Goal: Information Seeking & Learning: Check status

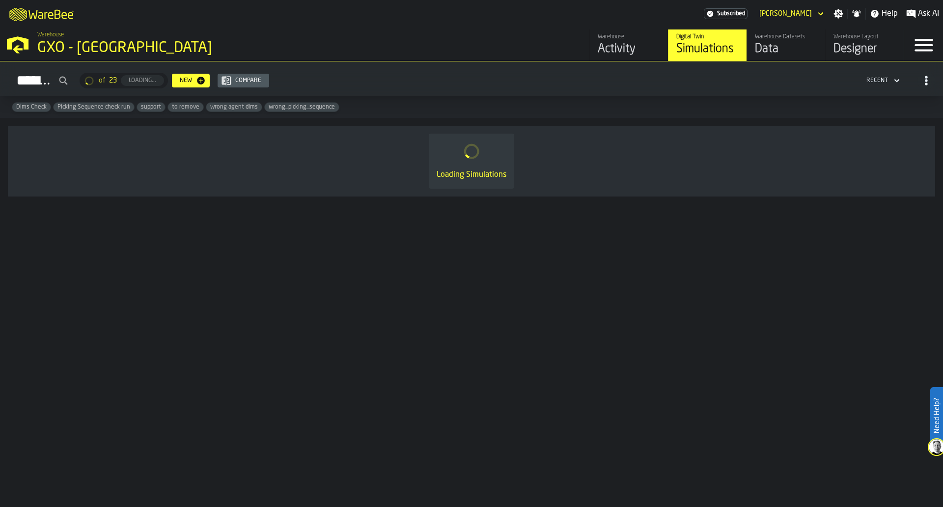
click at [608, 48] on div "Activity" at bounding box center [629, 49] width 62 height 16
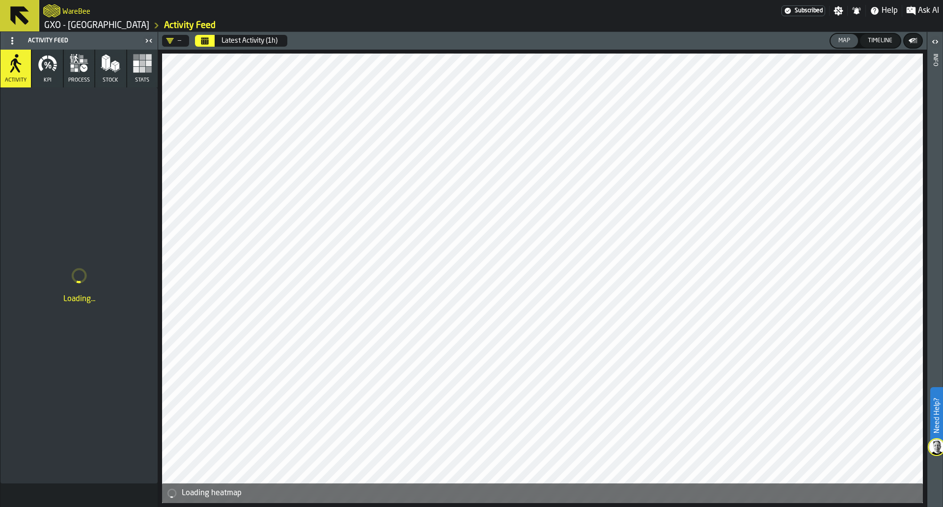
click at [56, 64] on icon "button" at bounding box center [48, 64] width 20 height 20
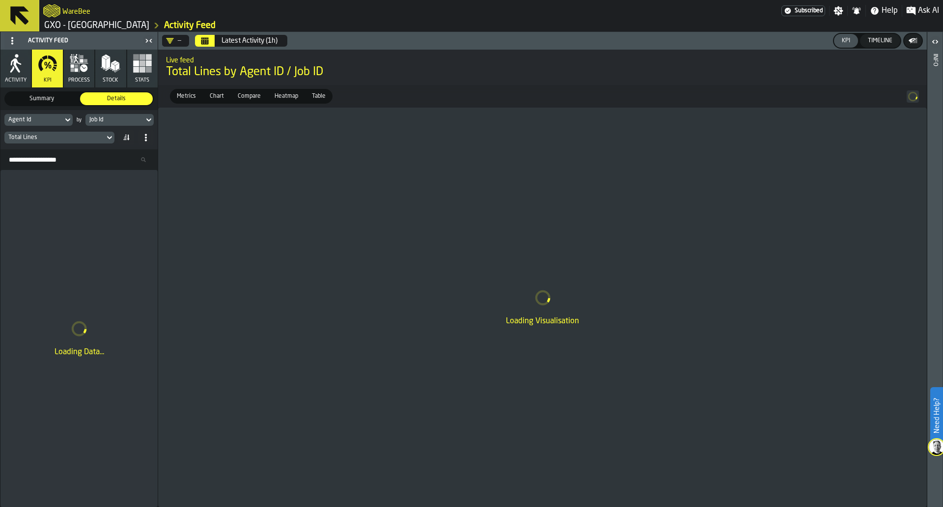
click at [148, 75] on button "Stats" at bounding box center [142, 69] width 30 height 38
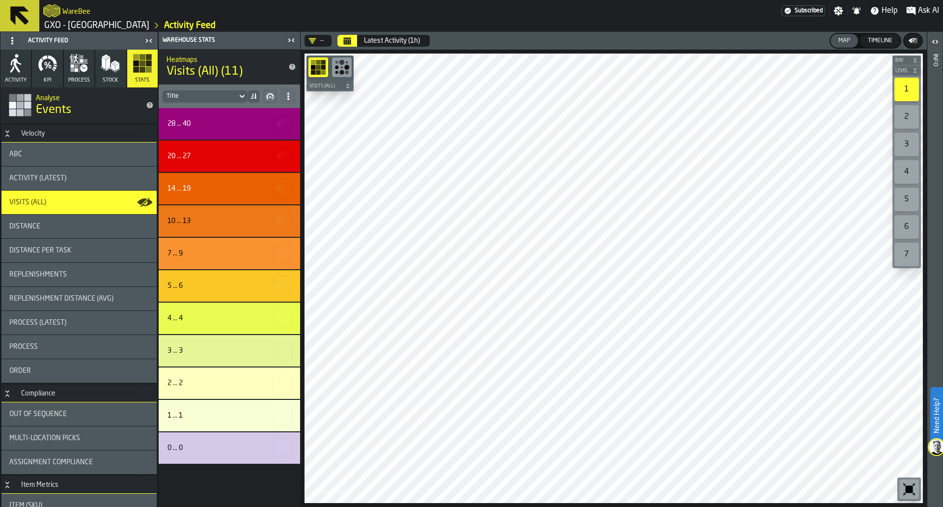
click at [330, 37] on div "—" at bounding box center [317, 41] width 27 height 12
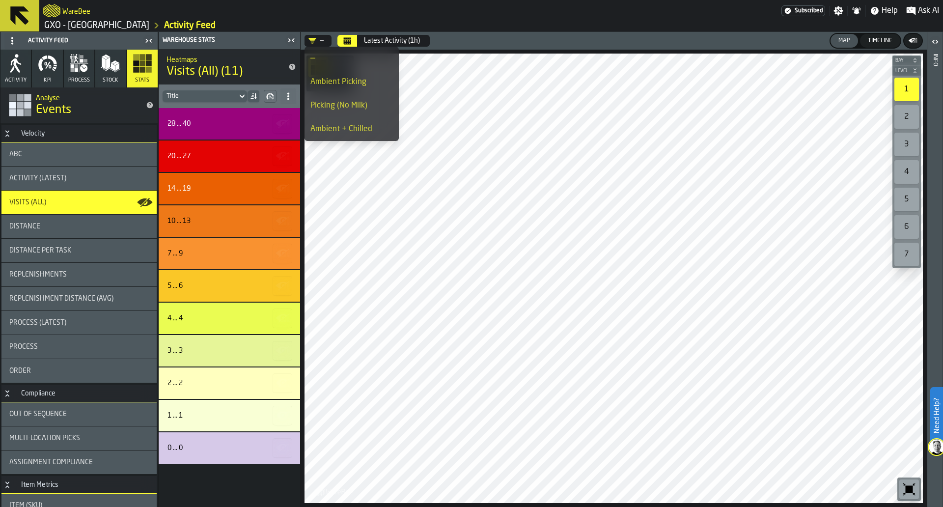
click at [345, 80] on div "Ambient Picking" at bounding box center [351, 82] width 82 height 12
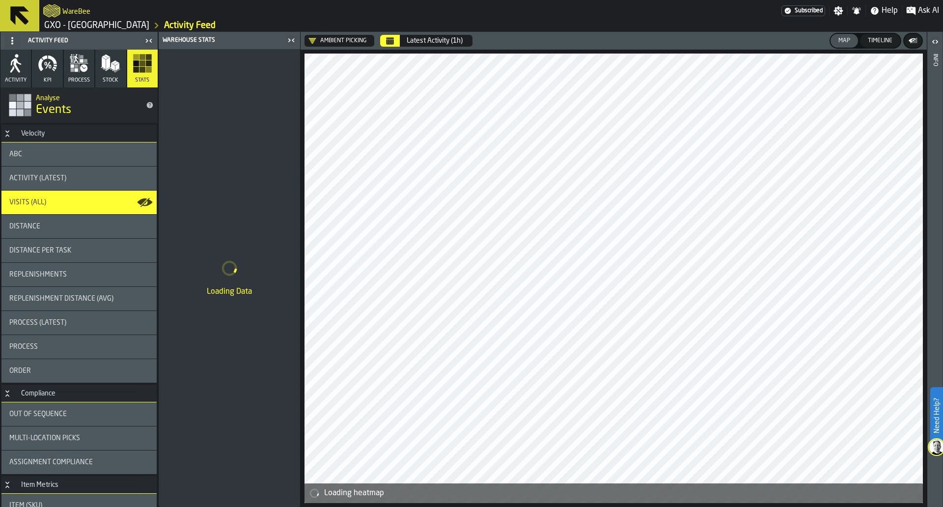
click at [394, 41] on button "Calendar" at bounding box center [390, 41] width 20 height 12
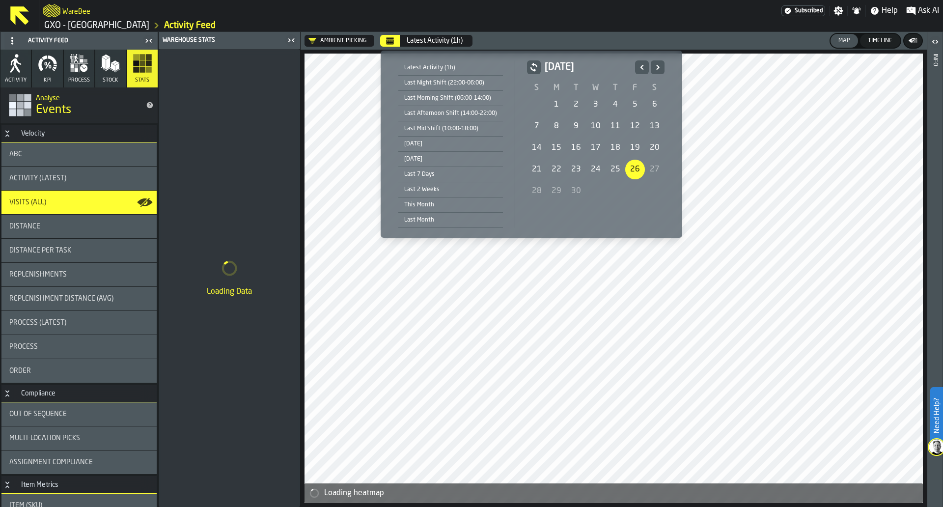
click at [639, 62] on icon "Previous" at bounding box center [642, 67] width 10 height 12
click at [631, 105] on div "1" at bounding box center [635, 105] width 20 height 20
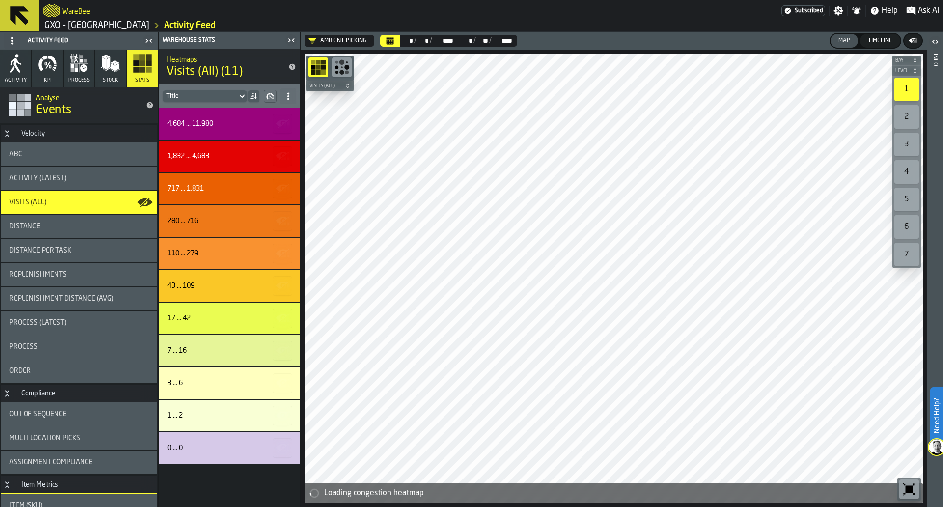
click at [64, 73] on button "process" at bounding box center [79, 69] width 30 height 38
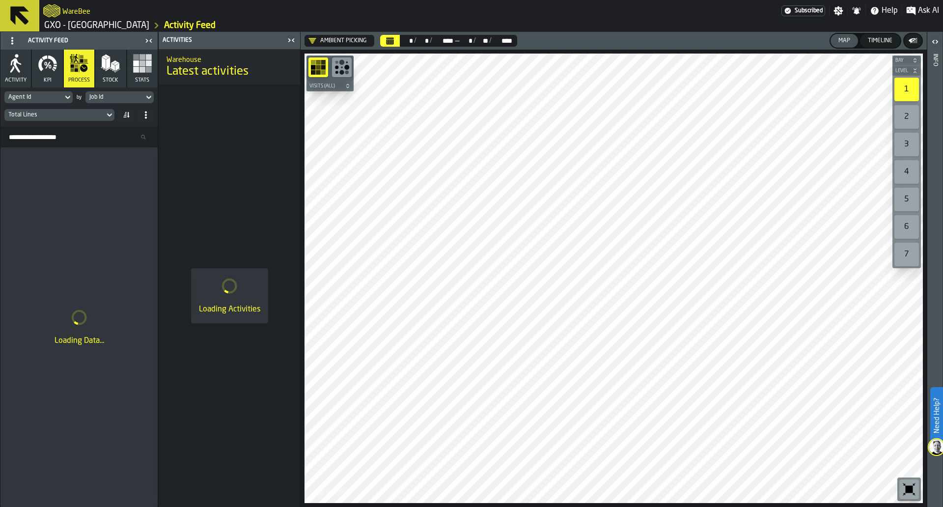
click at [285, 41] on icon "button-toggle-Close me" at bounding box center [291, 40] width 12 height 12
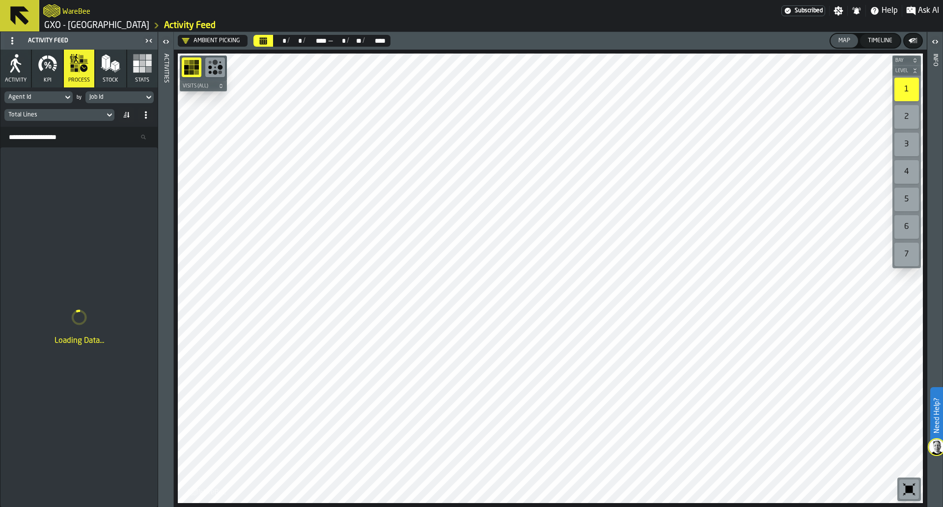
click at [109, 101] on div "Job Id" at bounding box center [114, 97] width 58 height 11
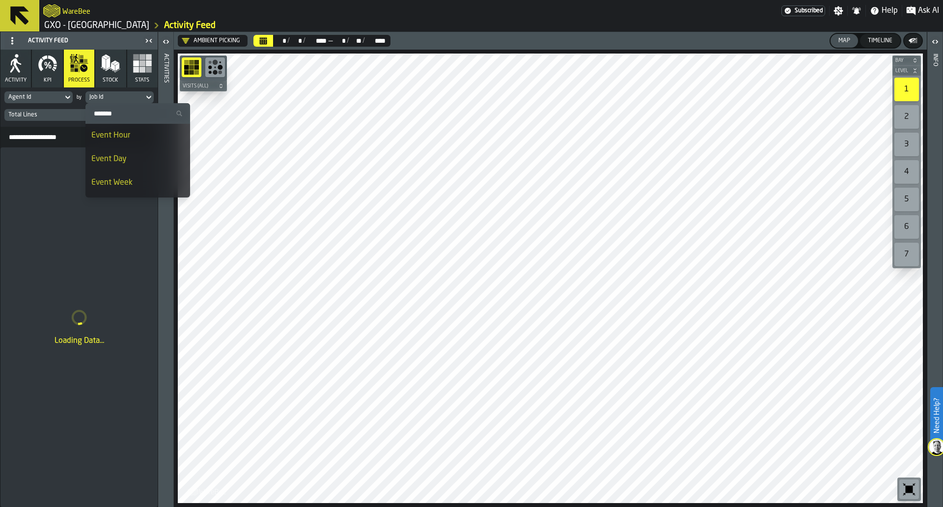
click at [119, 162] on div "Event Day" at bounding box center [137, 159] width 93 height 12
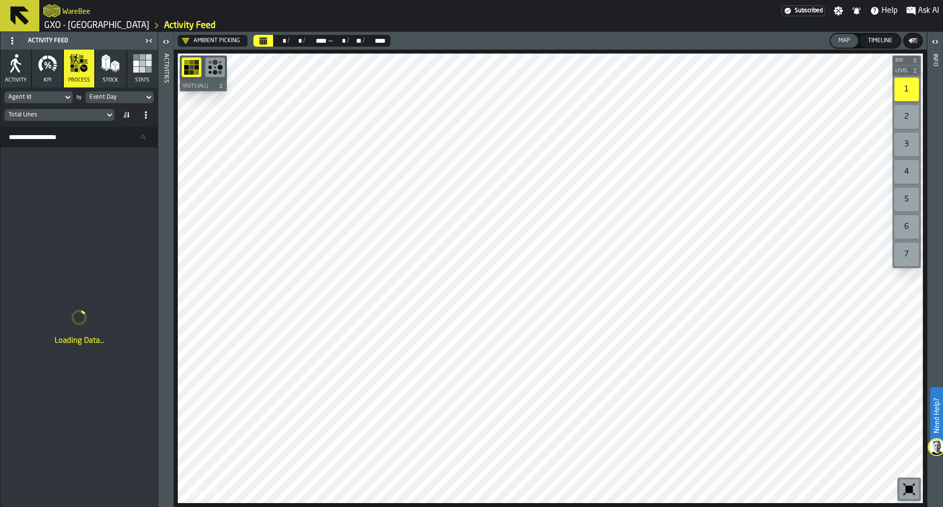
click at [80, 110] on div "Total Lines" at bounding box center [54, 114] width 100 height 11
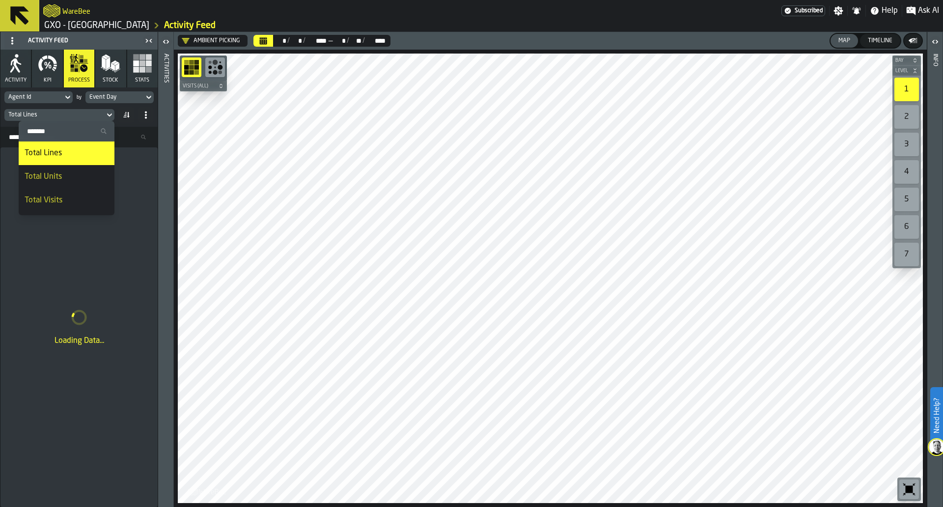
click at [81, 175] on div "Total Units" at bounding box center [67, 177] width 84 height 12
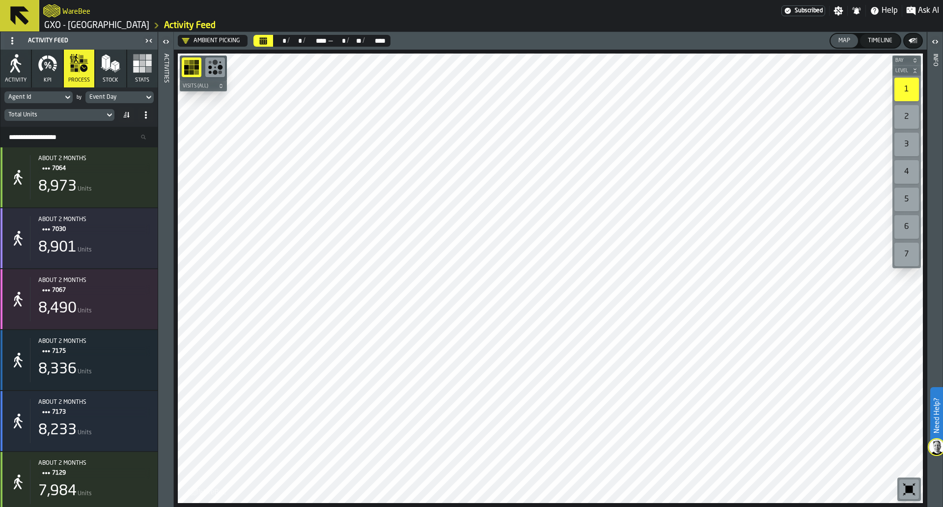
click at [71, 70] on icon "button" at bounding box center [72, 69] width 3 height 3
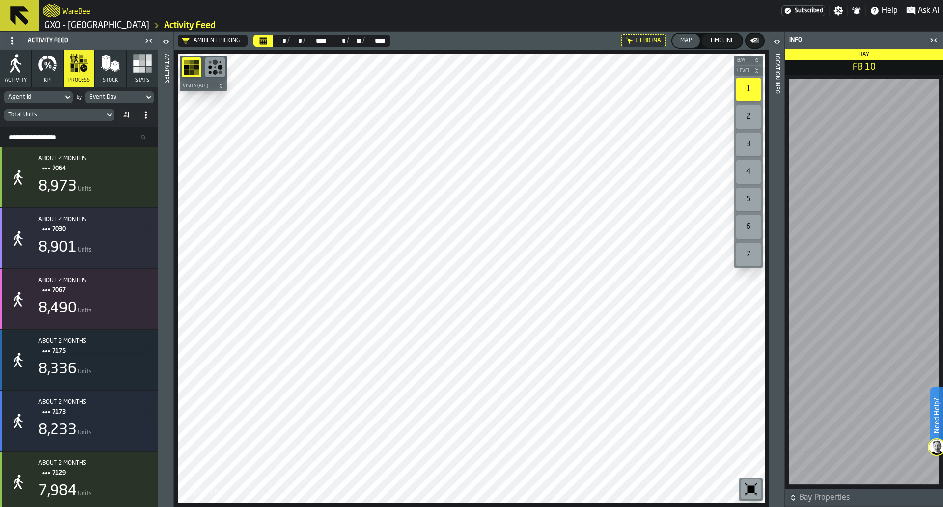
click at [933, 38] on icon "button-toggle-Close me" at bounding box center [933, 40] width 12 height 12
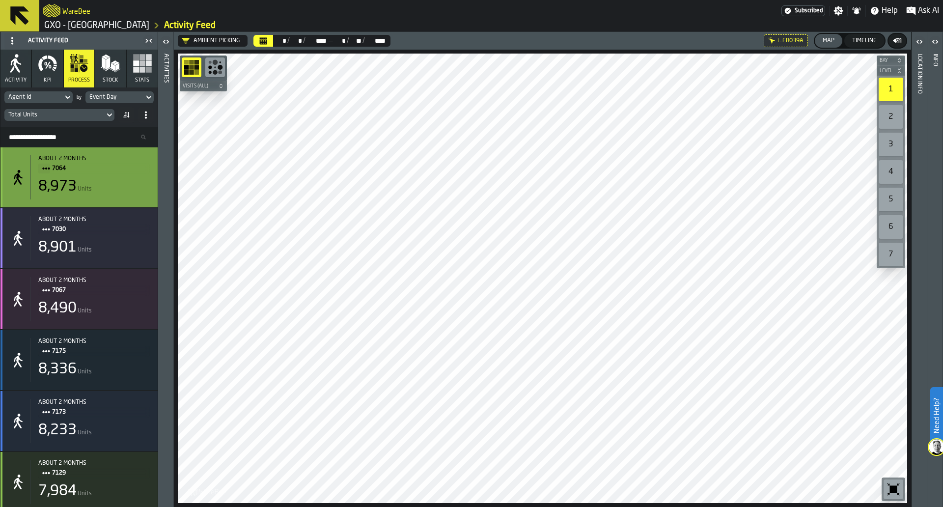
click at [100, 164] on span "7064" at bounding box center [97, 168] width 90 height 11
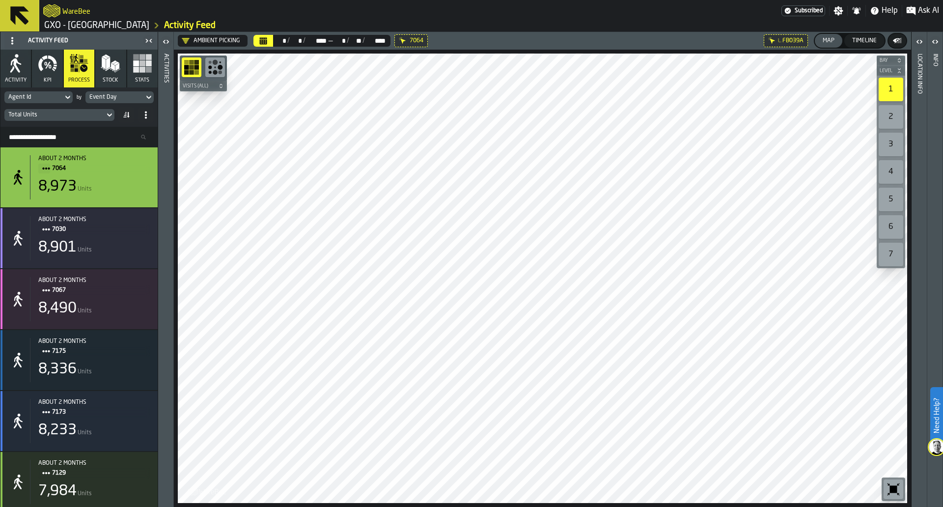
click at [0, 0] on icon at bounding box center [0, 0] width 0 height 0
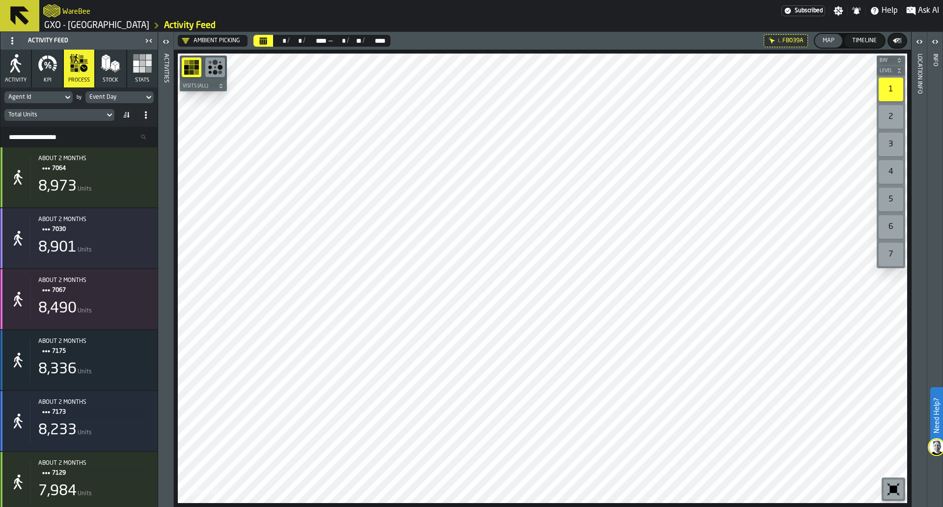
click at [117, 68] on polygon "button" at bounding box center [117, 67] width 4 height 8
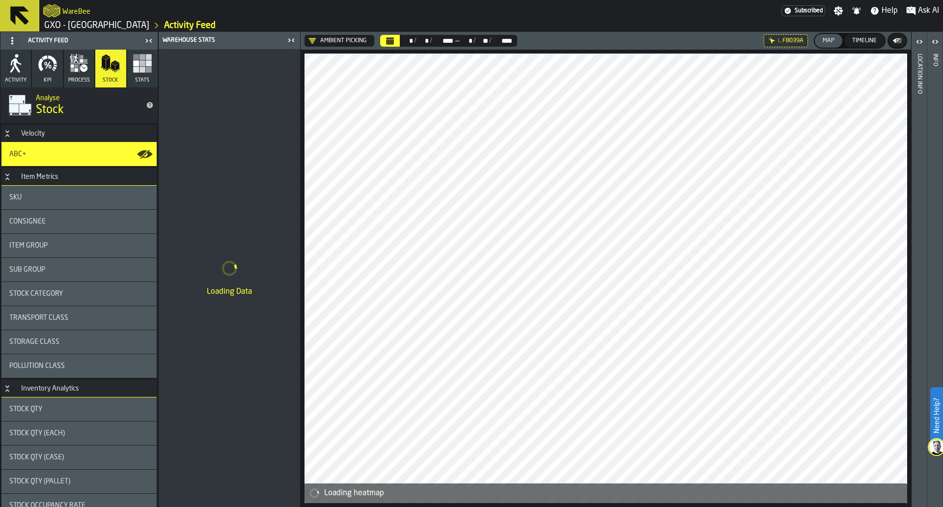
click at [49, 75] on button "KPI" at bounding box center [47, 69] width 30 height 38
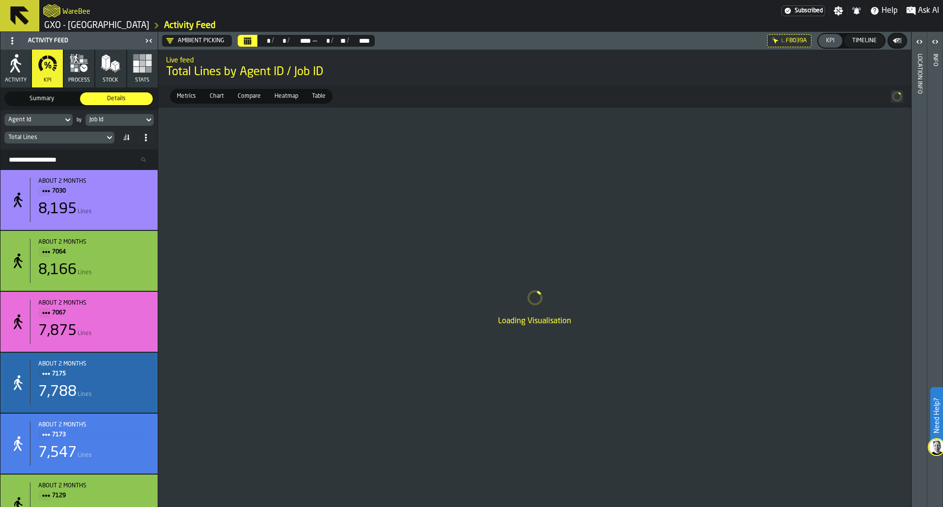
click at [48, 105] on div "Summary" at bounding box center [41, 98] width 73 height 13
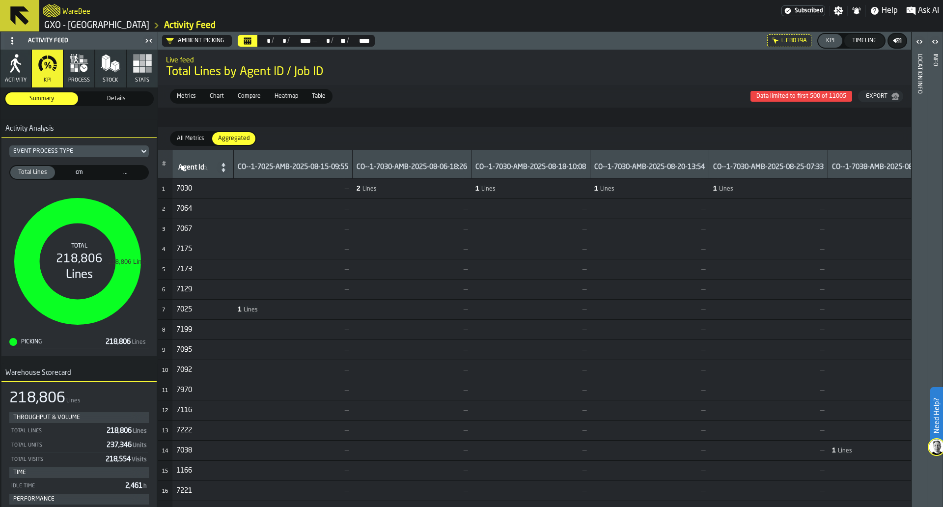
click at [116, 171] on span "..." at bounding box center [125, 172] width 41 height 9
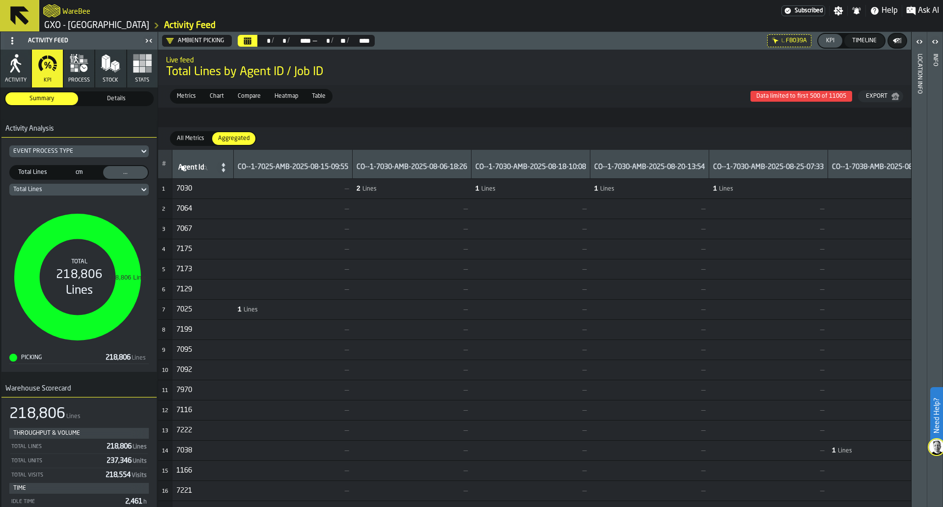
click at [112, 187] on div "Total Lines" at bounding box center [74, 189] width 122 height 7
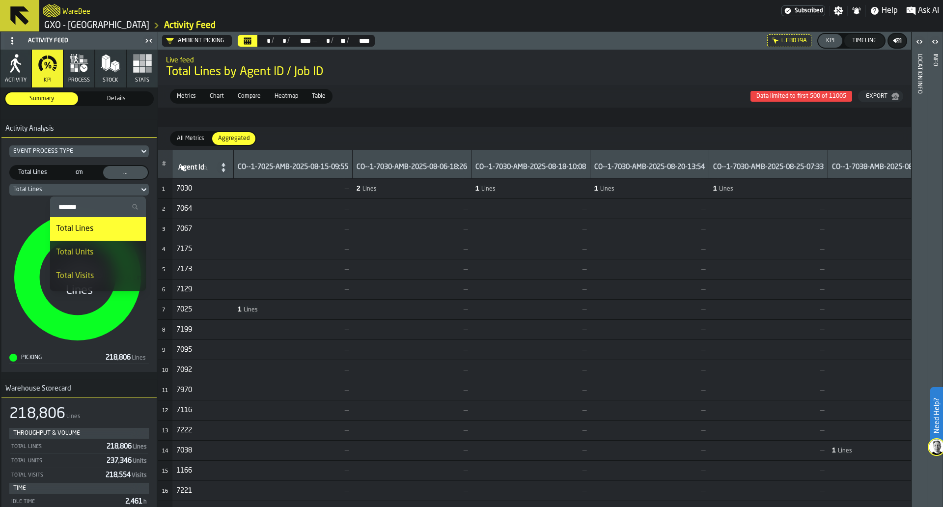
click at [73, 250] on div "Total Units" at bounding box center [98, 252] width 84 height 12
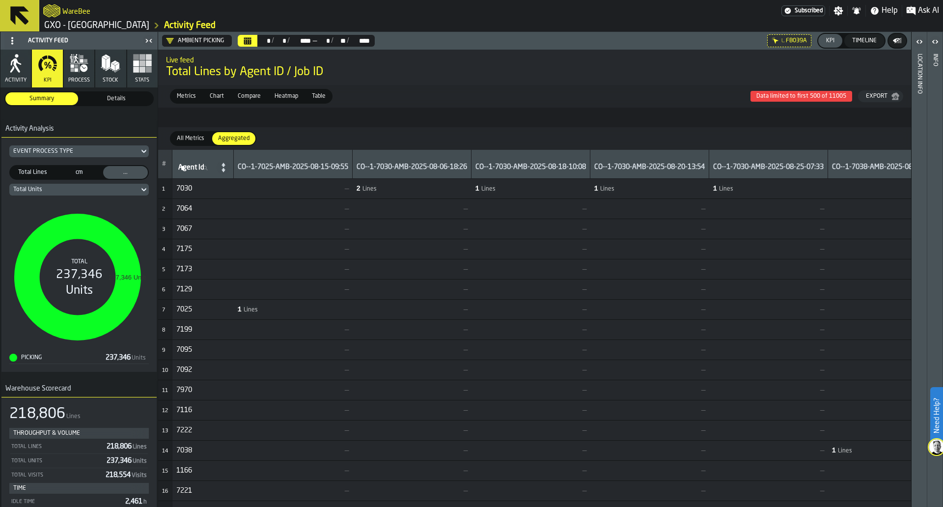
click at [0, 0] on icon at bounding box center [0, 0] width 0 height 0
click at [120, 148] on div "Event Process Type" at bounding box center [74, 151] width 122 height 7
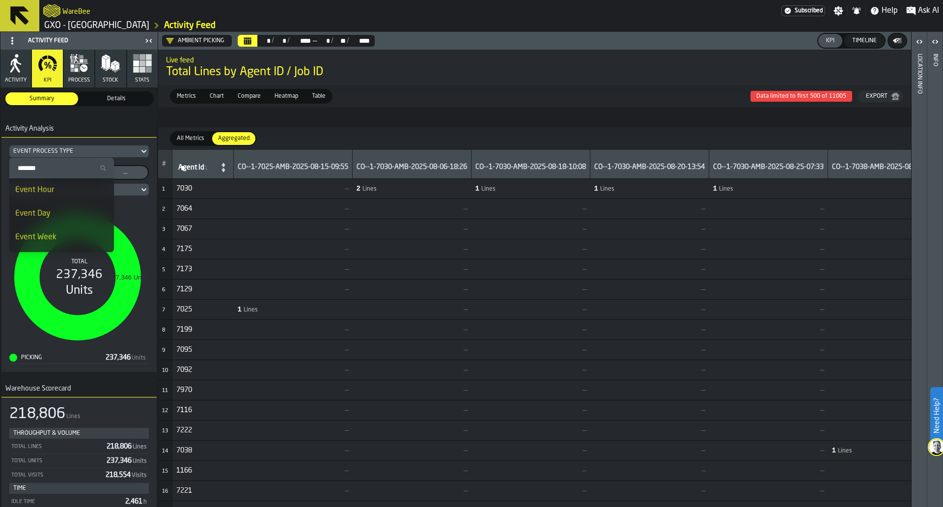
click at [84, 214] on div "Event Day" at bounding box center [61, 214] width 93 height 12
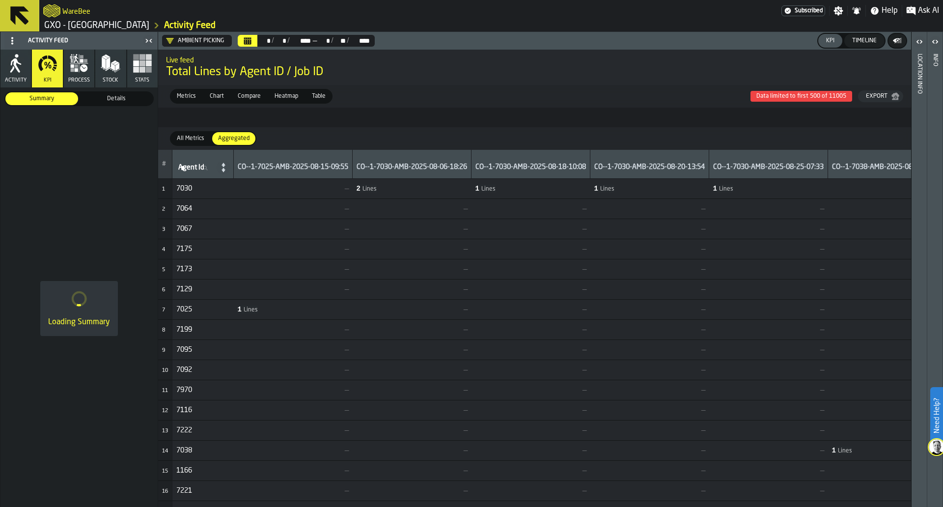
click at [195, 138] on span "All Metrics" at bounding box center [190, 138] width 35 height 9
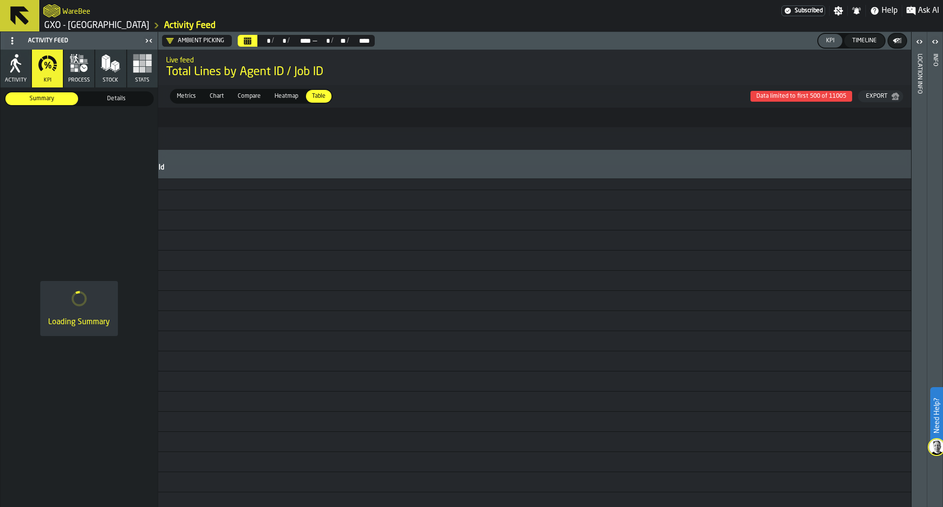
scroll to position [368, 0]
drag, startPoint x: 196, startPoint y: 503, endPoint x: 208, endPoint y: 503, distance: 12.3
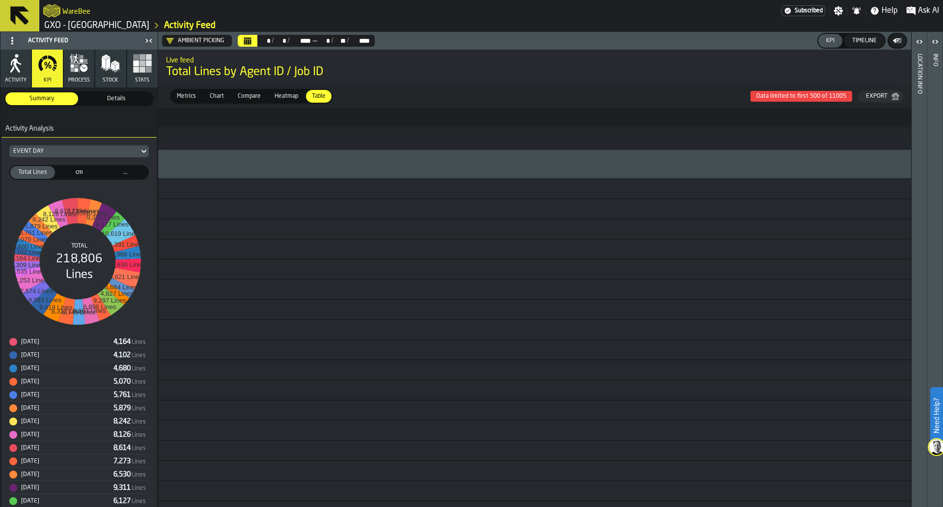
scroll to position [0, 0]
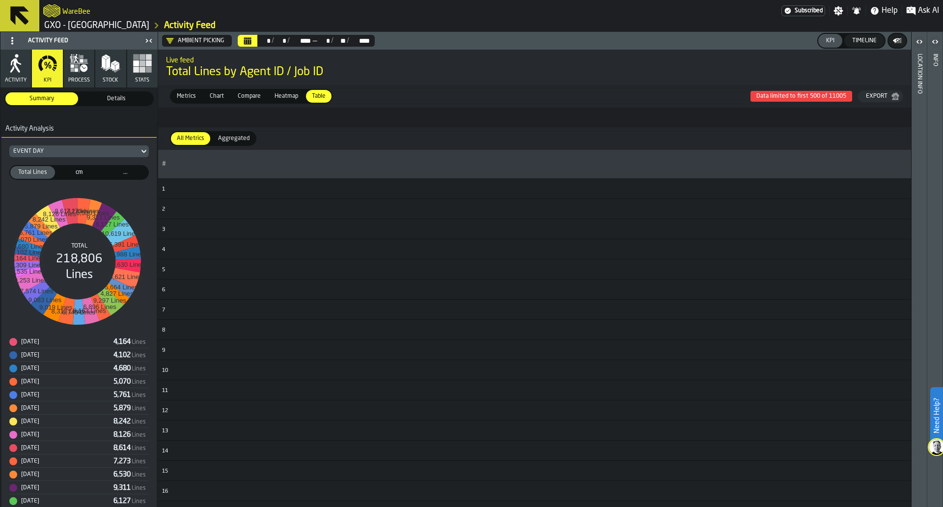
click at [111, 153] on div "Event Day" at bounding box center [74, 151] width 122 height 7
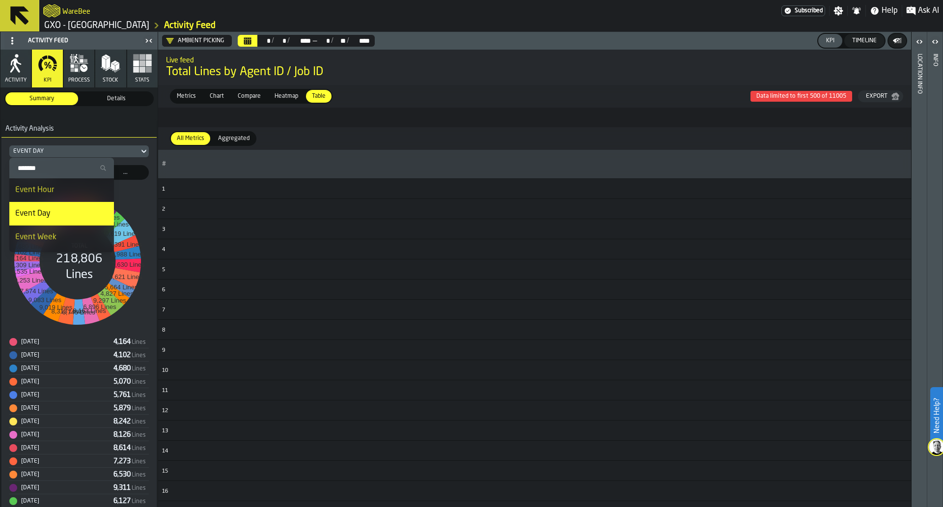
click at [139, 153] on icon "Title" at bounding box center [144, 151] width 10 height 12
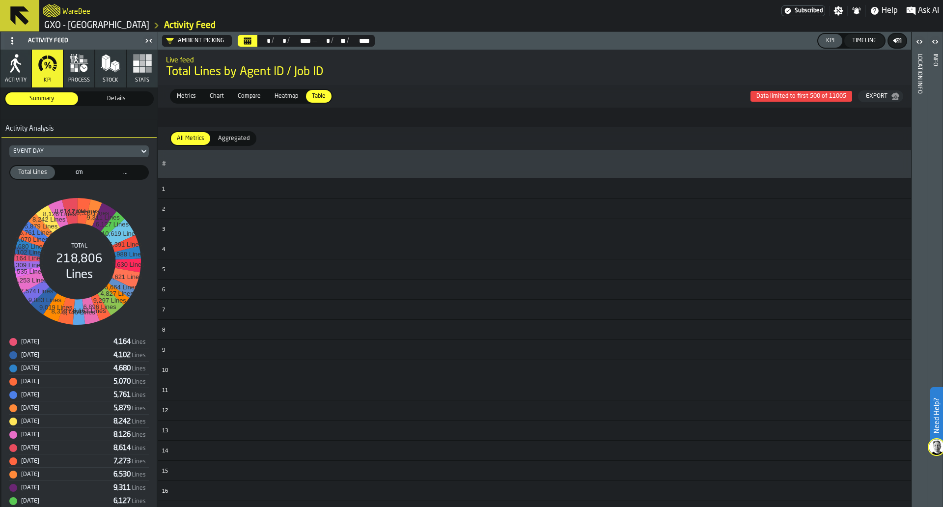
click at [119, 174] on span "..." at bounding box center [125, 172] width 41 height 9
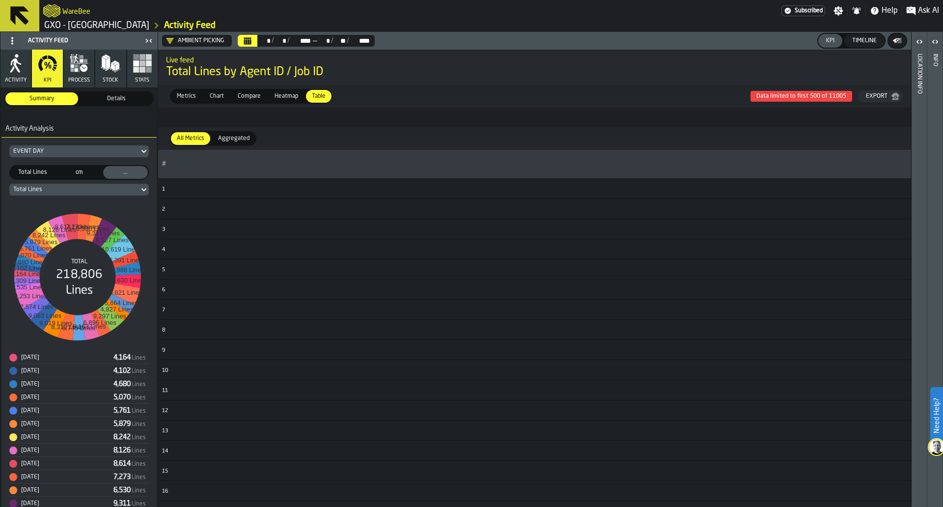
click at [94, 191] on div "Total Lines" at bounding box center [74, 189] width 122 height 7
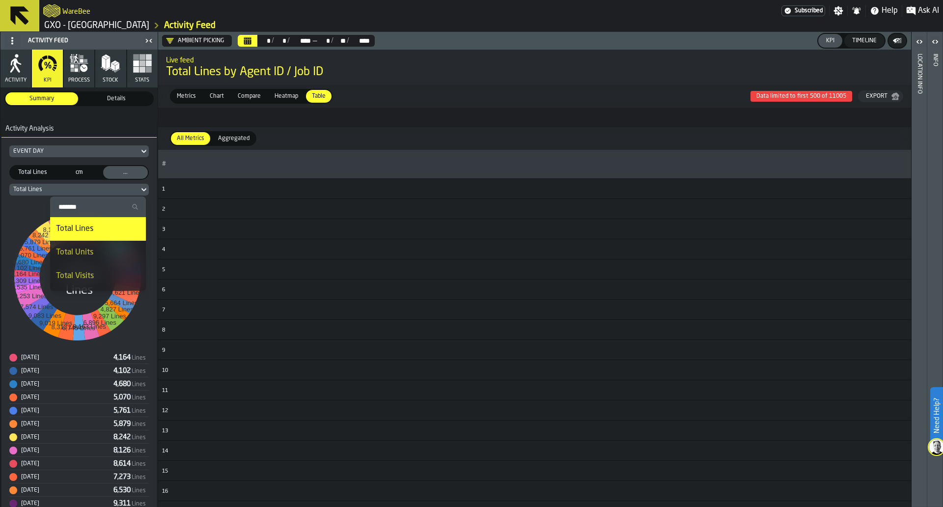
click at [63, 255] on div "Total Units" at bounding box center [98, 252] width 84 height 12
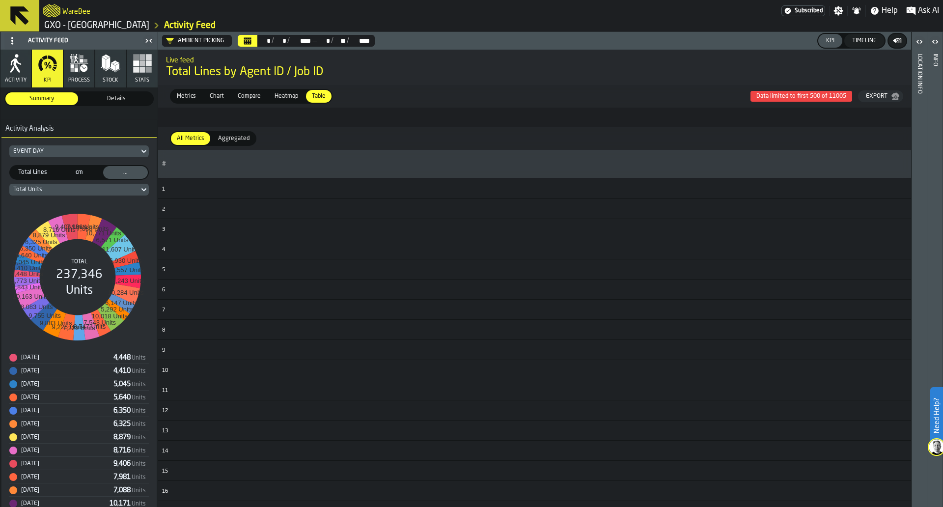
click at [288, 100] on span "Heatmap" at bounding box center [286, 96] width 31 height 9
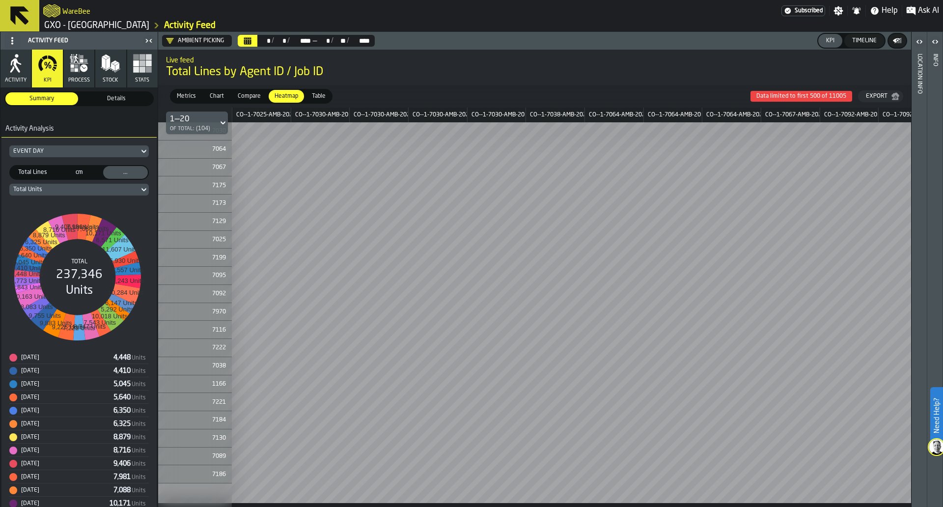
click at [212, 125] on div "1—20 of Total: (104)" at bounding box center [192, 122] width 44 height 19
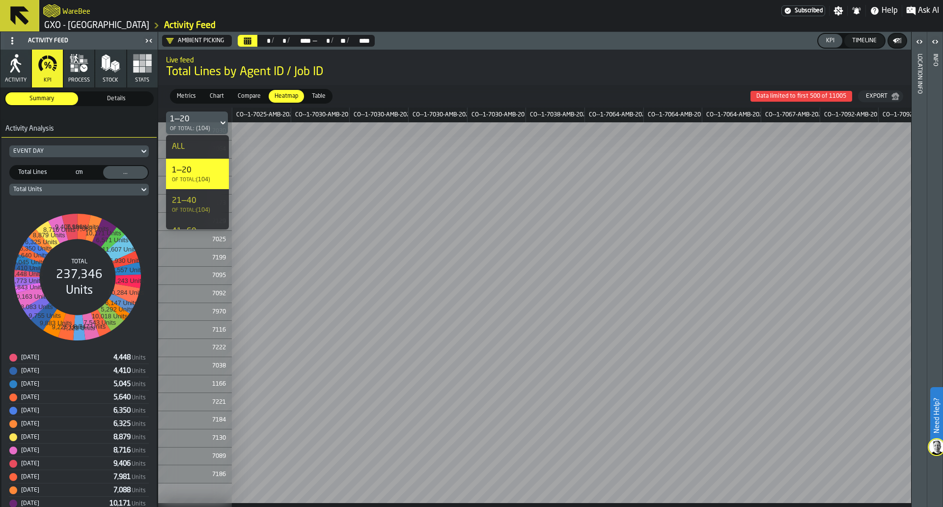
drag, startPoint x: 398, startPoint y: 86, endPoint x: 395, endPoint y: 90, distance: 5.1
click at [397, 86] on div "Metrics Metrics Chart Chart Compare Compare Heatmap Heatmap Table Table Data li…" at bounding box center [534, 96] width 753 height 23
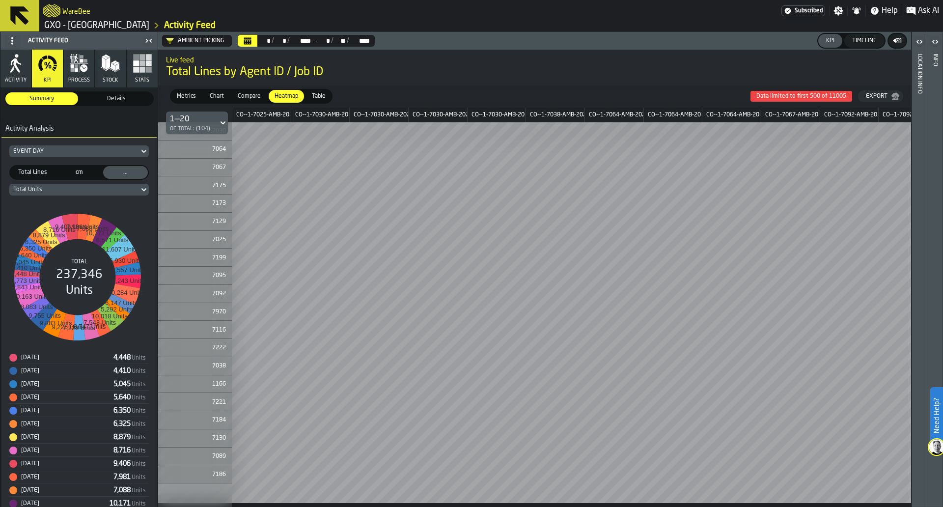
click at [227, 97] on span "Chart" at bounding box center [217, 96] width 22 height 9
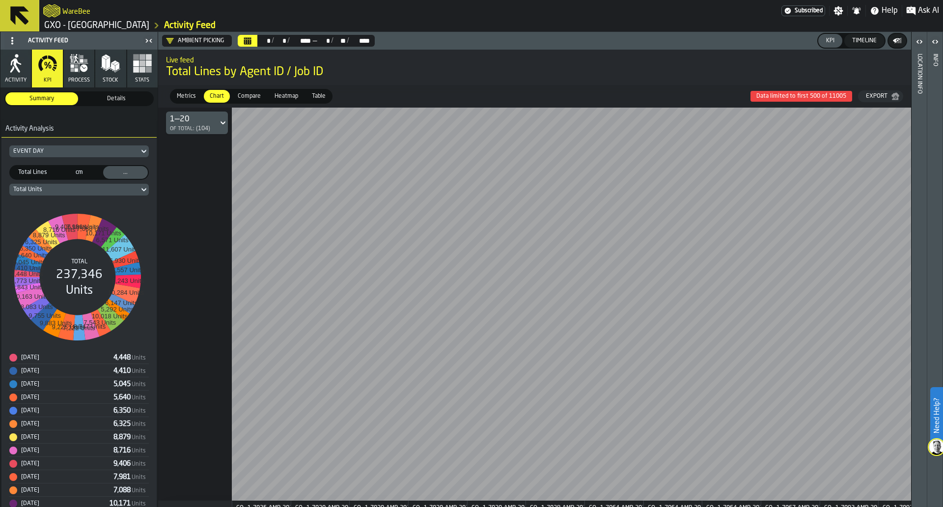
click at [106, 193] on div "Total Units" at bounding box center [74, 189] width 122 height 7
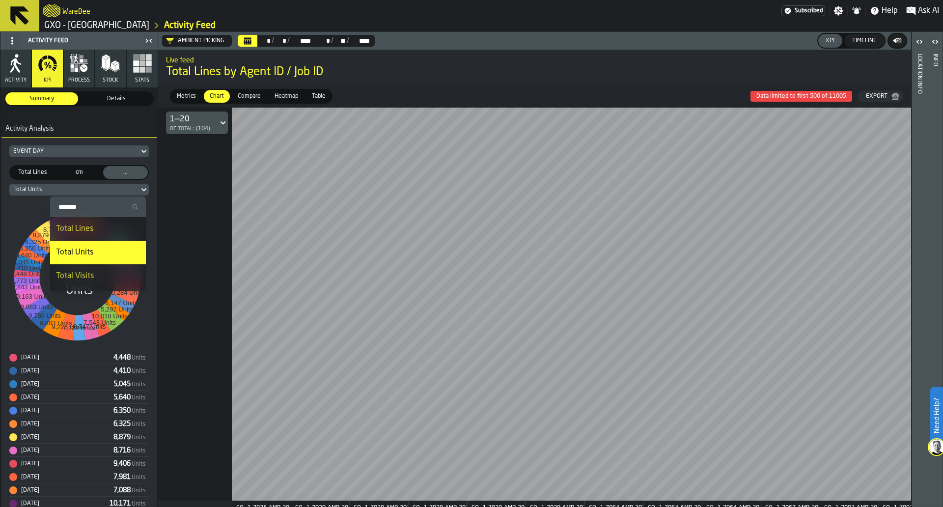
click at [106, 193] on div "Total Units" at bounding box center [74, 189] width 122 height 7
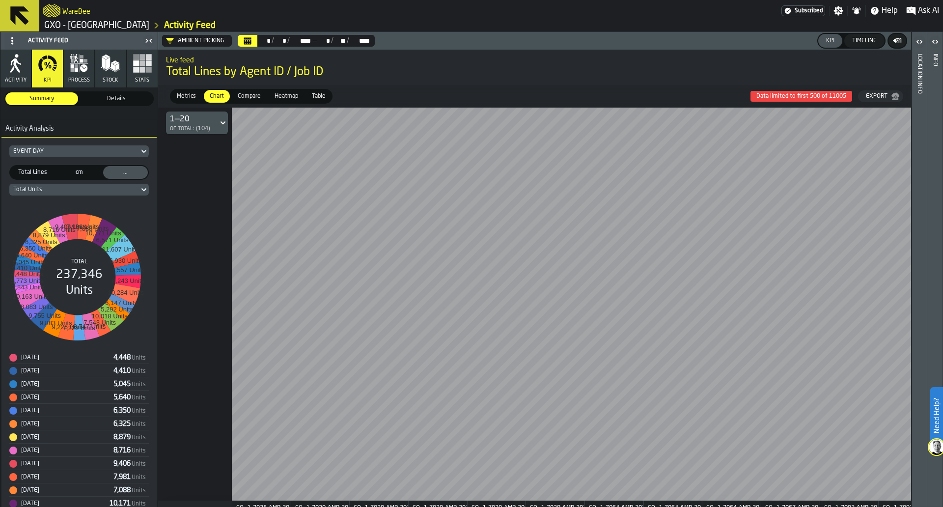
click at [185, 105] on div "Metrics Metrics Chart Chart Compare Compare Heatmap Heatmap Table Table Data li…" at bounding box center [534, 96] width 753 height 23
click at [189, 95] on span "Metrics" at bounding box center [186, 96] width 27 height 9
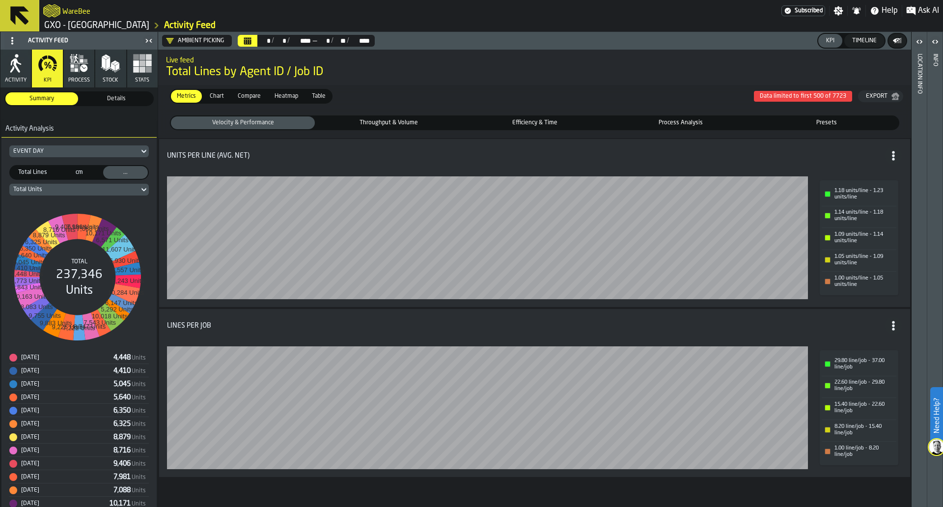
click at [361, 125] on span "Throughput & Volume" at bounding box center [389, 122] width 140 height 9
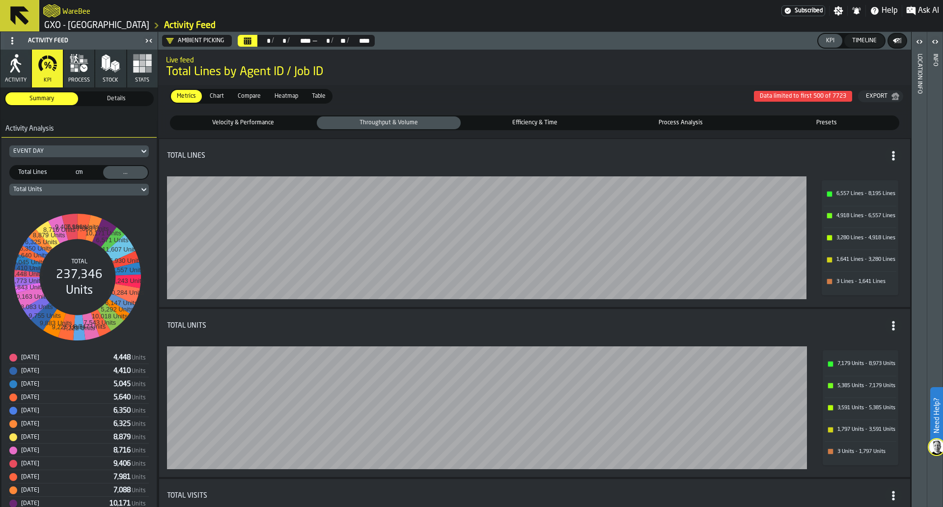
click at [467, 118] on span "Efficiency & Time" at bounding box center [534, 122] width 140 height 9
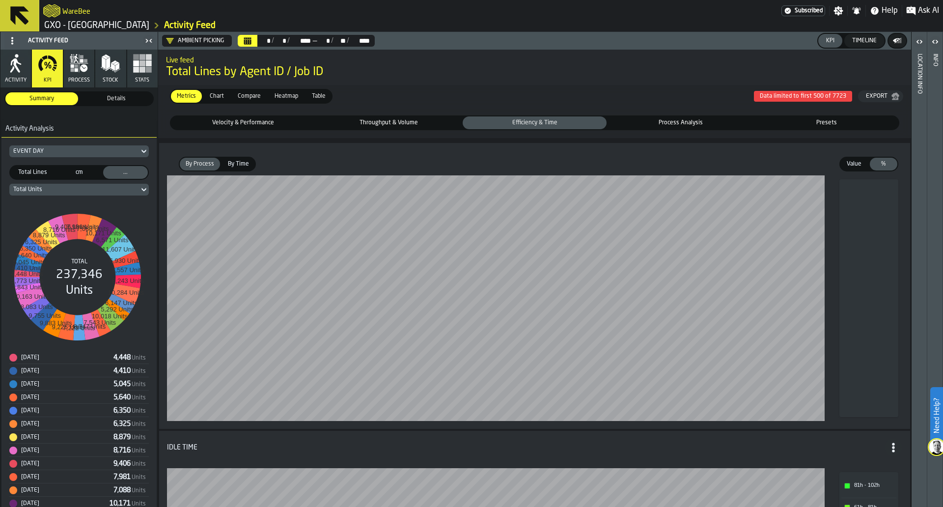
click at [242, 167] on span "By Time" at bounding box center [238, 164] width 29 height 9
click at [849, 168] on span "Value" at bounding box center [854, 164] width 24 height 9
click at [200, 163] on span "By Process" at bounding box center [200, 164] width 36 height 9
click at [689, 122] on span "Process Analysis" at bounding box center [680, 122] width 140 height 9
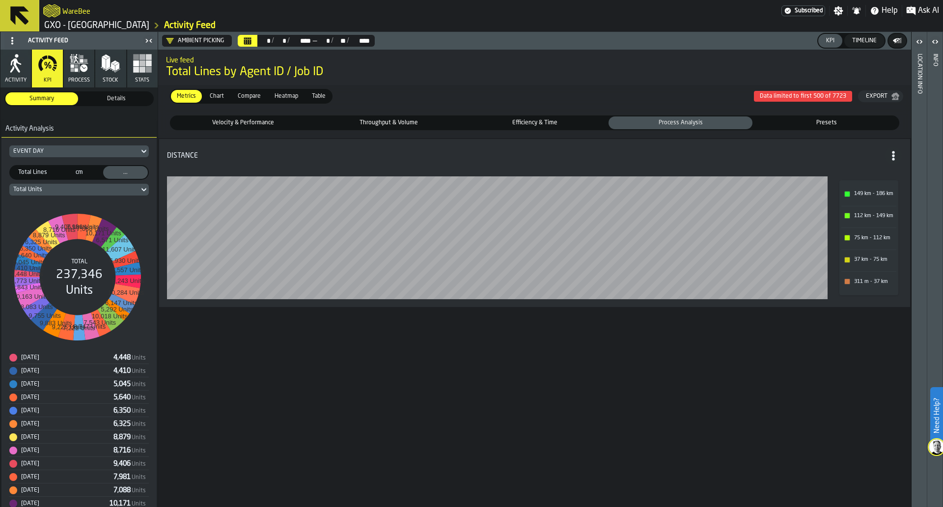
click at [815, 128] on div "Presets" at bounding box center [826, 122] width 144 height 13
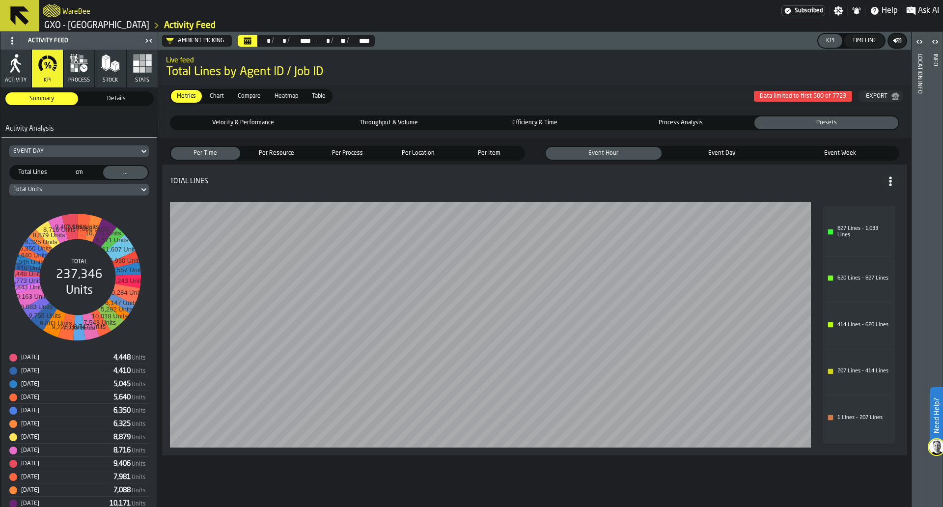
click at [678, 153] on span "Event Day" at bounding box center [721, 153] width 112 height 9
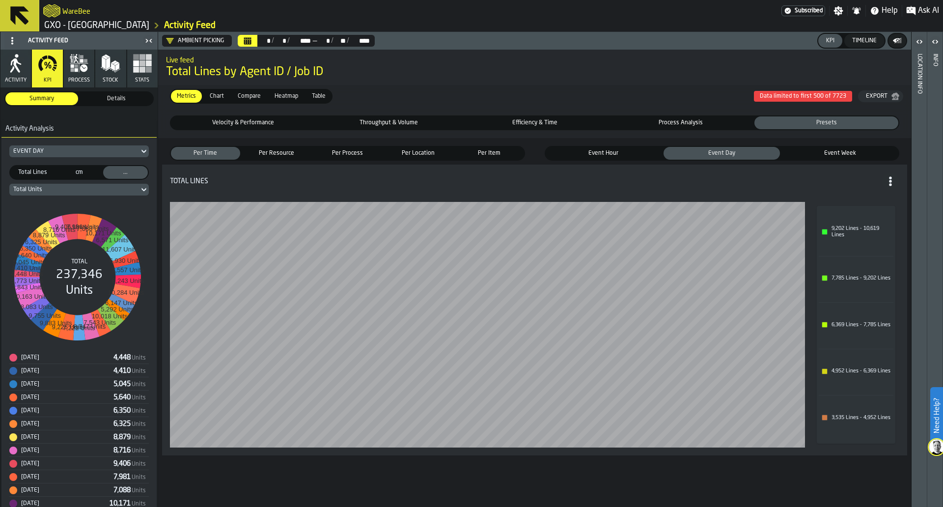
click at [503, 152] on span "Per Item" at bounding box center [489, 153] width 65 height 9
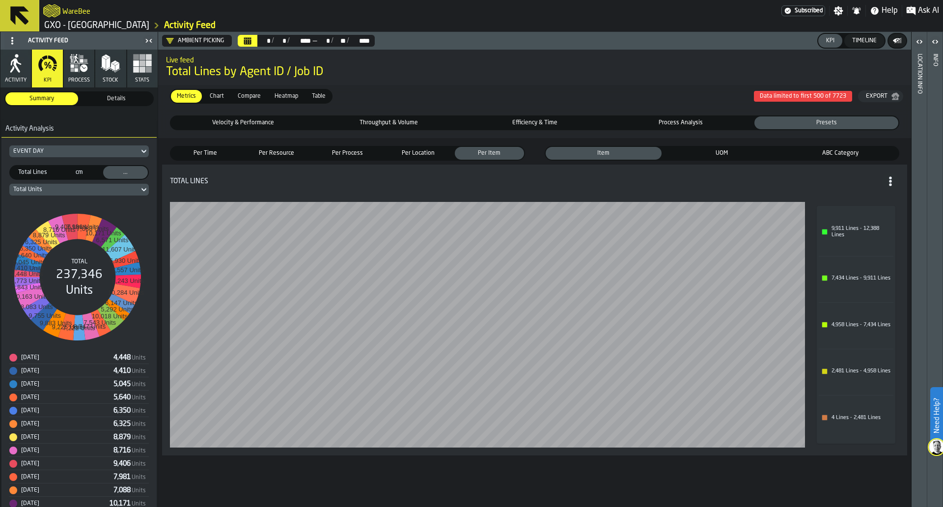
click at [432, 157] on span "Per Location" at bounding box center [418, 153] width 65 height 9
click at [747, 152] on span "Aisle" at bounding box center [810, 153] width 171 height 9
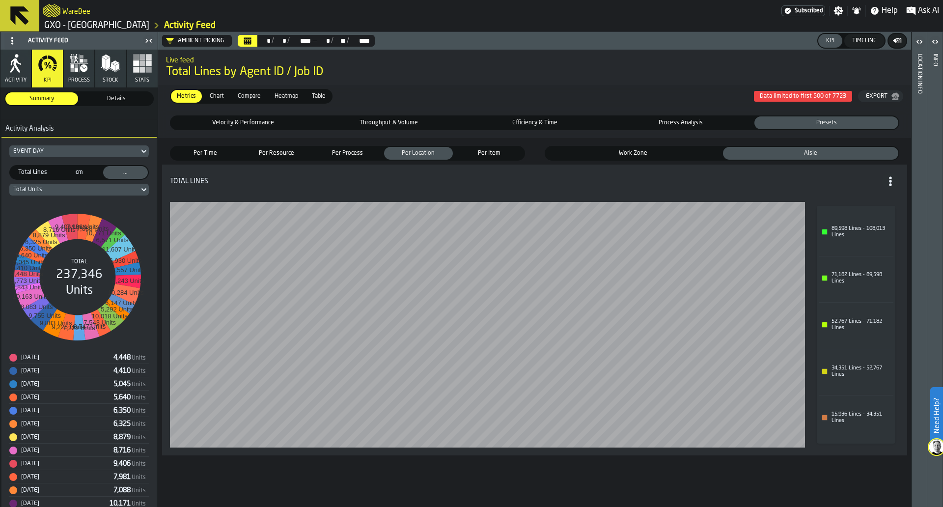
click at [643, 161] on label "Work Zone Work Zone" at bounding box center [633, 153] width 177 height 15
click at [354, 158] on span "Per Process" at bounding box center [347, 153] width 65 height 9
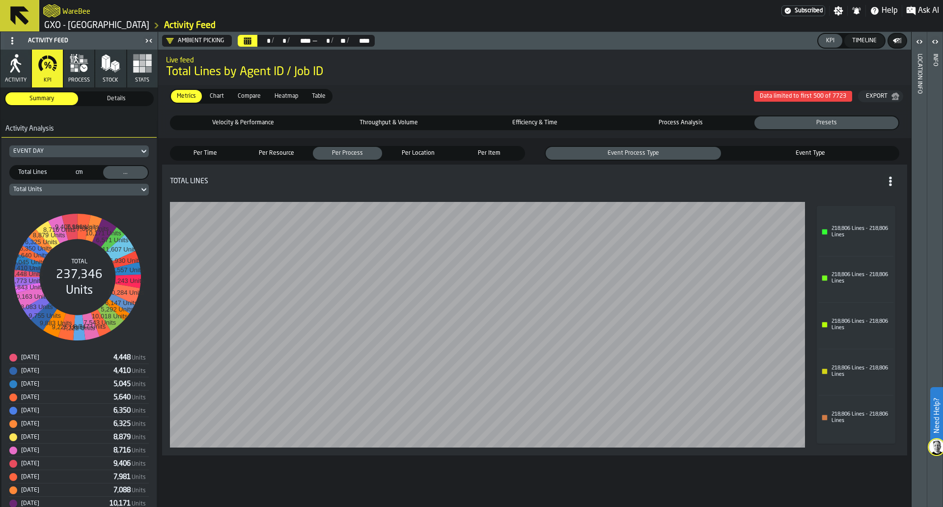
click at [251, 42] on icon "Calendar" at bounding box center [247, 41] width 7 height 5
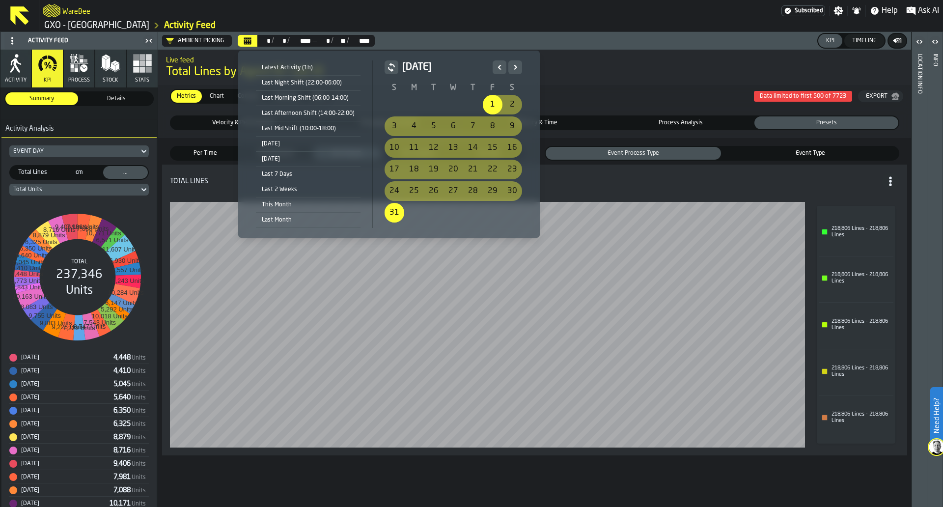
click at [496, 69] on icon "Previous" at bounding box center [499, 67] width 10 height 12
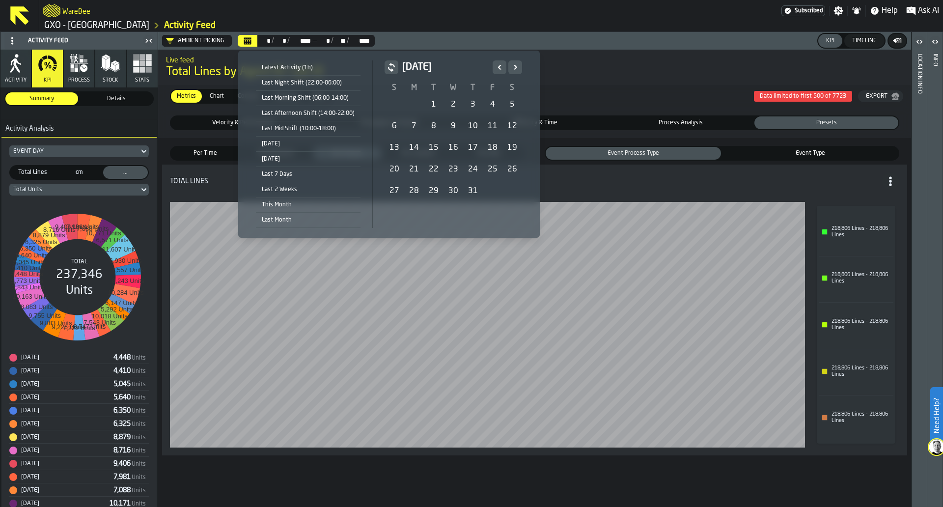
click at [413, 188] on div "28" at bounding box center [414, 191] width 20 height 20
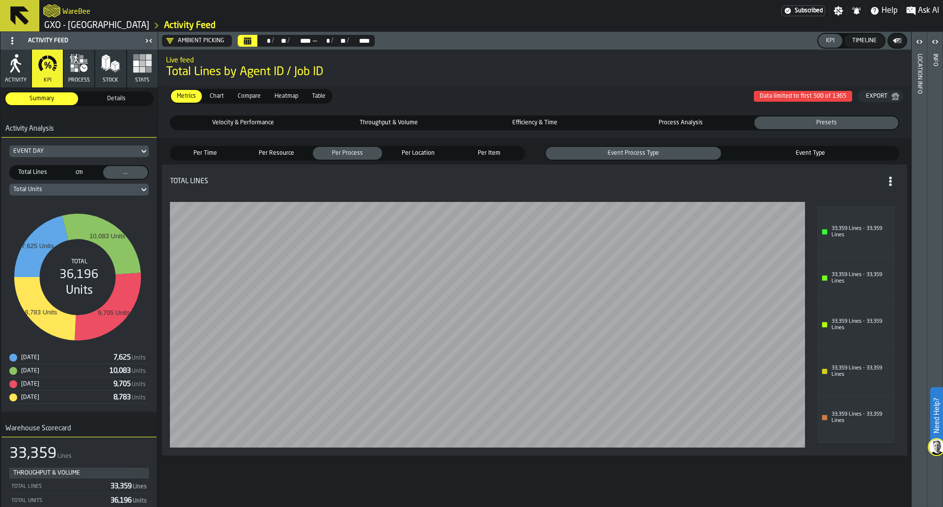
click at [90, 103] on span "Details" at bounding box center [116, 98] width 69 height 9
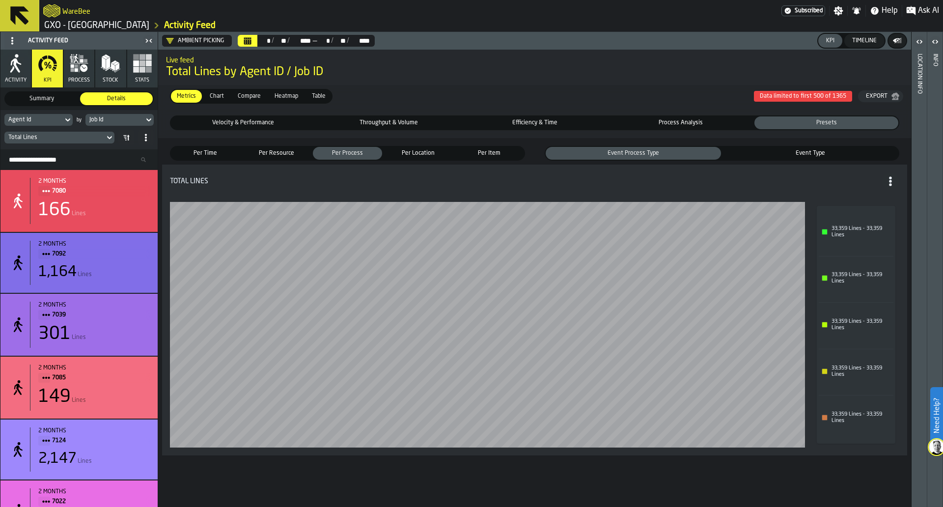
click at [320, 93] on span "Table" at bounding box center [319, 96] width 22 height 9
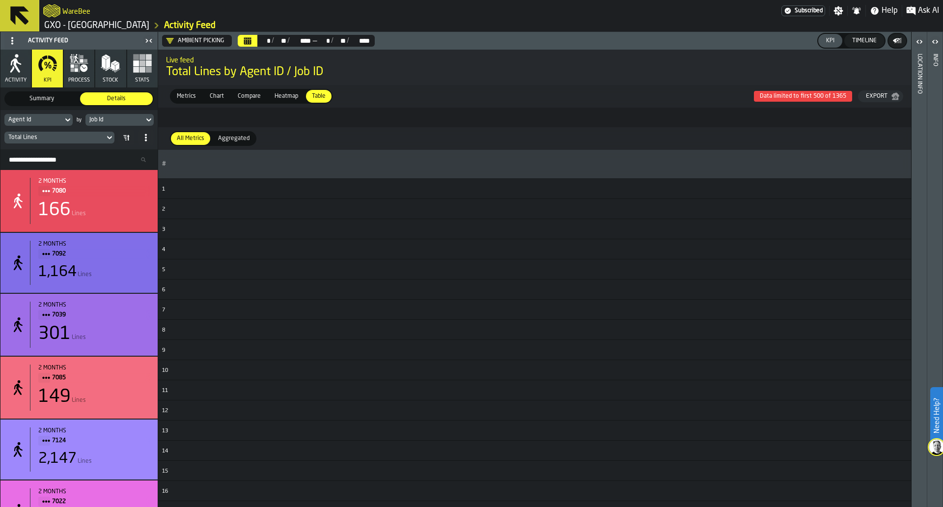
click at [246, 139] on span "Aggregated" at bounding box center [233, 138] width 39 height 9
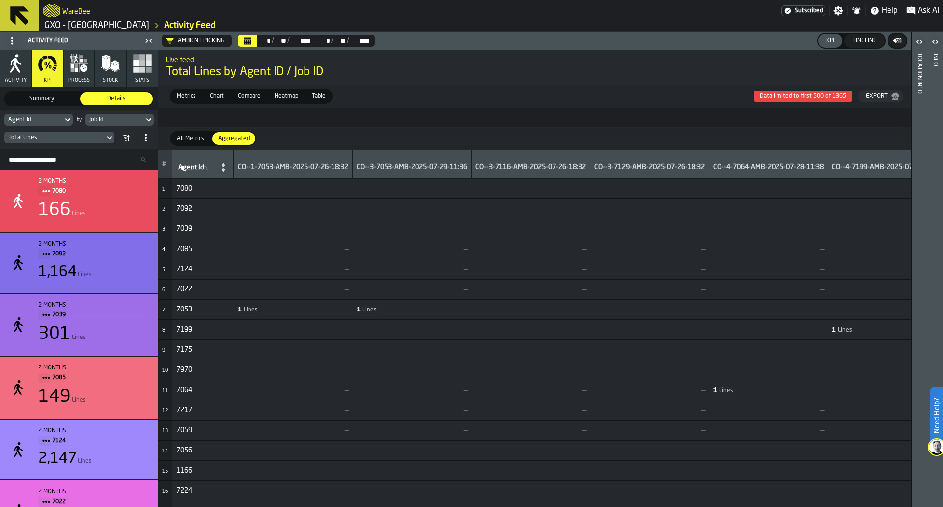
click at [264, 168] on div "CO--1-7053-AMB-2025-07-26-18:32" at bounding box center [293, 168] width 110 height 10
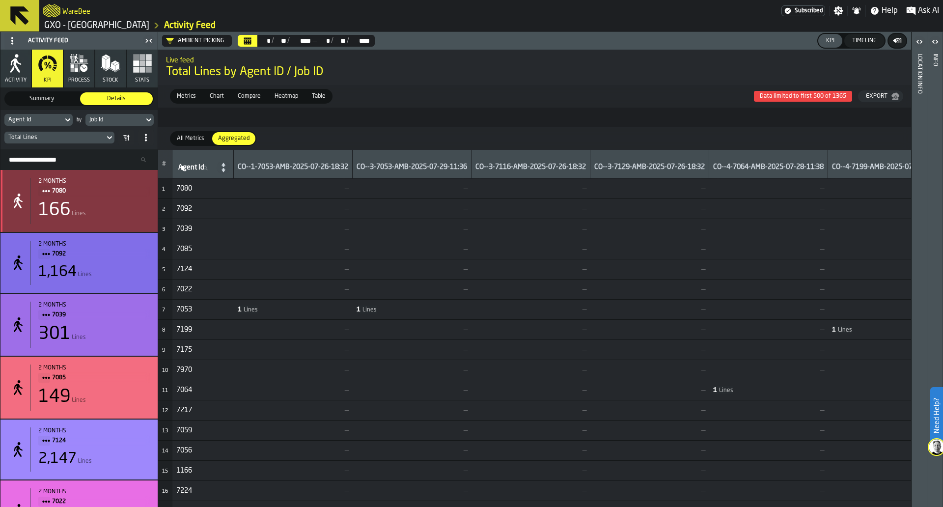
click at [115, 201] on div "166 Lines" at bounding box center [93, 210] width 111 height 20
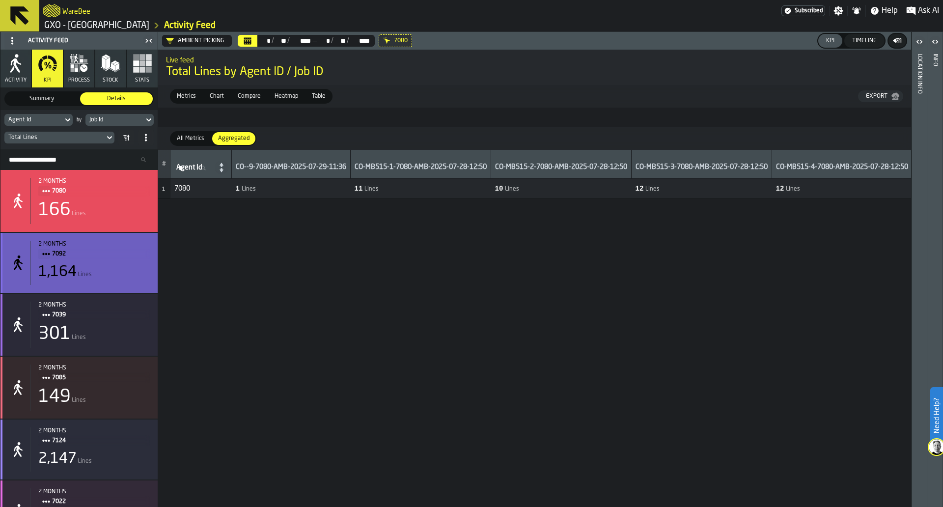
click at [123, 256] on span "7092" at bounding box center [97, 253] width 90 height 11
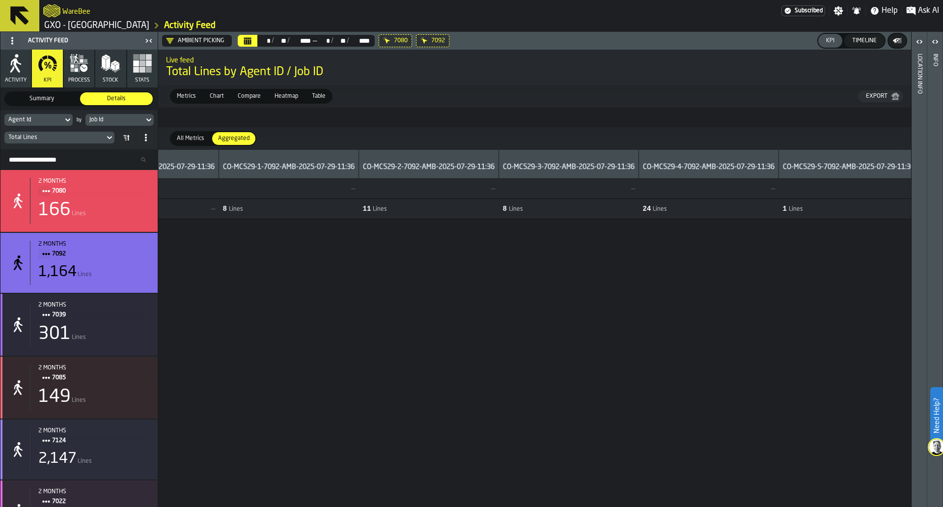
scroll to position [0, 9809]
drag, startPoint x: 322, startPoint y: 165, endPoint x: 372, endPoint y: 166, distance: 50.6
click at [216, 166] on div "CO-MC520-9-7080-AMB-2025-07-29-11:36" at bounding box center [150, 168] width 132 height 10
click at [87, 139] on div "Total Lines" at bounding box center [54, 137] width 92 height 7
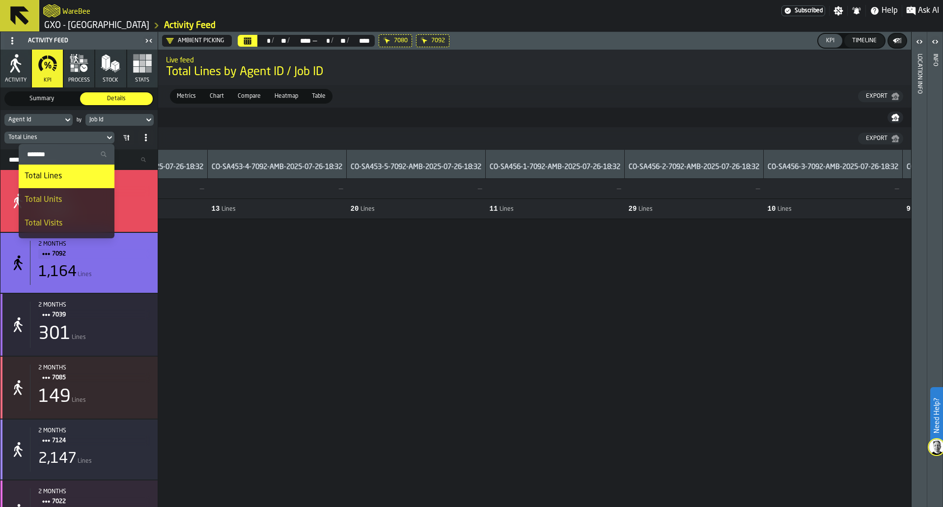
click at [73, 202] on div "Total Units" at bounding box center [67, 200] width 84 height 12
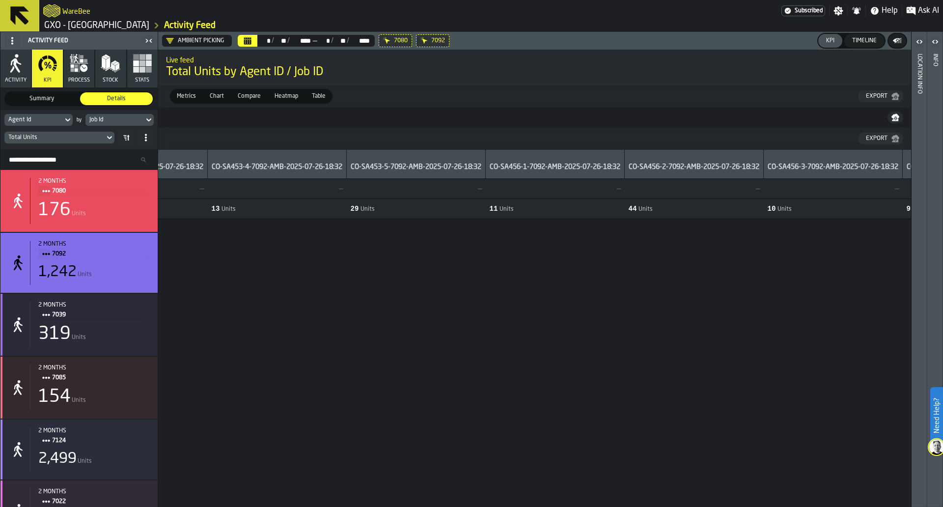
click at [133, 122] on div "Job Id" at bounding box center [114, 119] width 51 height 7
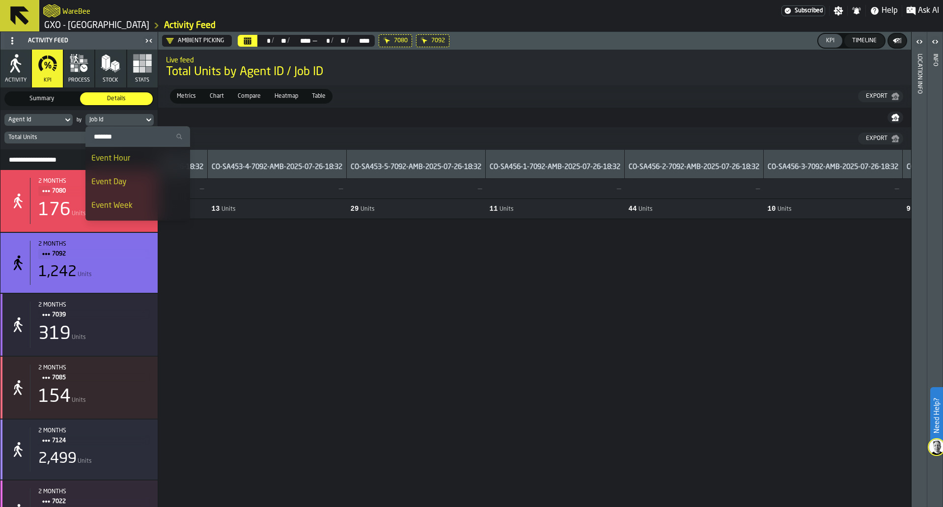
click at [132, 180] on div "Event Day" at bounding box center [137, 182] width 93 height 12
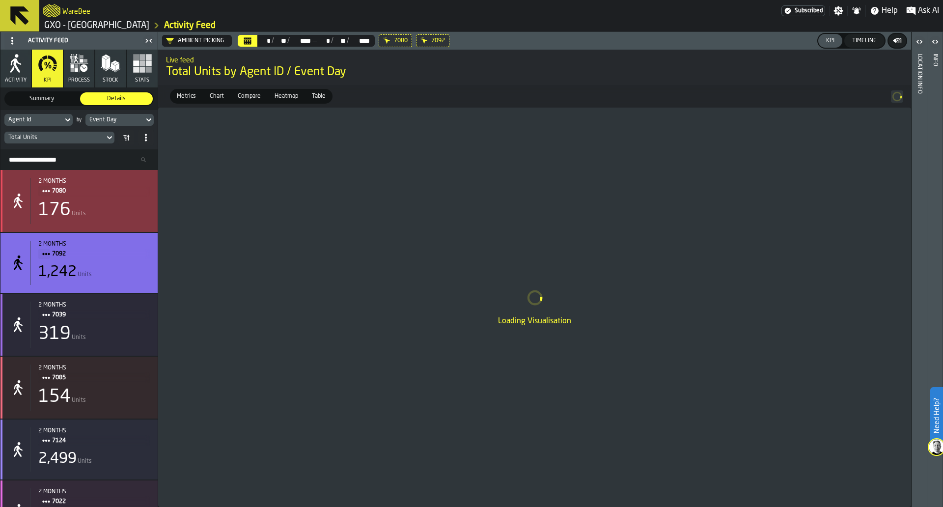
click at [129, 227] on div "2 months 7080 176 Units" at bounding box center [78, 201] width 157 height 62
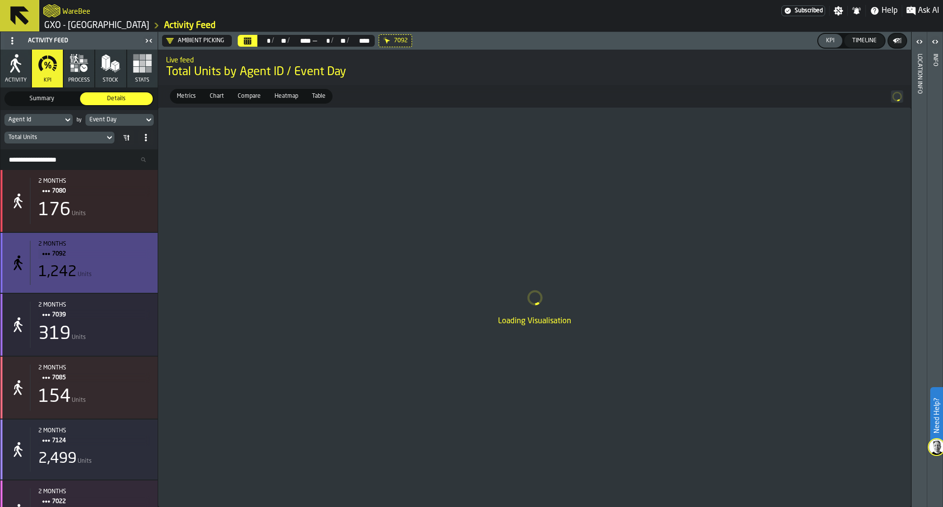
click at [129, 252] on span "7092" at bounding box center [97, 253] width 90 height 11
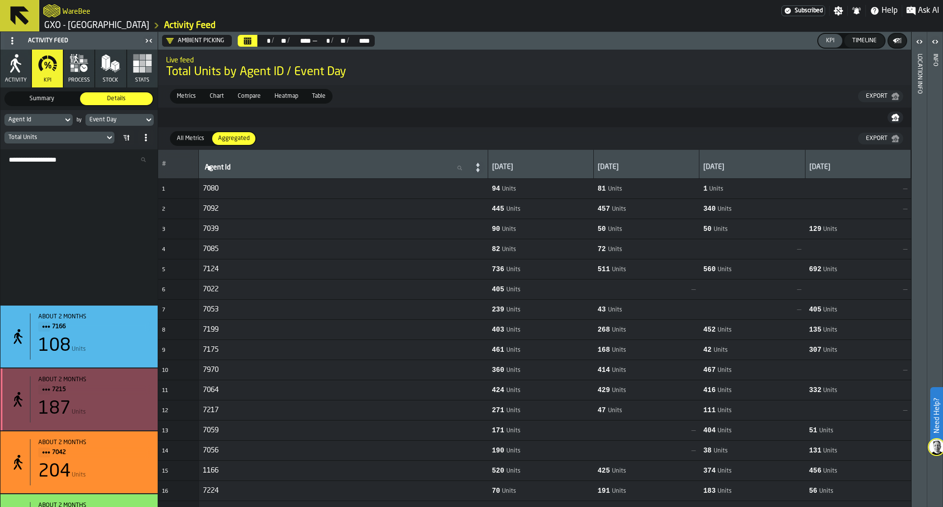
scroll to position [3791, 0]
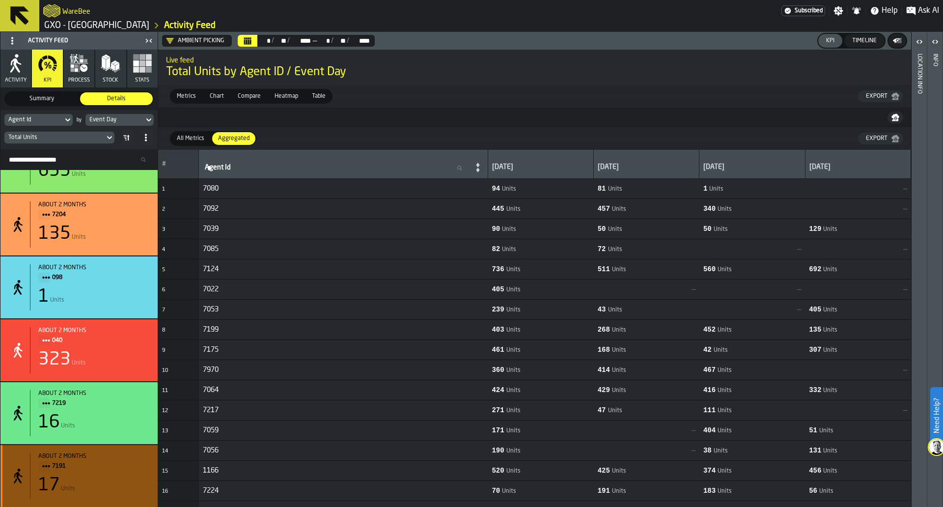
click at [117, 471] on div "about 2 months 7191 17 Units" at bounding box center [90, 476] width 120 height 46
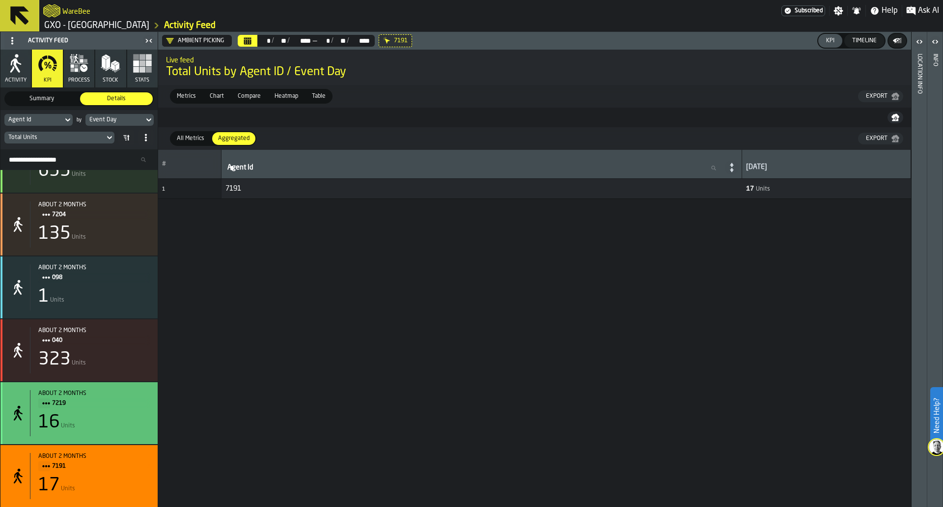
click at [123, 423] on div "16 Units" at bounding box center [93, 422] width 111 height 20
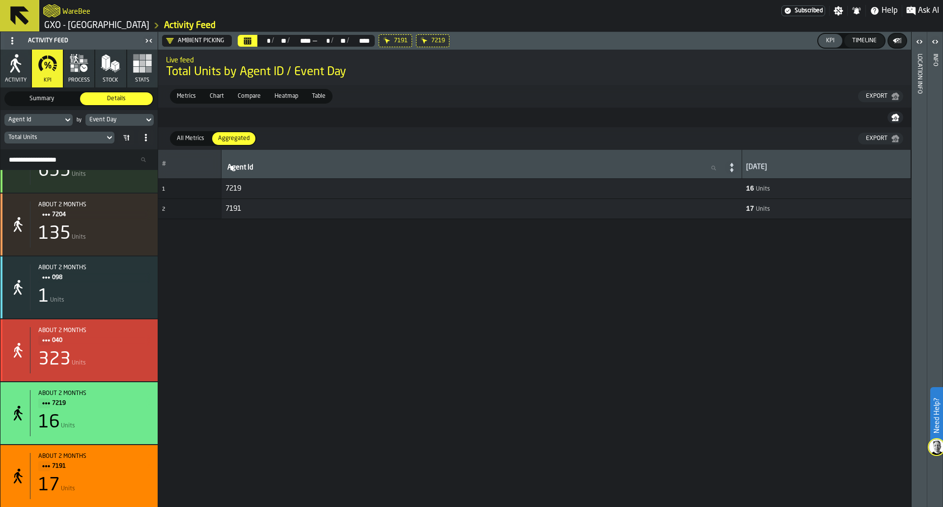
click at [149, 348] on div "about 2 months 040 323 Units" at bounding box center [78, 350] width 157 height 62
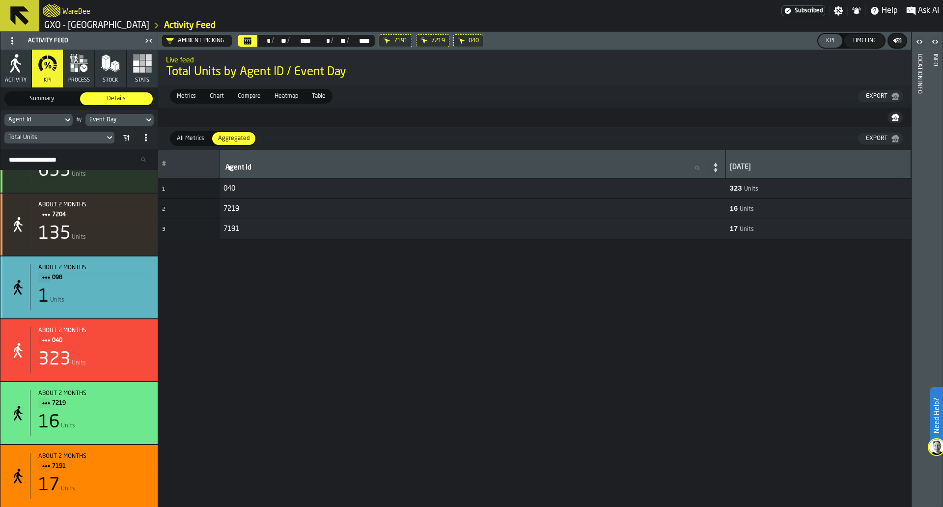
click at [136, 288] on div "1 Units" at bounding box center [93, 297] width 111 height 20
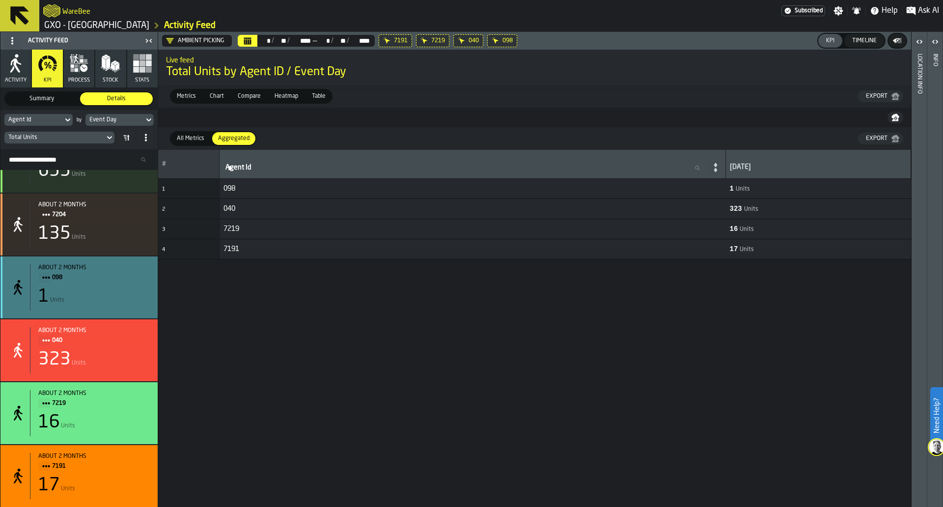
click at [130, 231] on div "135 Units" at bounding box center [93, 234] width 111 height 20
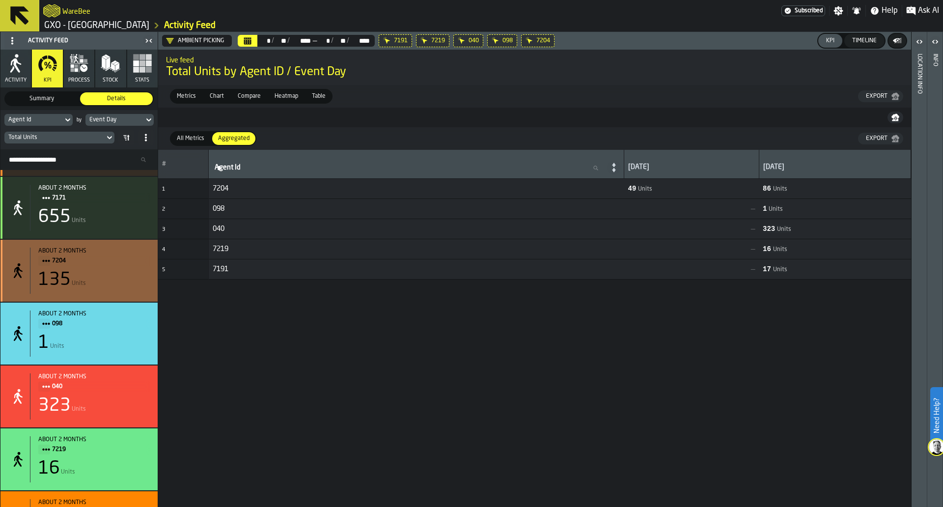
scroll to position [3607, 0]
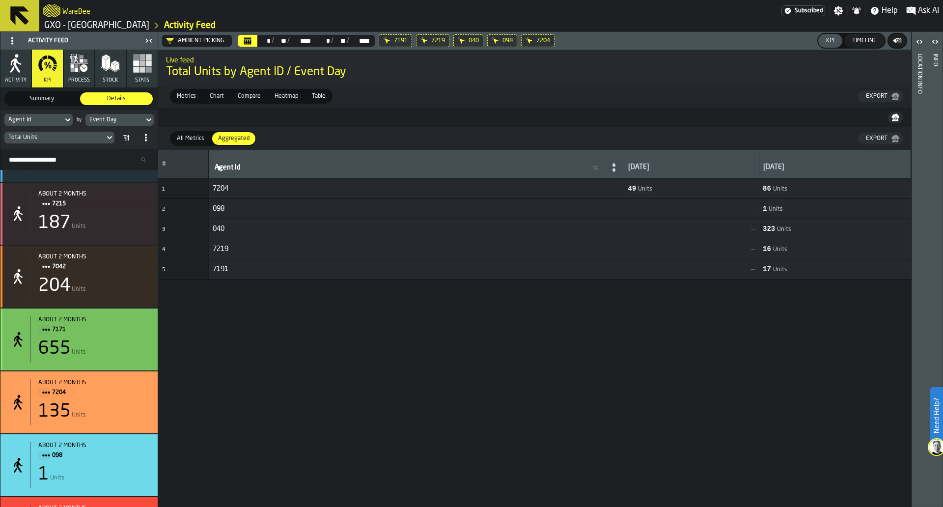
click at [126, 343] on div "655 Units" at bounding box center [93, 349] width 111 height 20
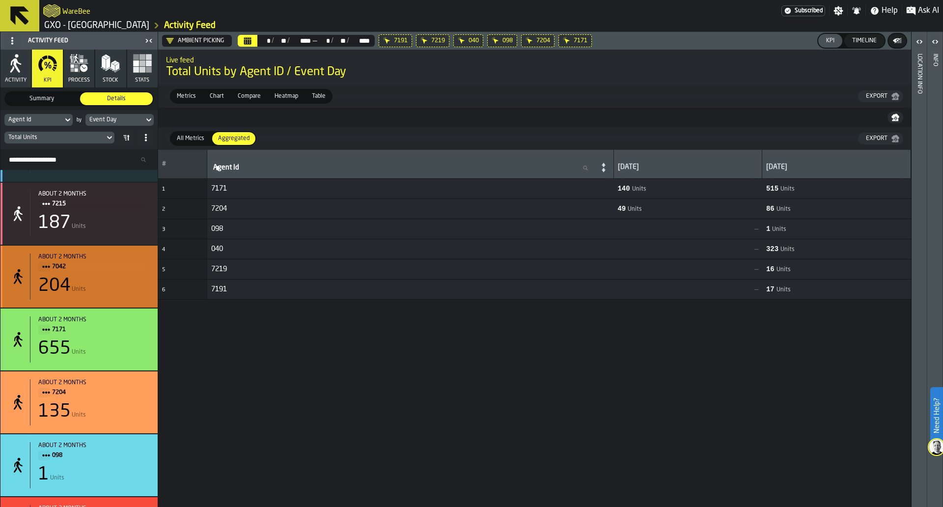
click at [138, 290] on div "204 Units" at bounding box center [93, 286] width 111 height 20
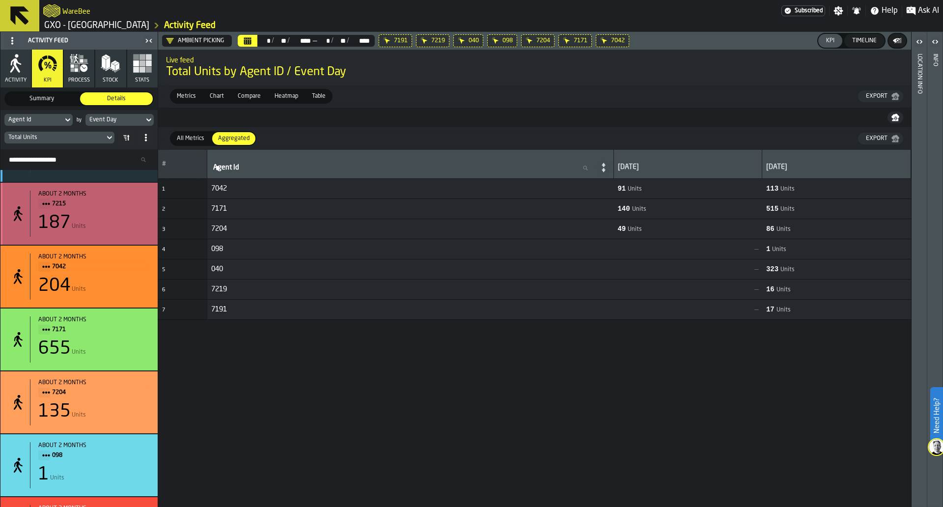
click at [142, 225] on div "187 Units" at bounding box center [93, 223] width 111 height 20
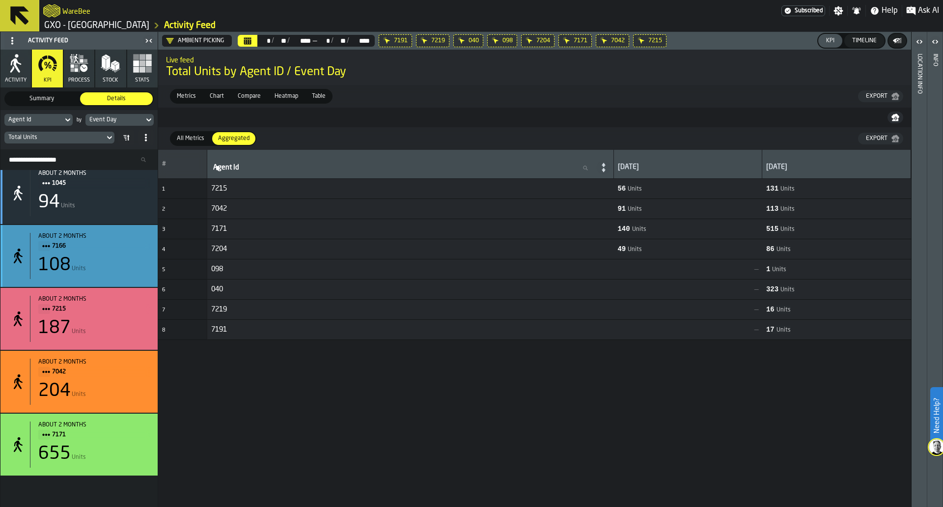
scroll to position [3300, 0]
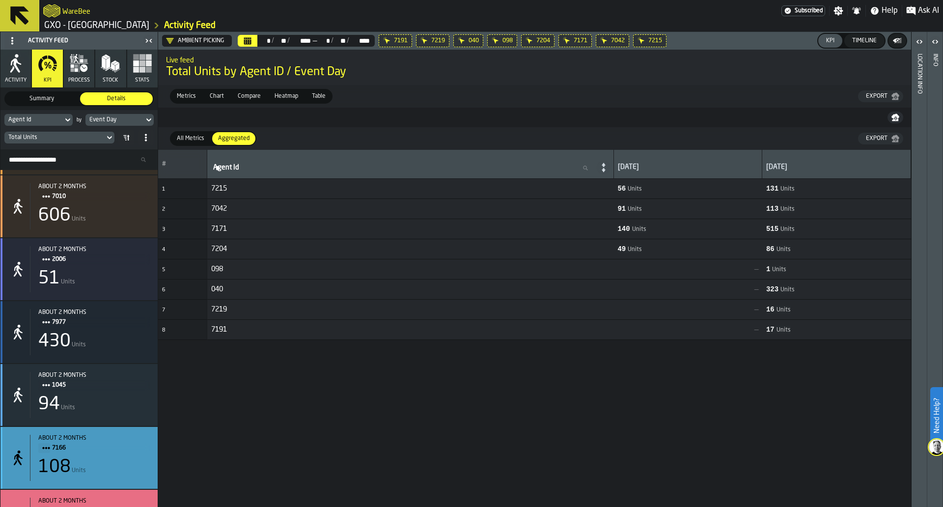
click at [124, 451] on span "7166" at bounding box center [97, 447] width 90 height 11
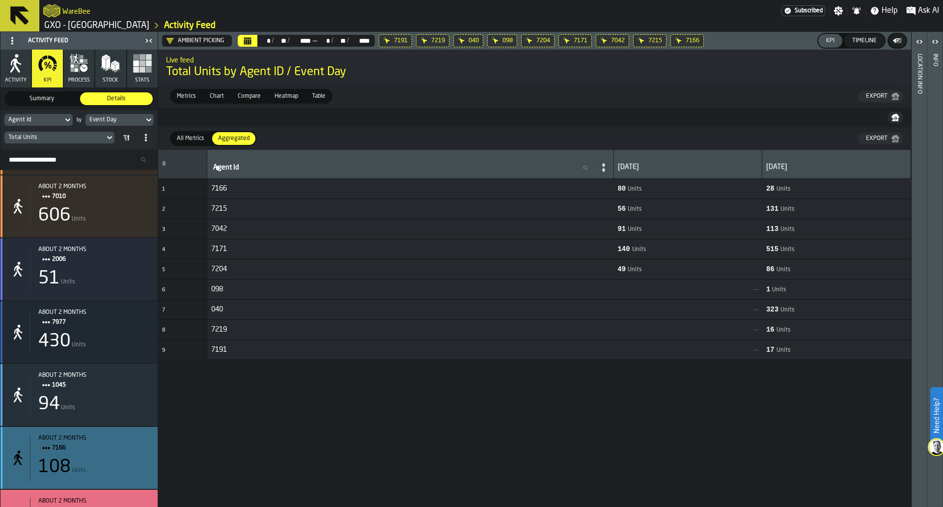
click at [127, 400] on div "94 Units" at bounding box center [93, 404] width 111 height 20
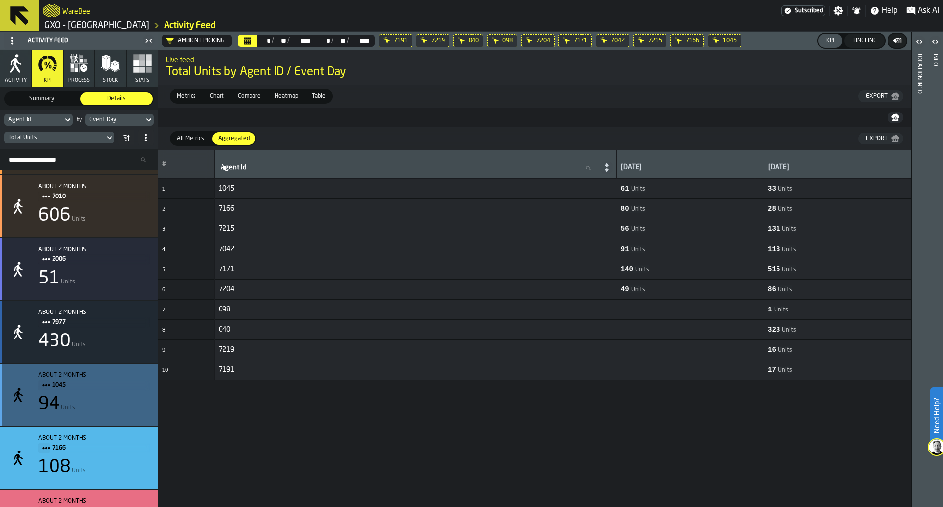
click at [133, 338] on div "430 Units" at bounding box center [93, 341] width 111 height 20
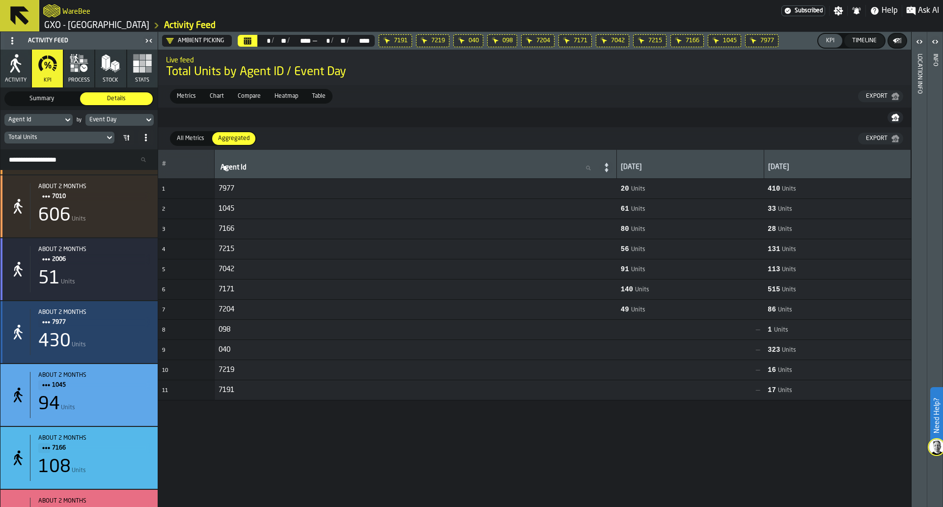
click at [139, 273] on div "51 Units" at bounding box center [93, 279] width 111 height 20
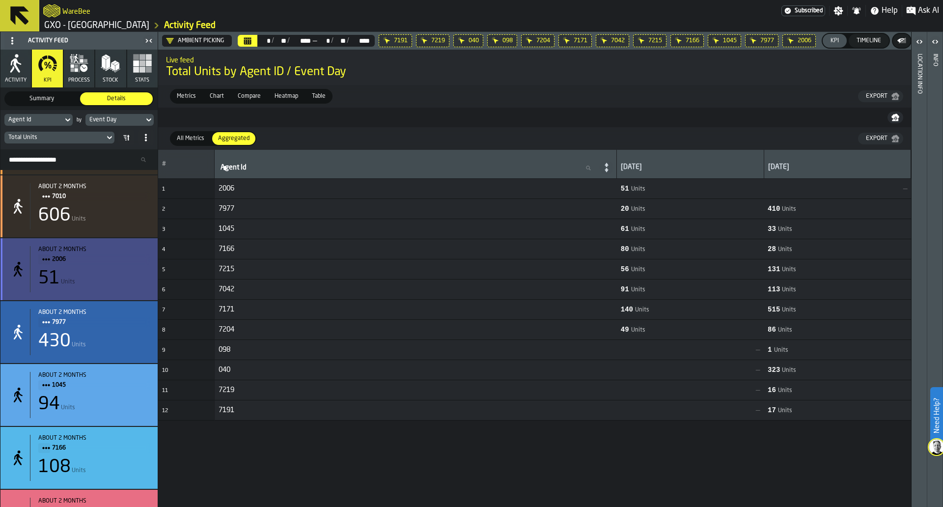
click at [143, 222] on div "606 Units" at bounding box center [93, 216] width 111 height 20
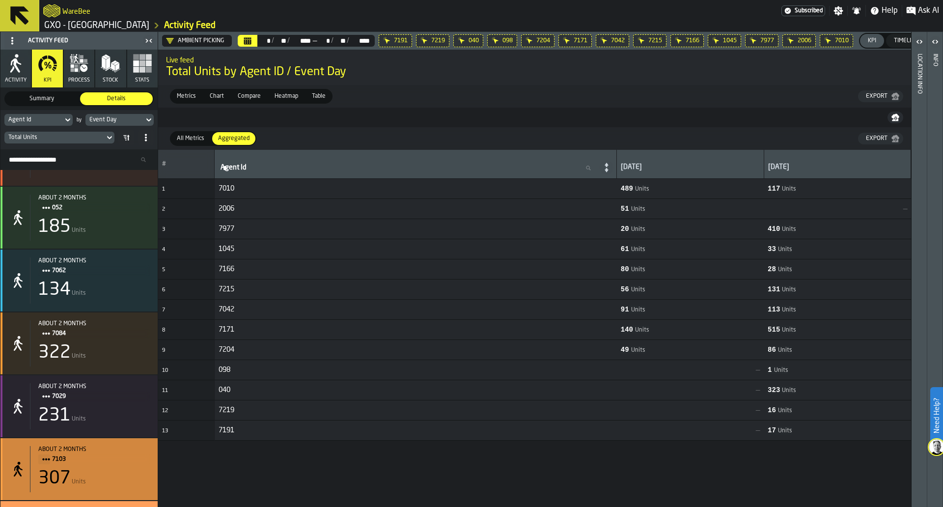
scroll to position [2993, 0]
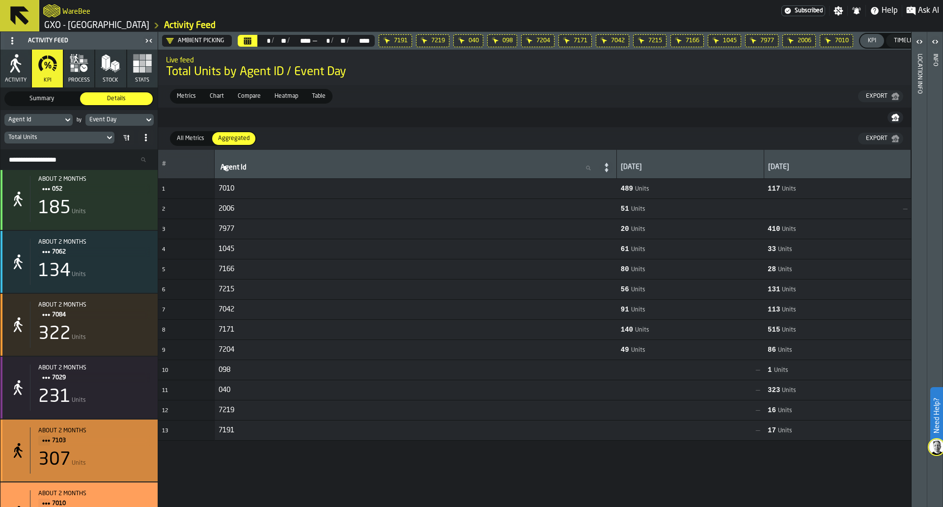
click at [126, 445] on span "7103" at bounding box center [97, 440] width 90 height 11
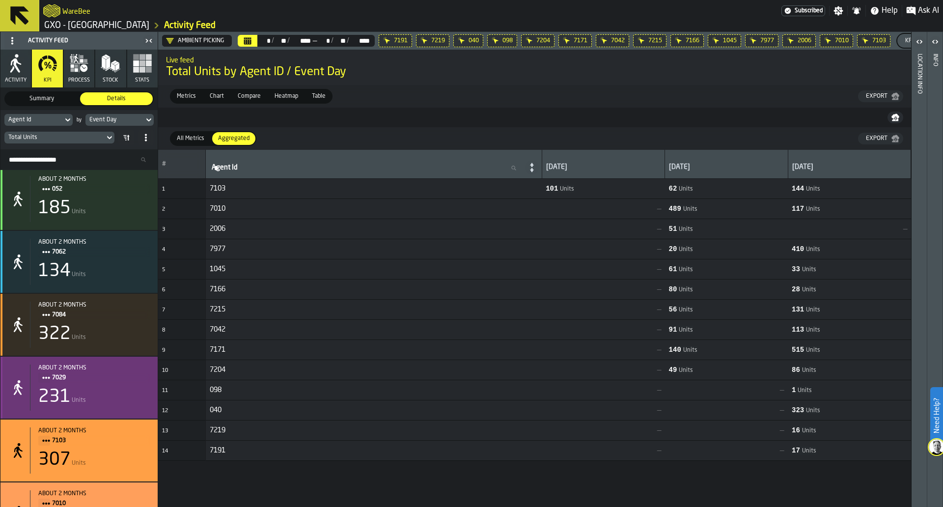
click at [136, 398] on div "231 Units" at bounding box center [93, 397] width 111 height 20
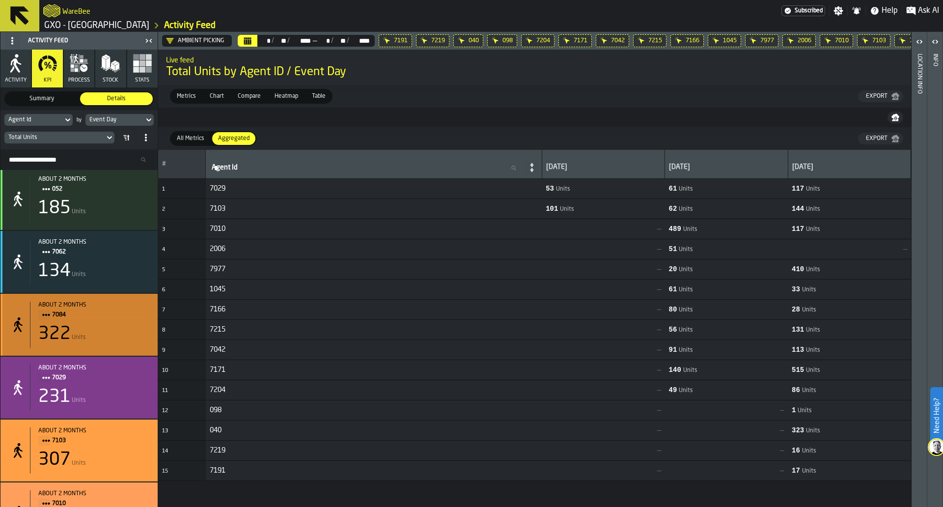
click at [143, 330] on div "322 Units" at bounding box center [93, 334] width 111 height 20
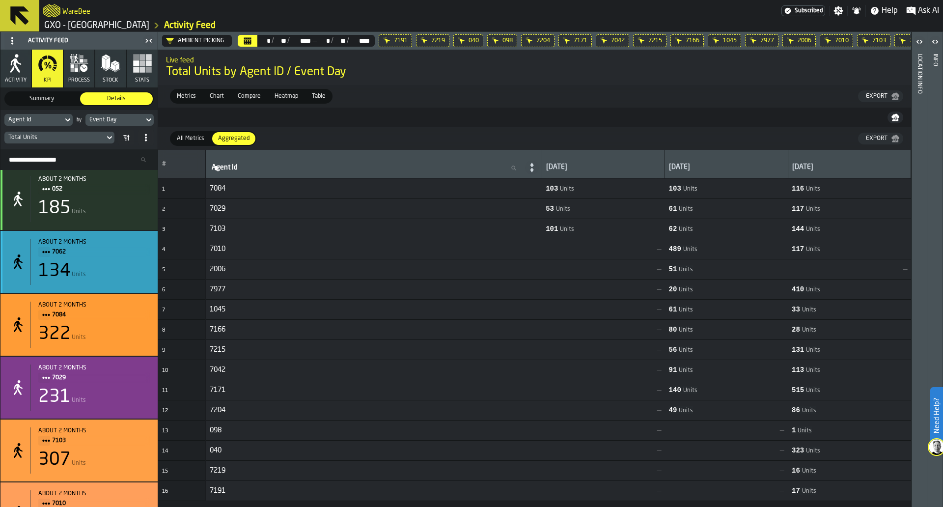
click at [149, 266] on div "about 2 months 7062 134 Units" at bounding box center [78, 262] width 157 height 62
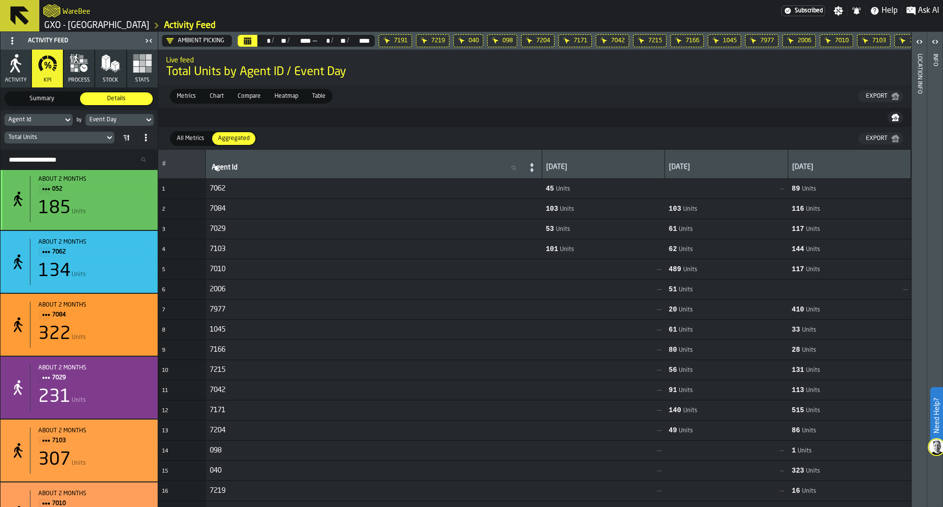
click at [139, 208] on div "185 Units" at bounding box center [93, 208] width 111 height 20
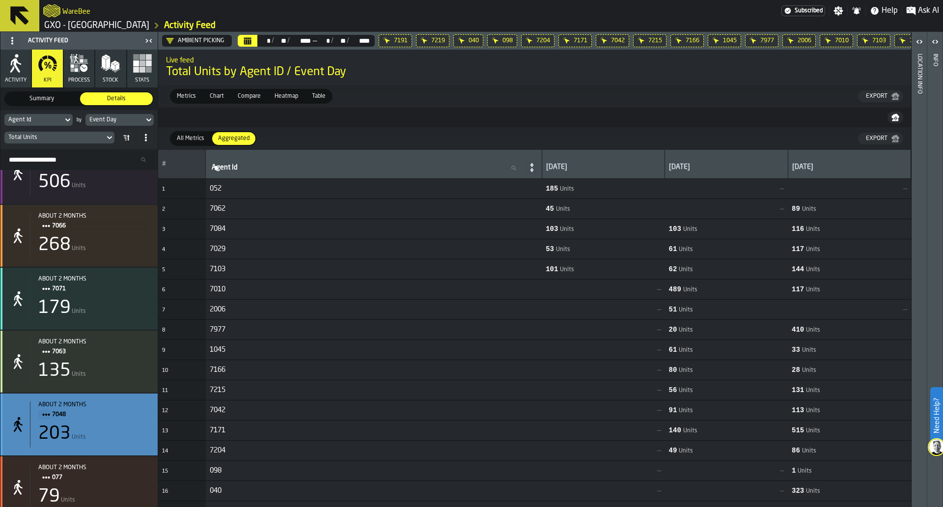
scroll to position [2625, 0]
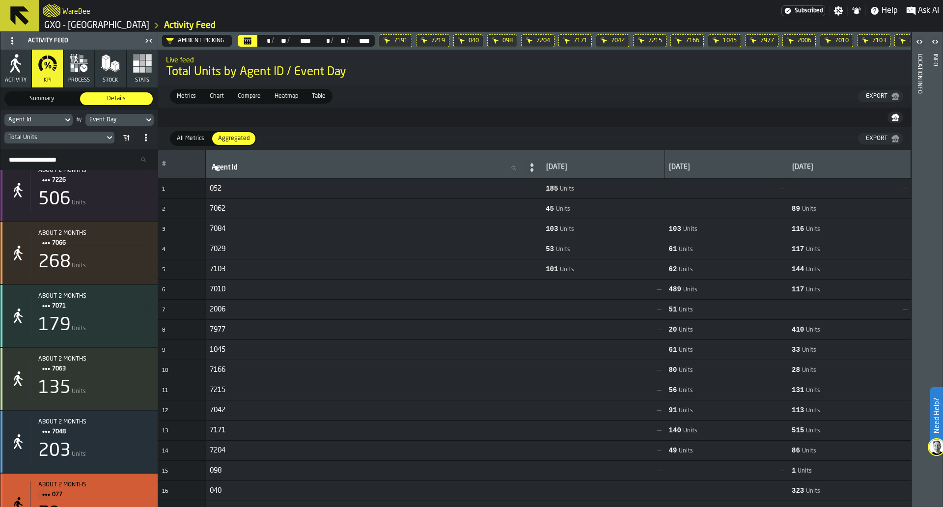
click at [119, 486] on div "about 2 months 077 79 Units" at bounding box center [78, 504] width 157 height 62
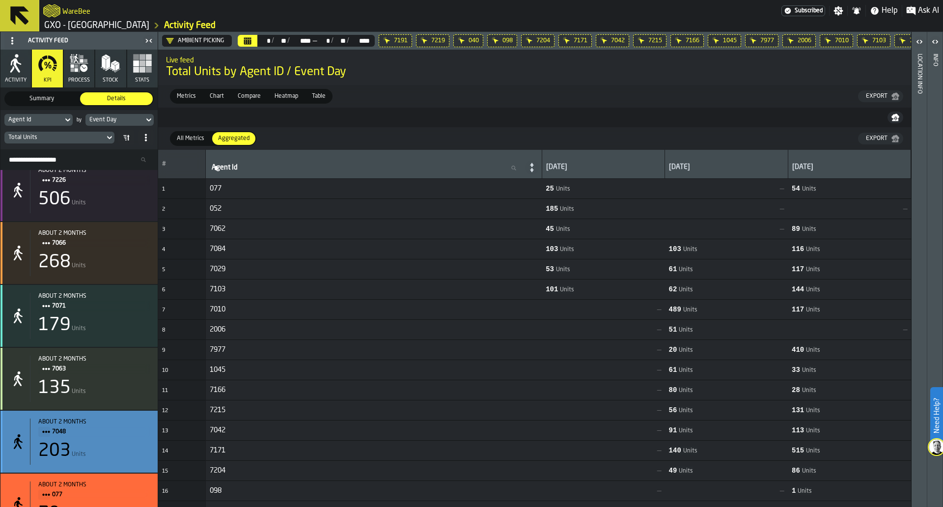
drag, startPoint x: 125, startPoint y: 456, endPoint x: 126, endPoint y: 441, distance: 14.8
click at [125, 456] on div "203 Units" at bounding box center [93, 451] width 111 height 20
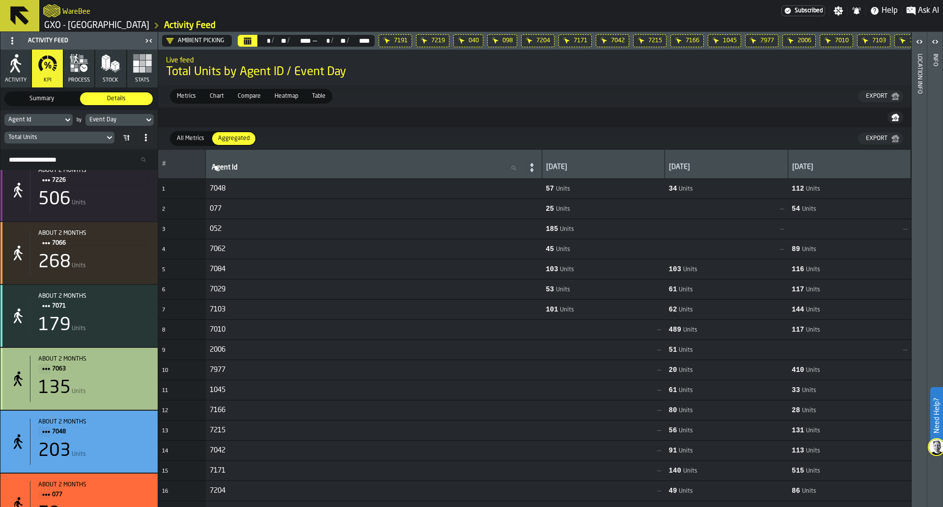
click at [132, 385] on div "135 Units" at bounding box center [93, 388] width 111 height 20
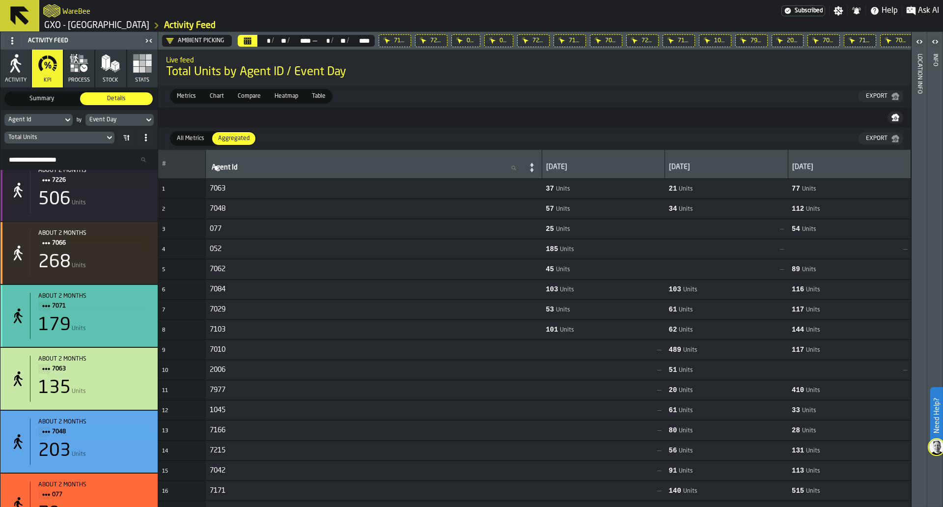
click at [134, 329] on div "179 Units" at bounding box center [93, 325] width 111 height 20
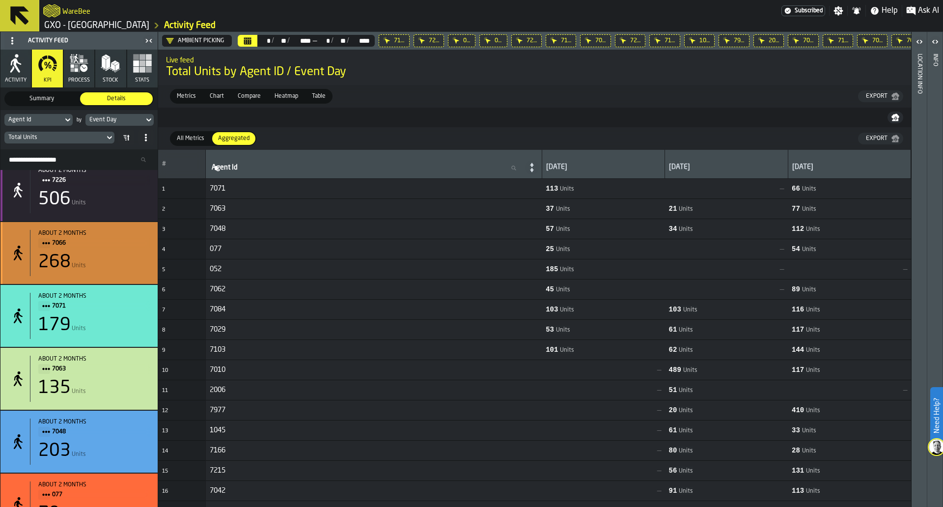
click at [139, 259] on div "268 Units" at bounding box center [93, 262] width 111 height 20
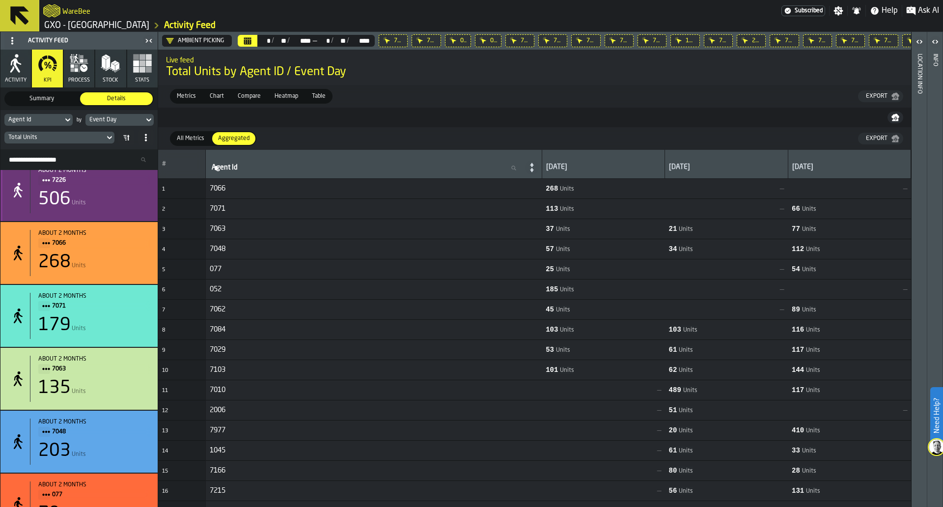
click at [134, 200] on div "506 Units" at bounding box center [93, 200] width 111 height 20
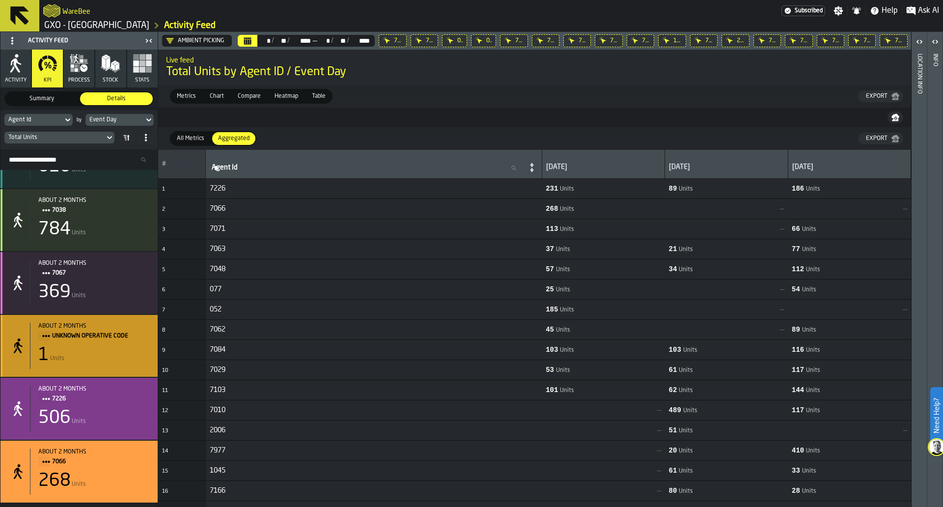
scroll to position [2318, 0]
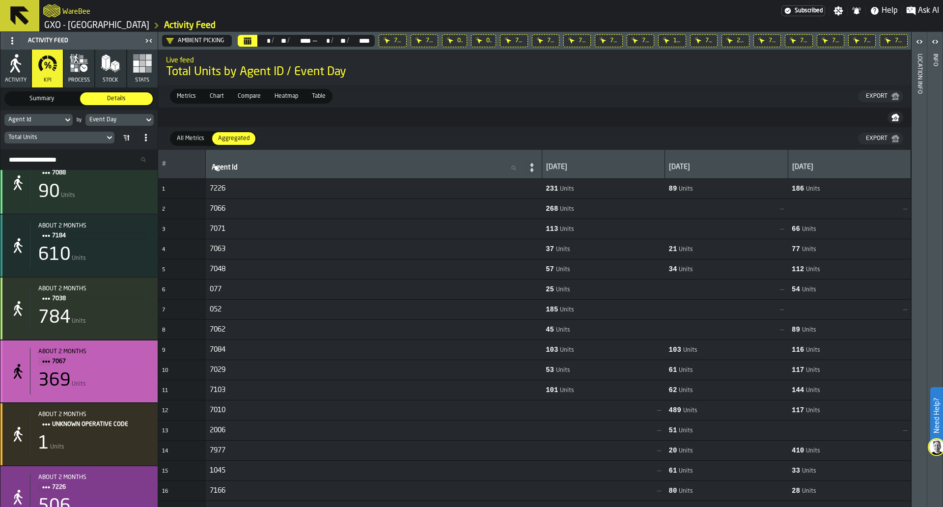
click at [126, 389] on div "369 Units" at bounding box center [93, 381] width 111 height 20
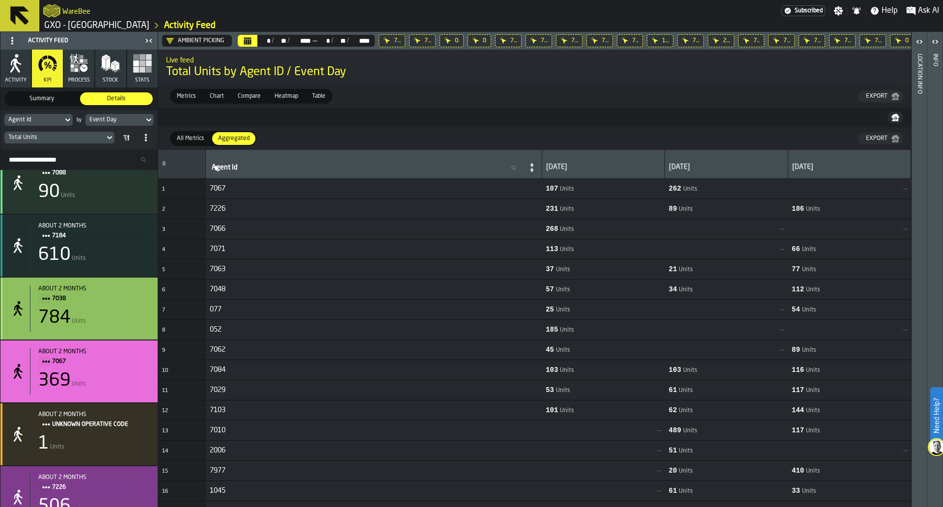
click at [130, 311] on div "784 Units" at bounding box center [93, 318] width 111 height 20
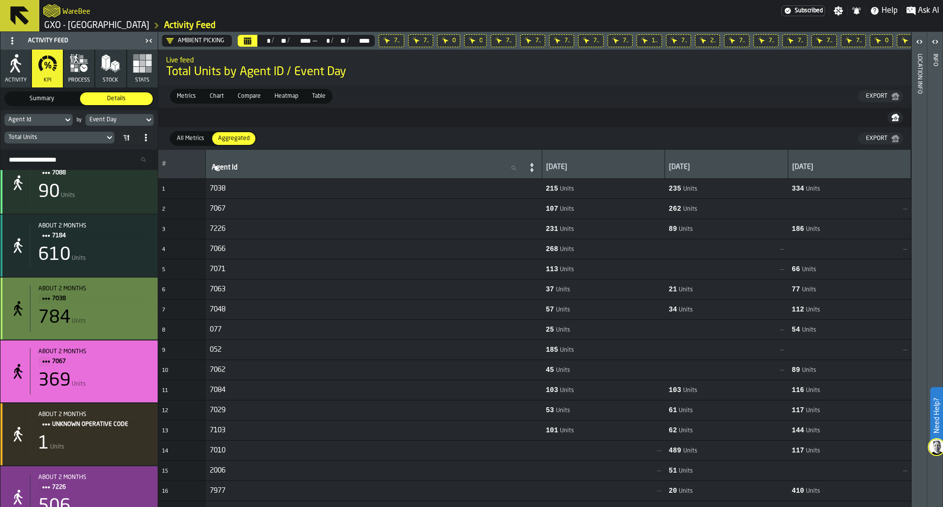
click at [129, 253] on div "610 Units" at bounding box center [93, 255] width 111 height 20
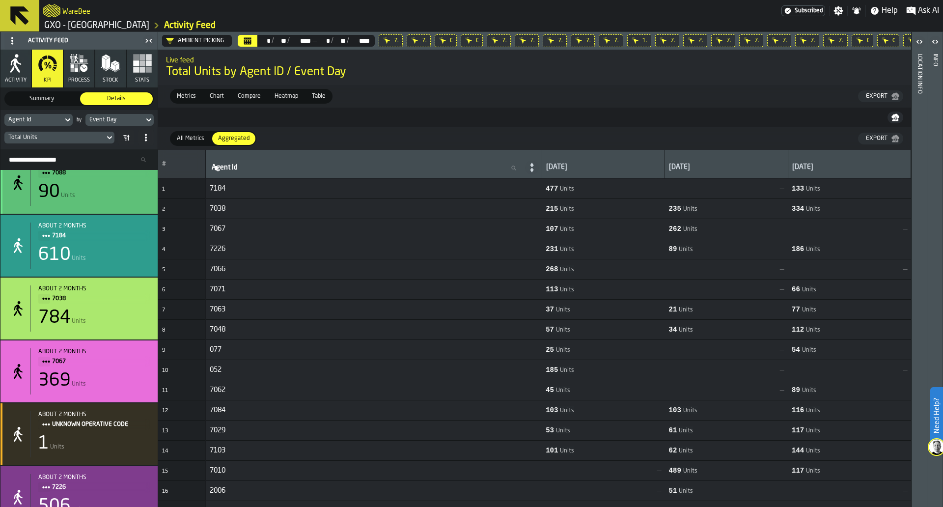
click at [122, 204] on div "about 2 months 7088 90 Units" at bounding box center [90, 183] width 120 height 46
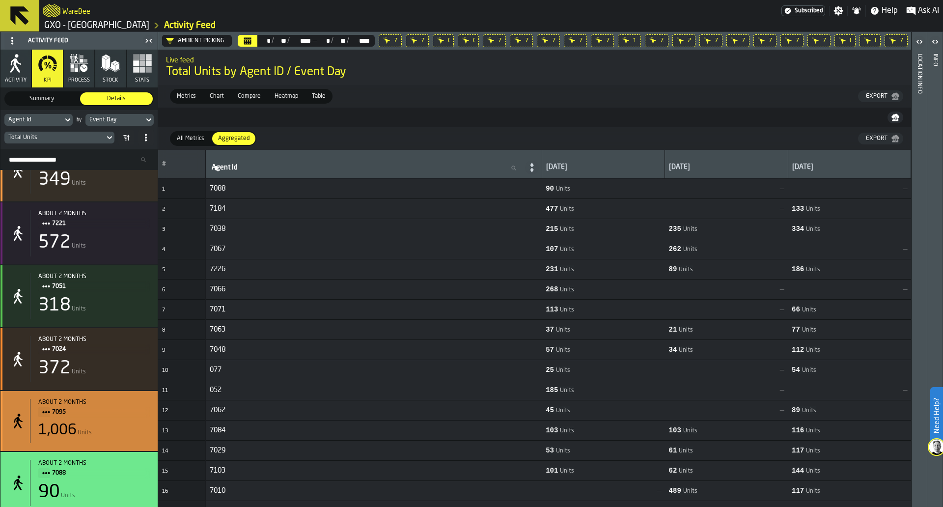
scroll to position [2011, 0]
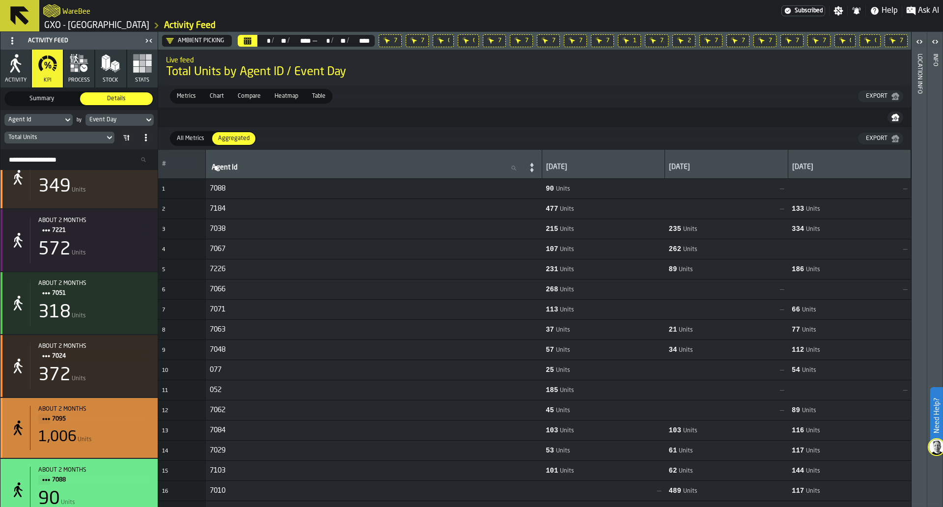
click at [111, 435] on div "1,006 Units" at bounding box center [93, 437] width 111 height 18
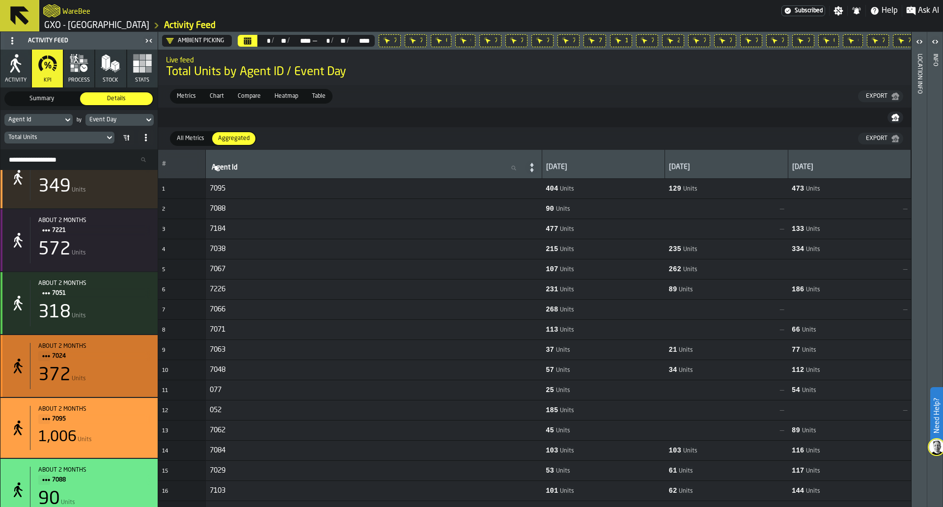
click at [115, 389] on div "about 2 months 7024 372 Units" at bounding box center [90, 366] width 120 height 46
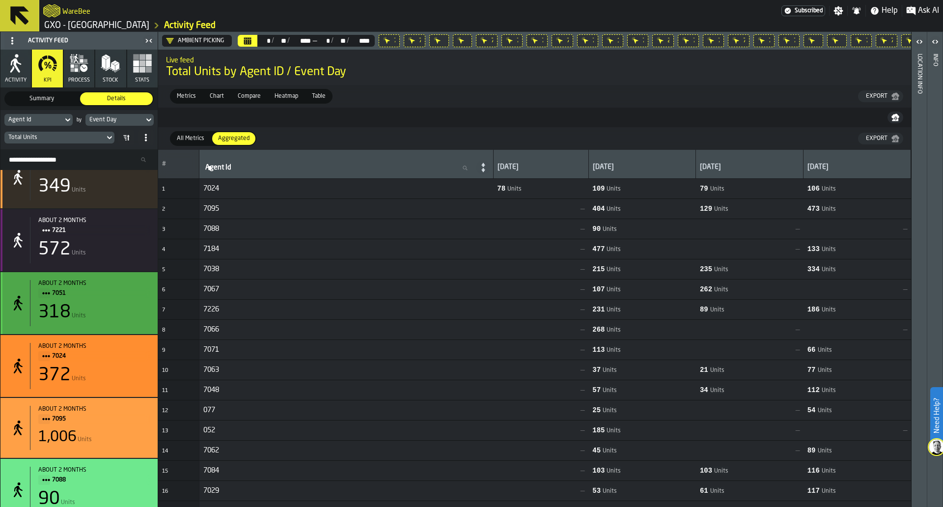
click at [122, 309] on div "318 Units" at bounding box center [93, 312] width 111 height 20
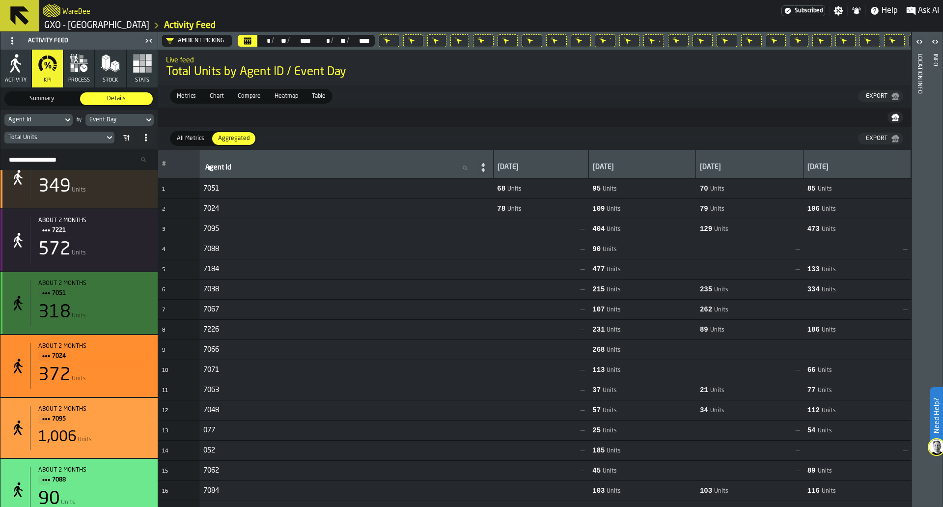
click at [127, 247] on div "572 Units" at bounding box center [93, 250] width 111 height 20
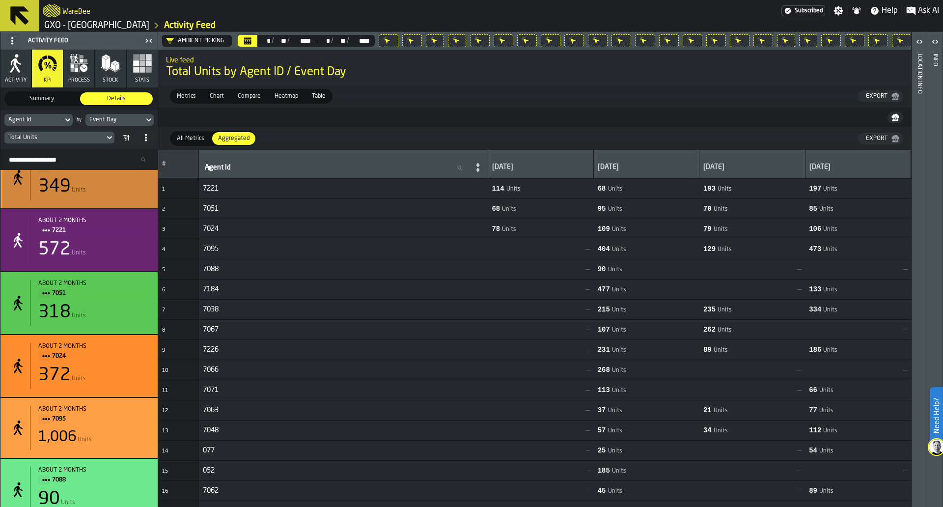
click at [122, 198] on div "about 2 months 7061 349 Units" at bounding box center [90, 177] width 120 height 46
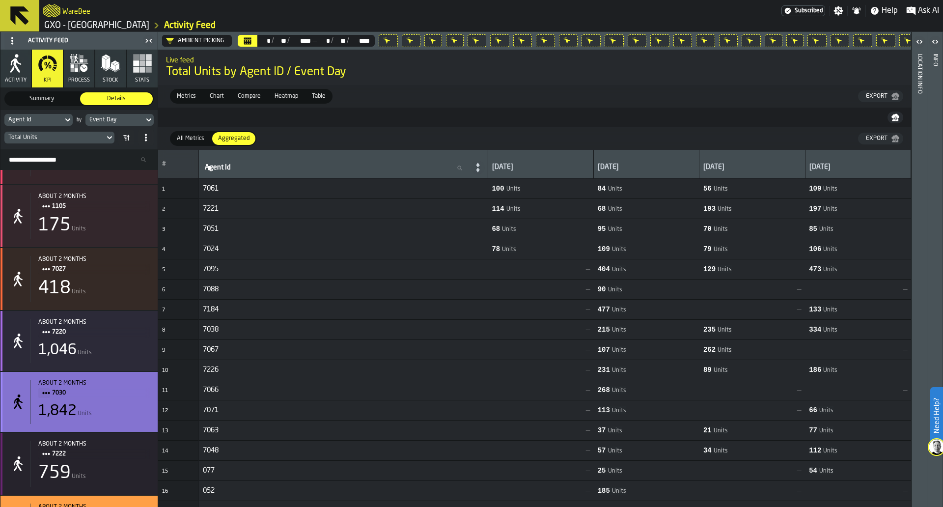
scroll to position [1643, 0]
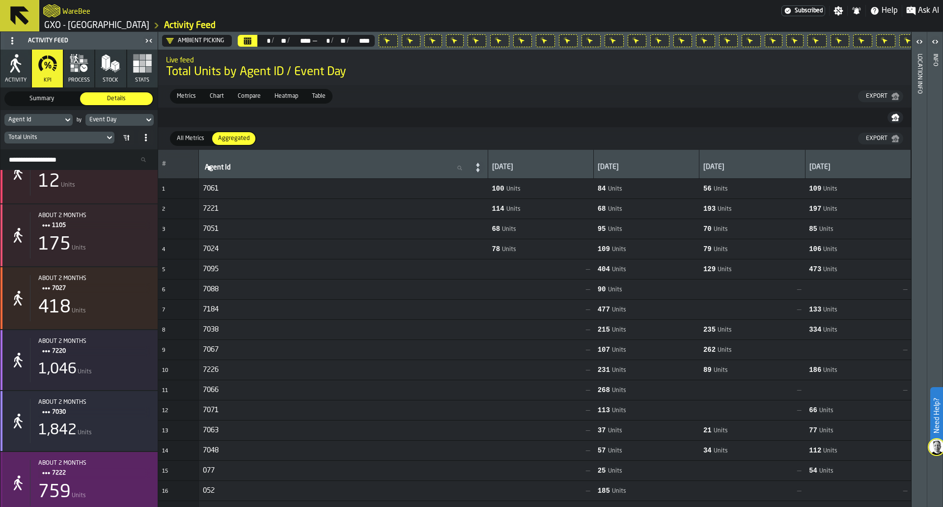
click at [112, 478] on span "7222" at bounding box center [97, 472] width 90 height 11
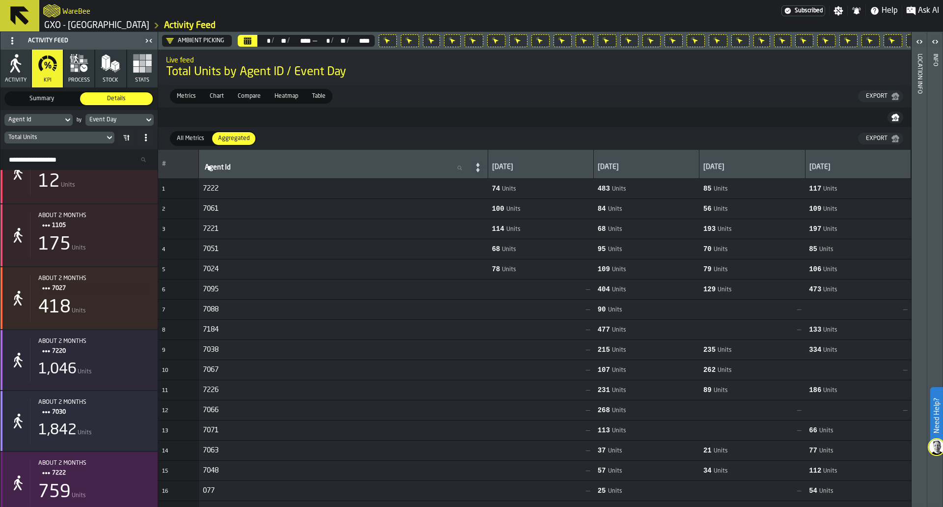
click at [120, 438] on div "1,842 Units" at bounding box center [93, 430] width 111 height 18
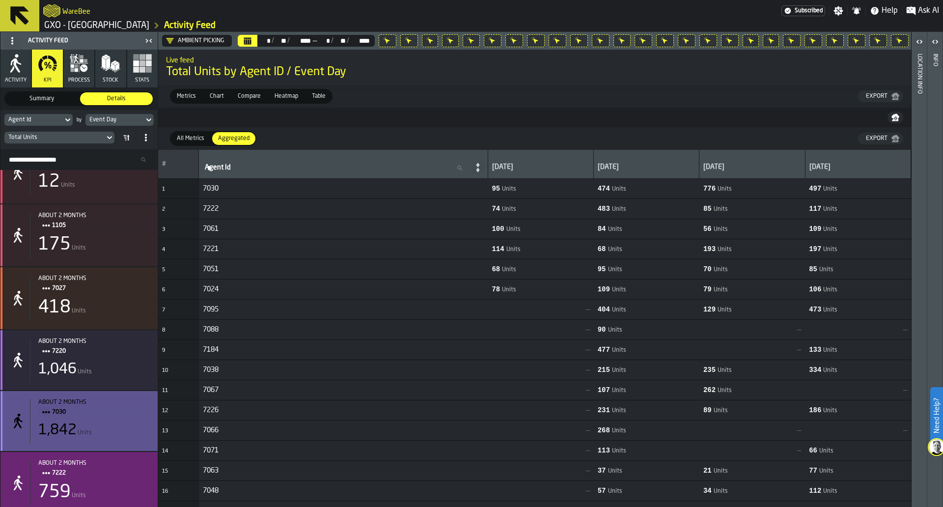
click at [123, 369] on div "1,046 Units" at bounding box center [93, 369] width 111 height 18
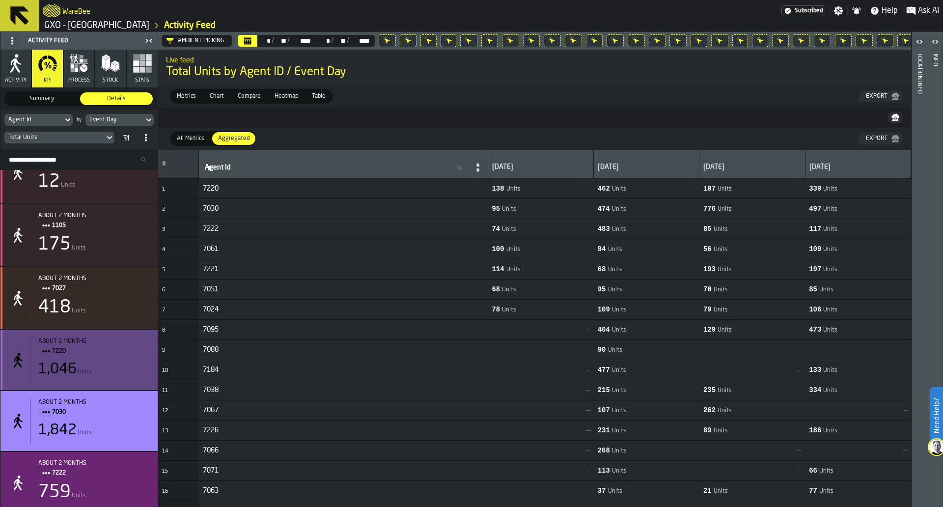
click at [124, 312] on div "418 Units" at bounding box center [93, 308] width 111 height 20
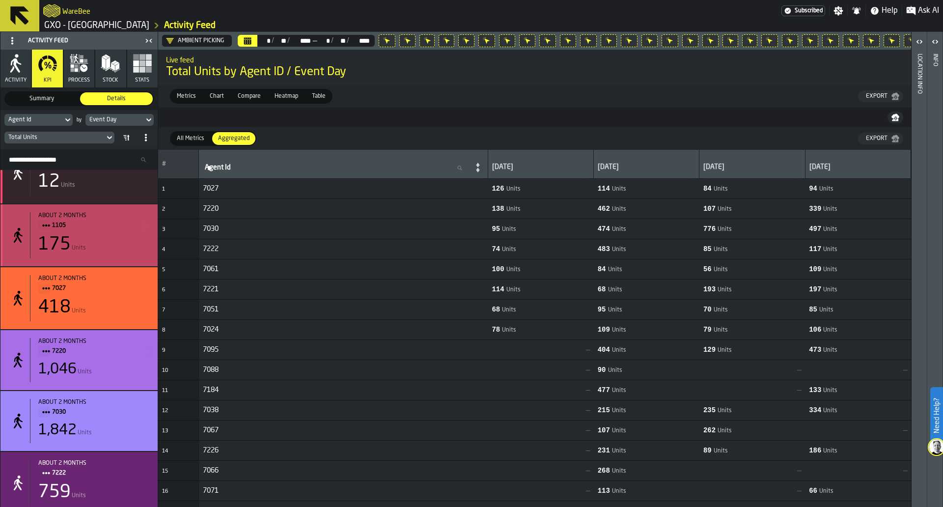
click at [128, 250] on div "175 Units" at bounding box center [93, 245] width 111 height 20
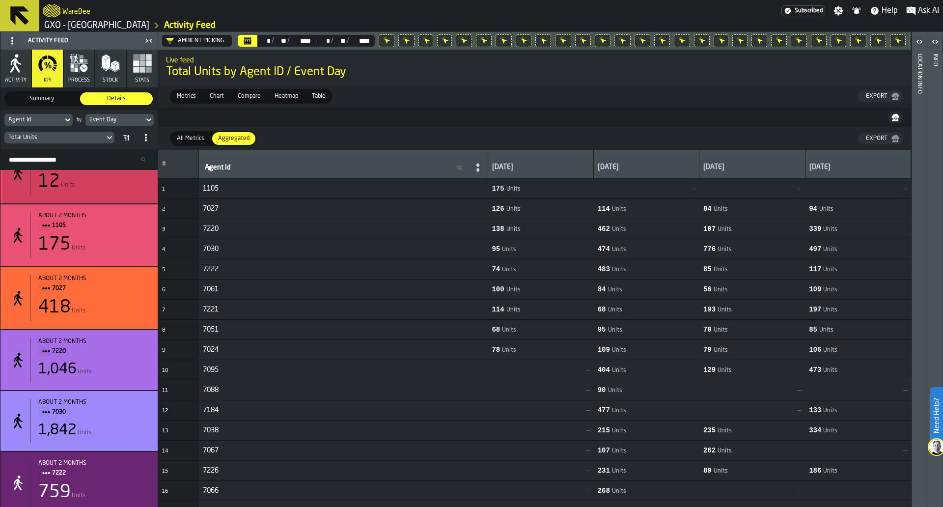
click at [112, 199] on div "about 2 months 022 12 Units" at bounding box center [78, 172] width 157 height 62
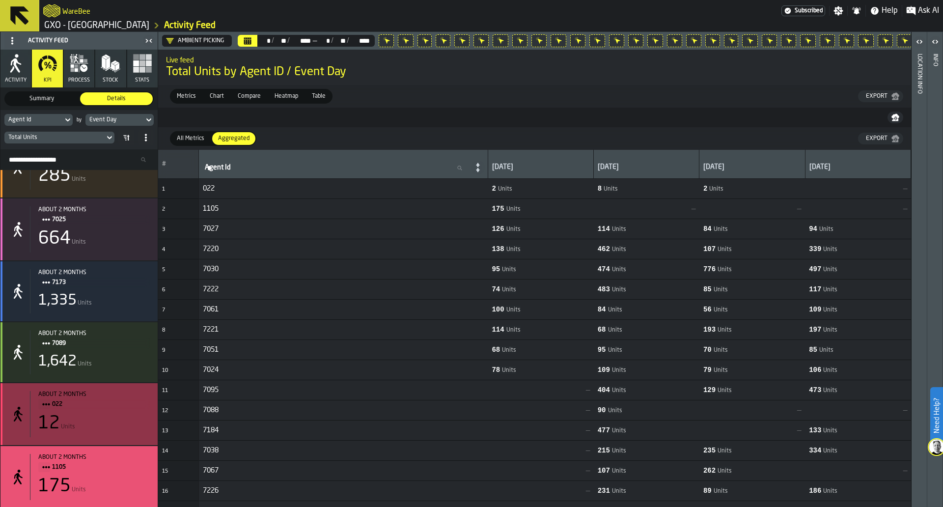
scroll to position [1336, 0]
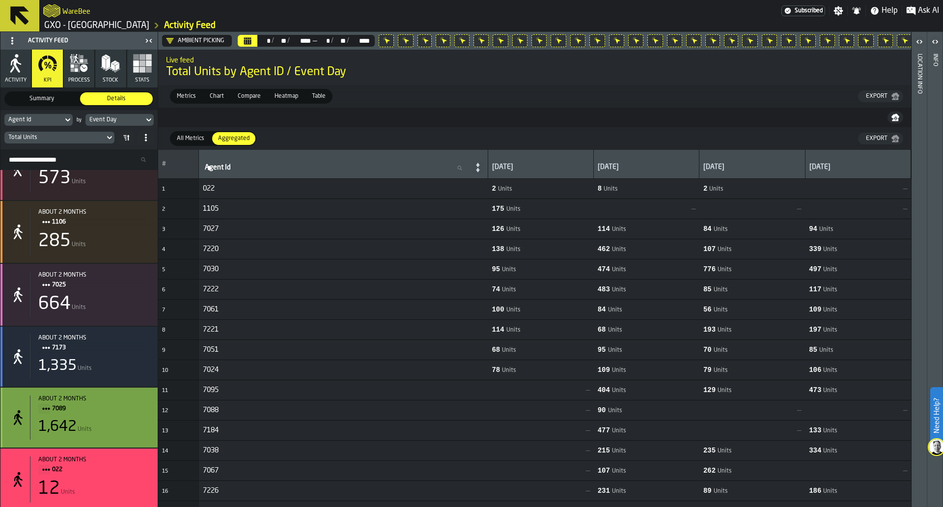
click at [115, 414] on span "7089" at bounding box center [97, 408] width 90 height 11
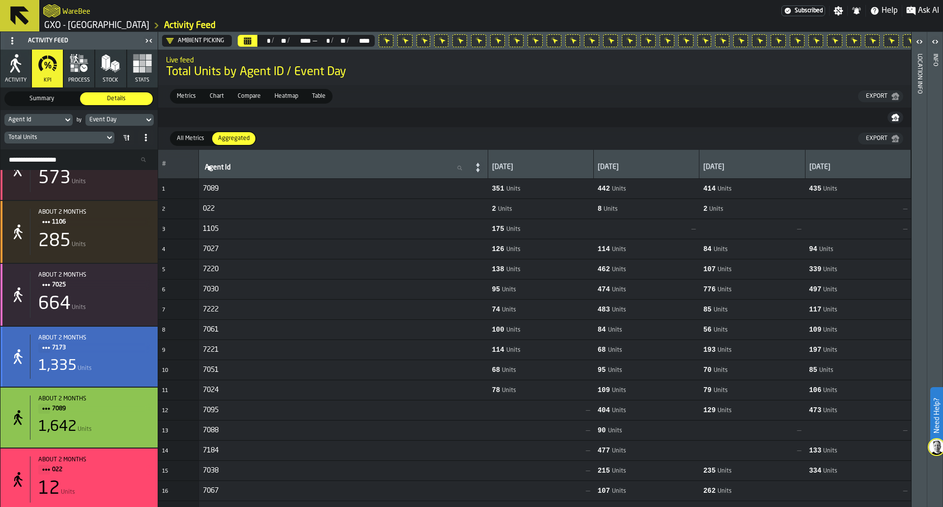
click at [117, 374] on div "1,335 Units" at bounding box center [93, 366] width 111 height 18
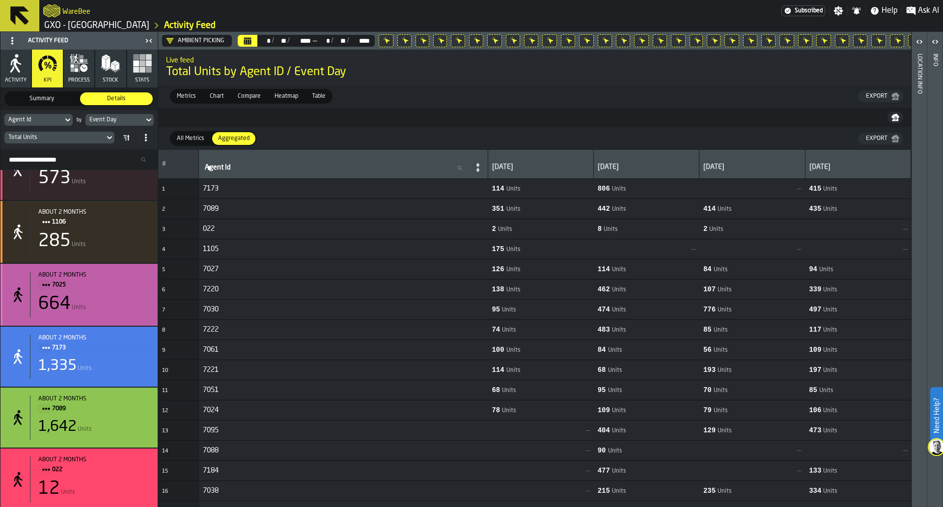
click at [123, 303] on div "664 Units" at bounding box center [93, 304] width 111 height 20
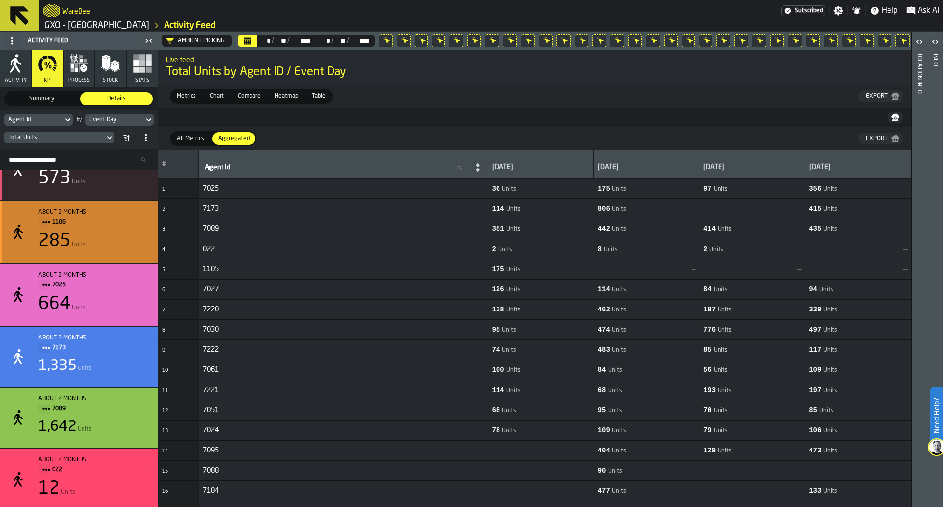
click at [124, 249] on div "285 Units" at bounding box center [93, 241] width 111 height 20
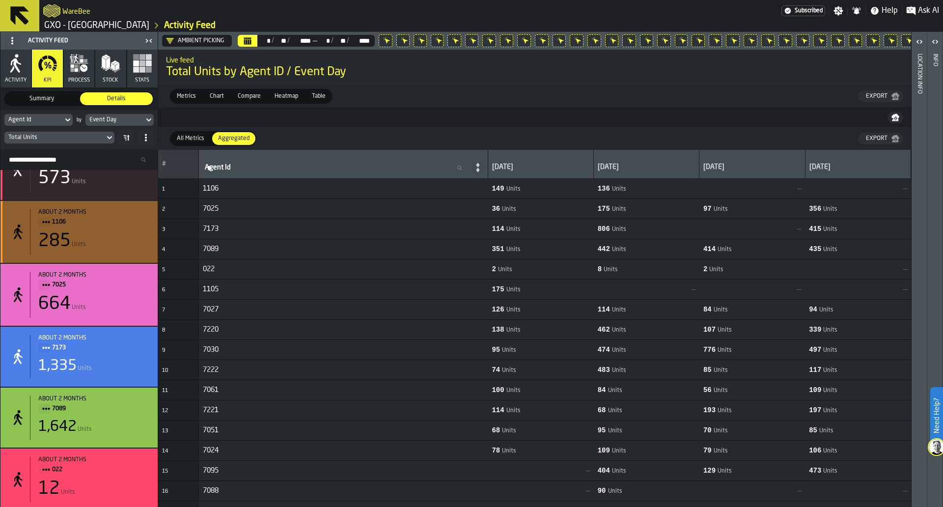
click at [128, 191] on div "about 2 months 7130 573 Units" at bounding box center [90, 169] width 120 height 46
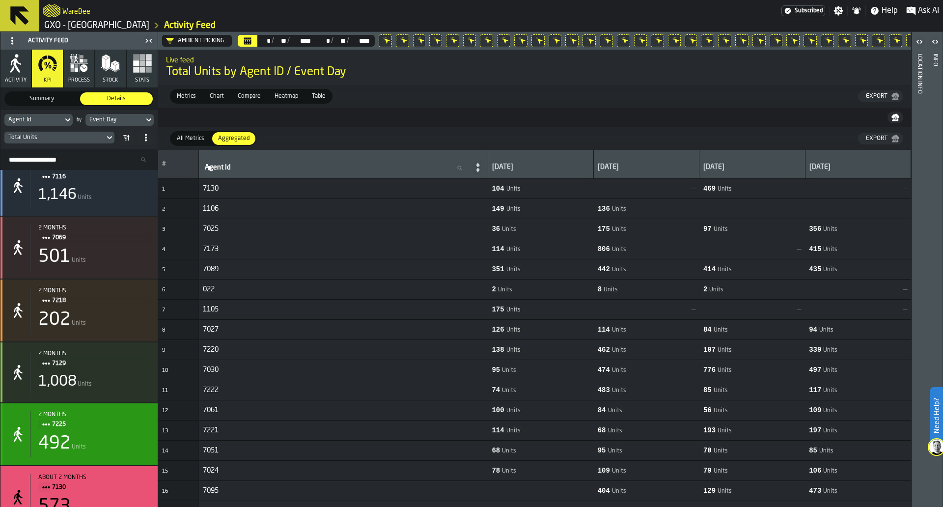
scroll to position [1029, 0]
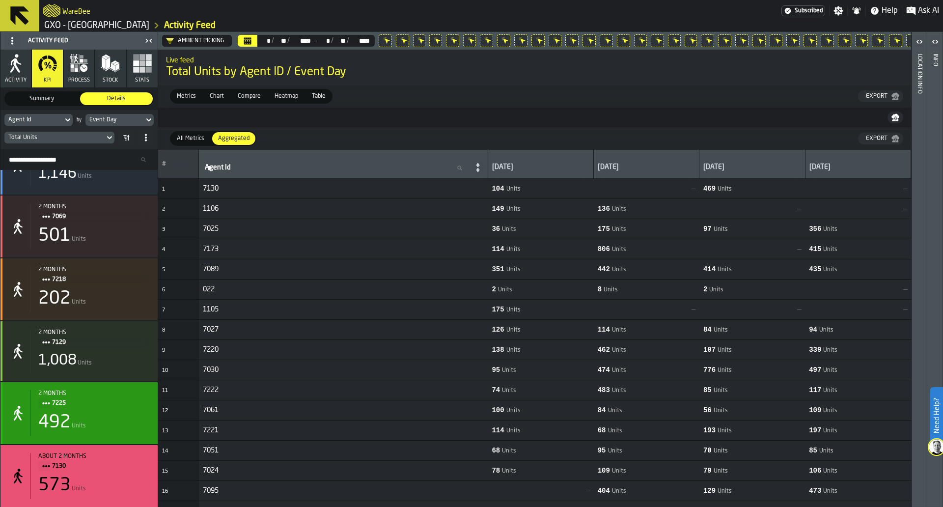
drag, startPoint x: 120, startPoint y: 436, endPoint x: 120, endPoint y: 426, distance: 9.3
click at [120, 432] on div "492 Units" at bounding box center [93, 422] width 111 height 20
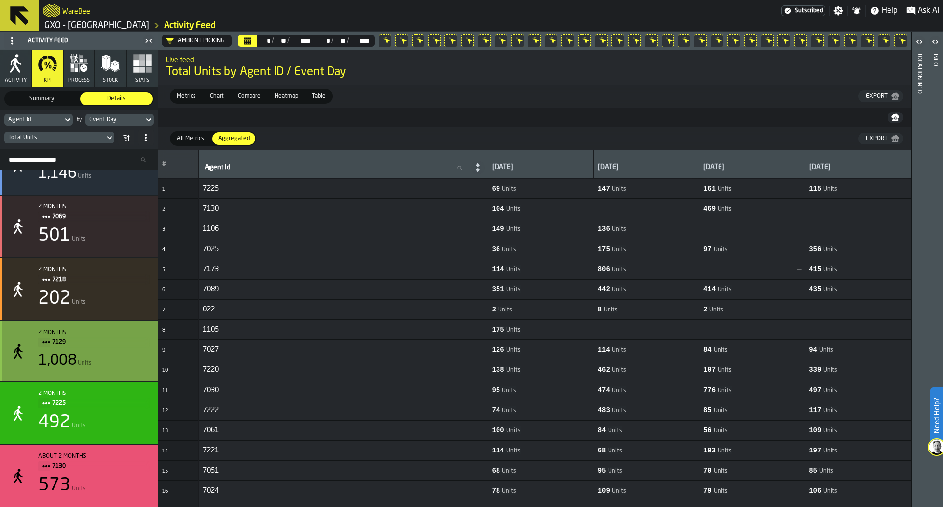
click at [118, 369] on div "1,008 Units" at bounding box center [93, 361] width 111 height 18
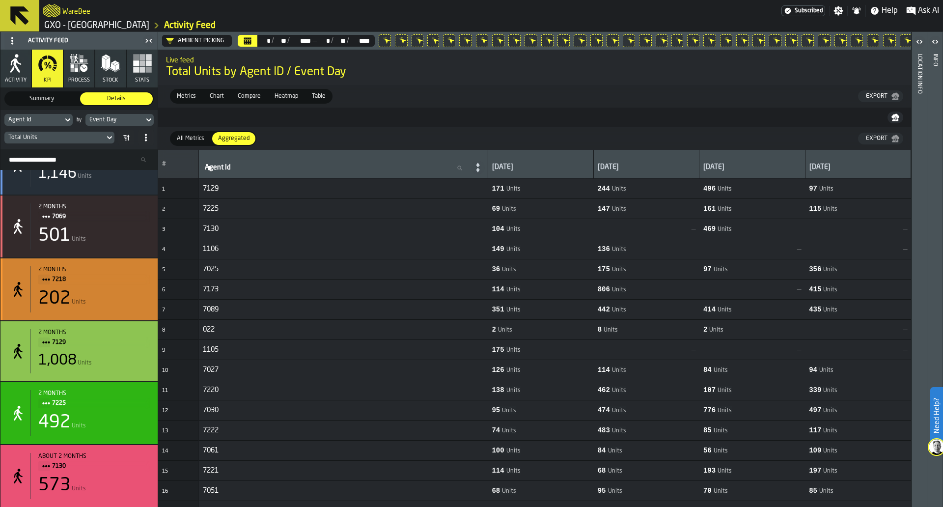
click at [134, 293] on div "202 Units" at bounding box center [93, 299] width 111 height 20
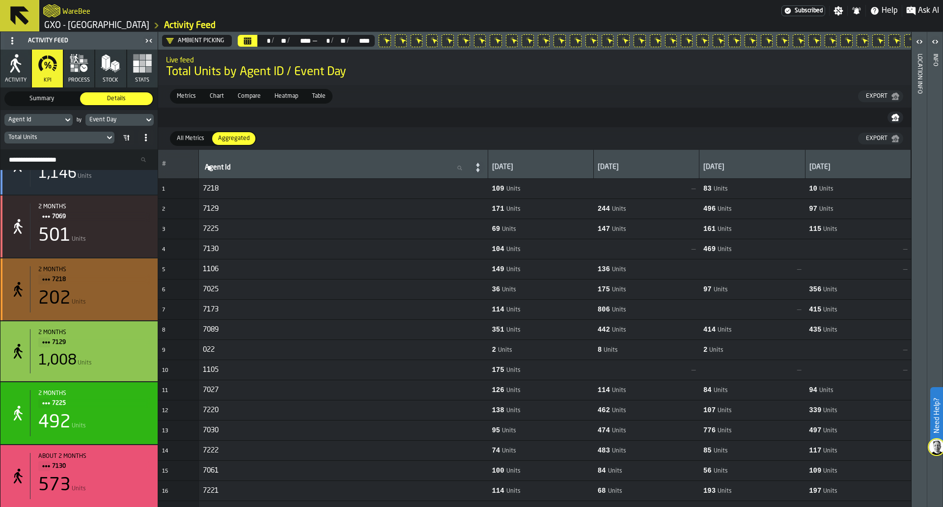
click at [125, 233] on div "501 Units" at bounding box center [93, 236] width 111 height 20
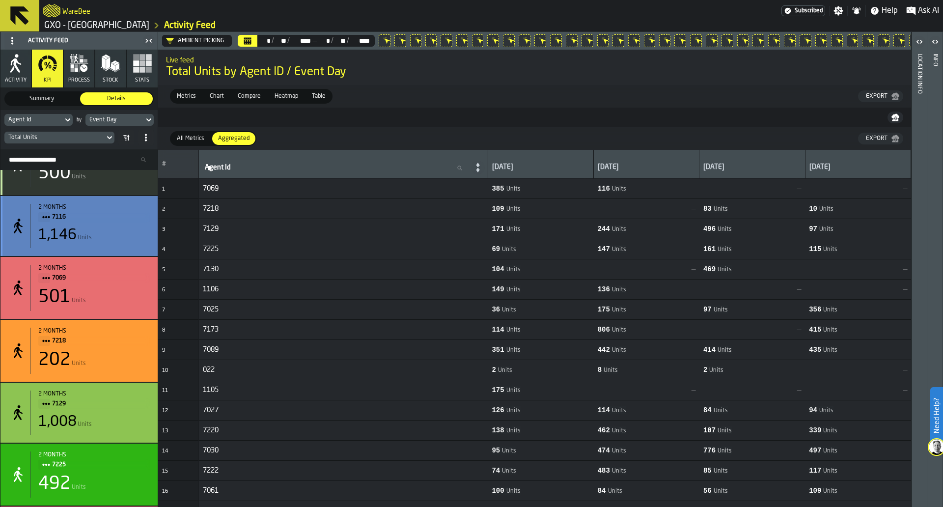
click at [131, 251] on div "2 months 7116 1,146 Units" at bounding box center [78, 226] width 157 height 60
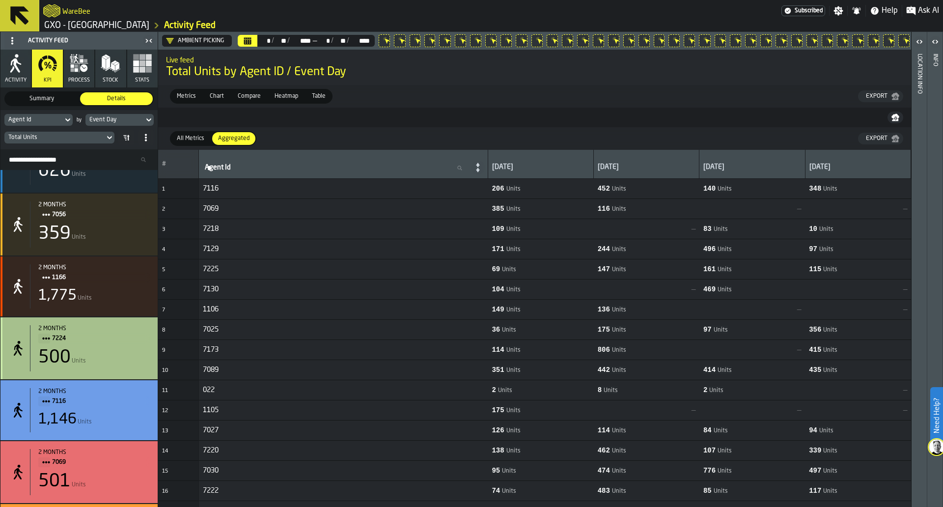
click at [120, 371] on div "2 months 7224 500 Units" at bounding box center [90, 348] width 120 height 46
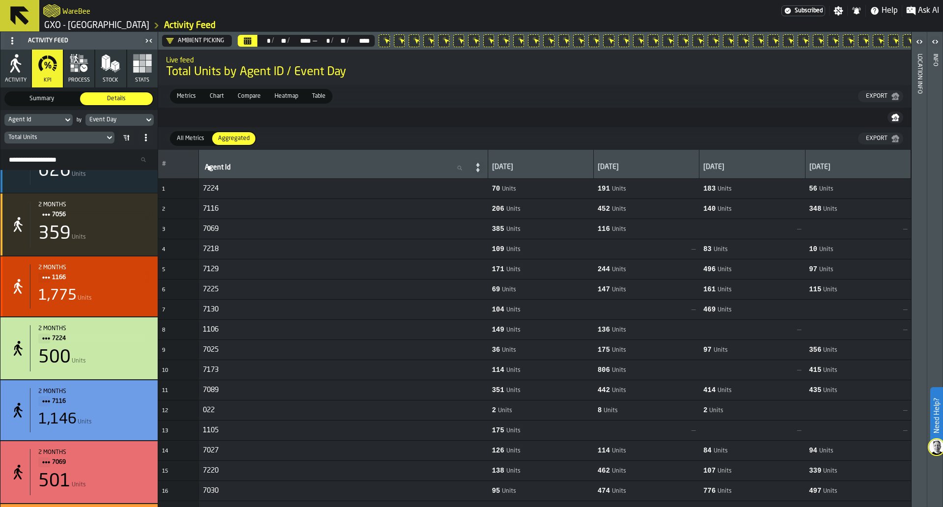
click at [122, 300] on div "1,775 Units" at bounding box center [93, 296] width 111 height 18
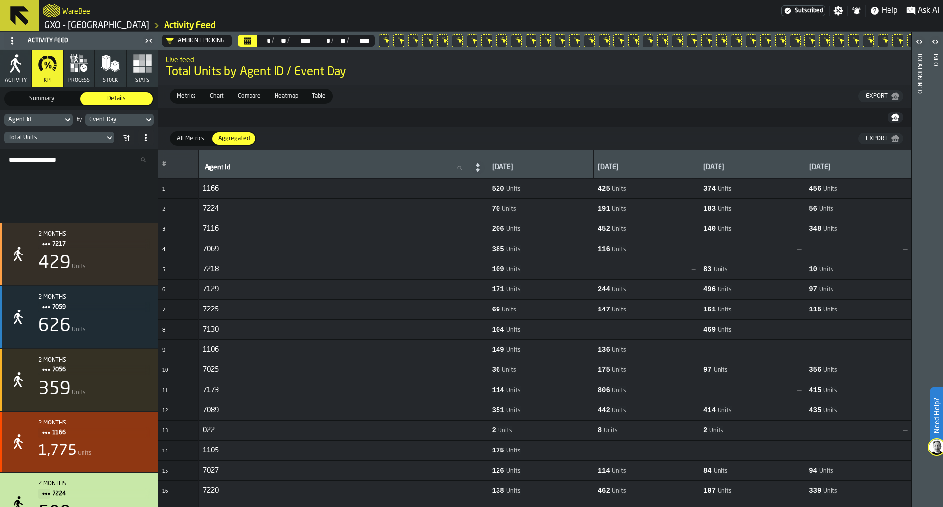
scroll to position [599, 0]
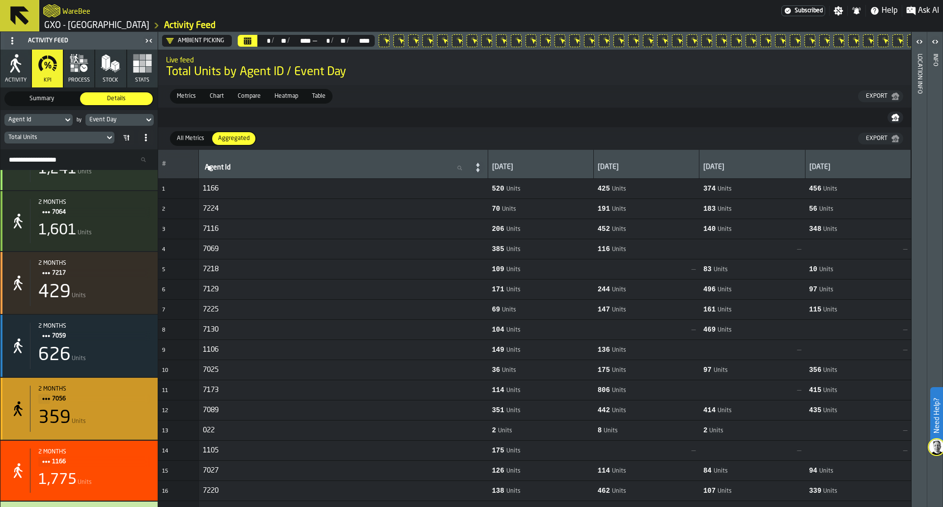
click at [124, 401] on span "7056" at bounding box center [97, 398] width 90 height 11
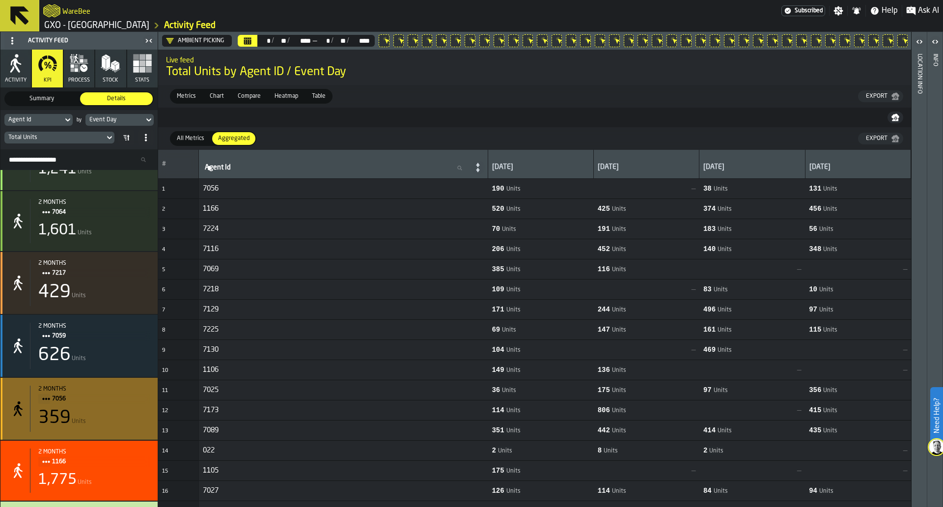
click at [126, 341] on span "7059" at bounding box center [97, 335] width 90 height 11
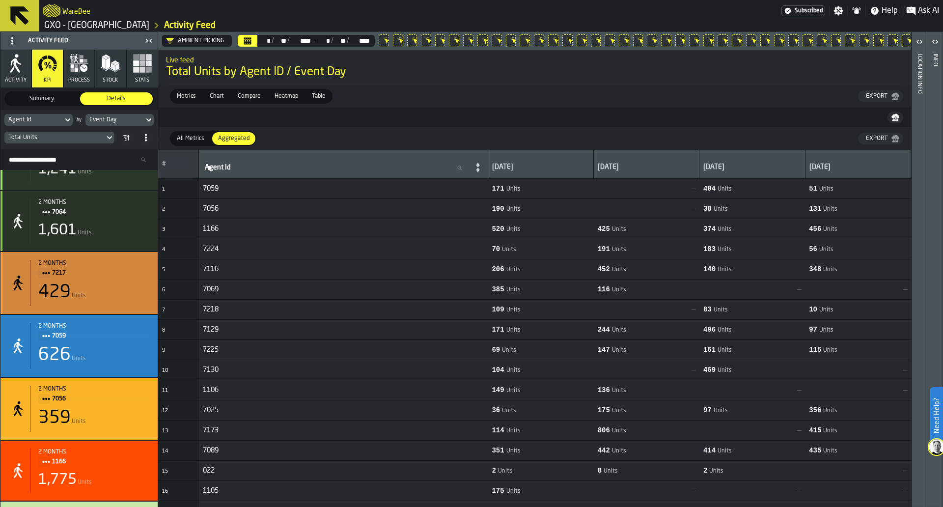
click at [126, 290] on div "429 Units" at bounding box center [93, 292] width 111 height 20
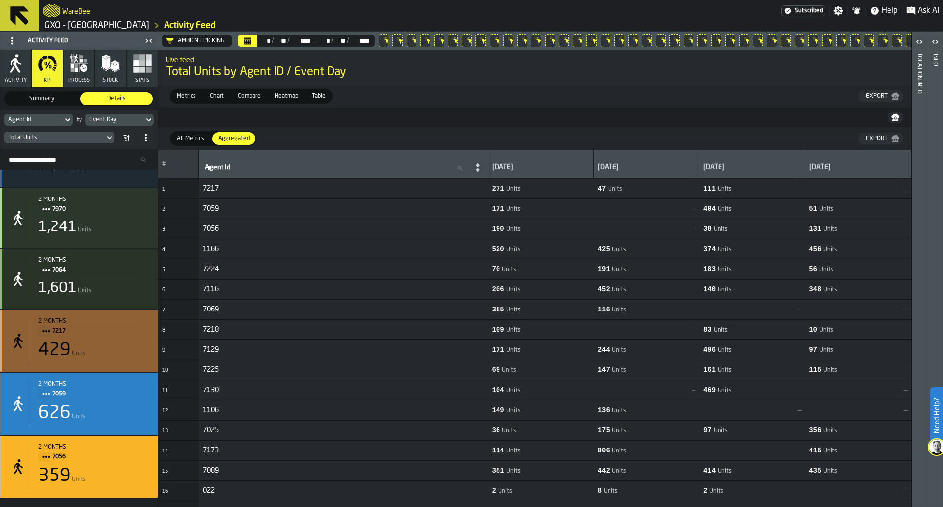
scroll to position [477, 0]
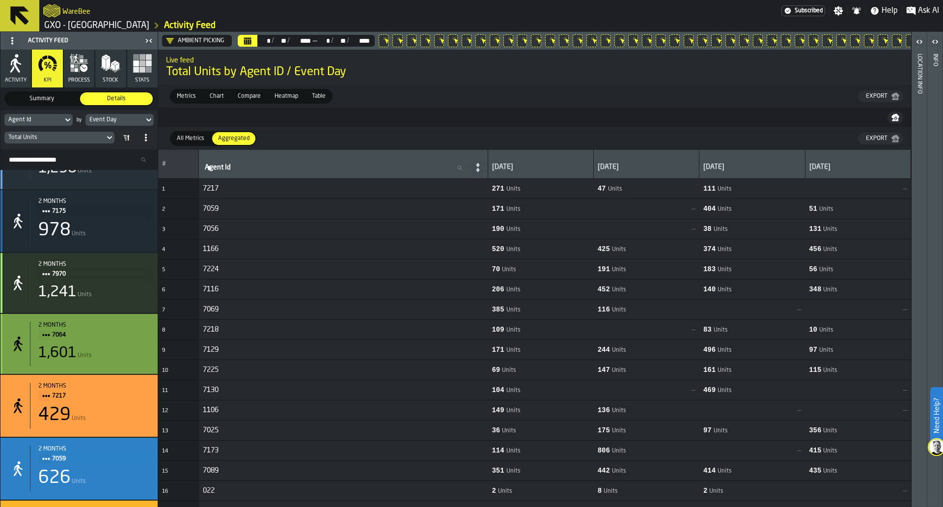
click at [119, 362] on div "1,601 Units" at bounding box center [93, 353] width 111 height 18
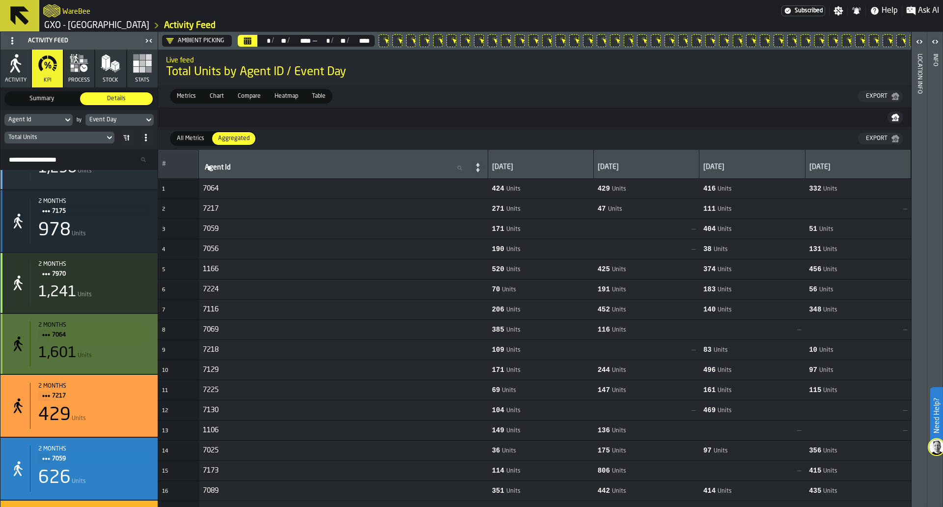
click at [126, 290] on div "1,241 Units" at bounding box center [93, 292] width 111 height 18
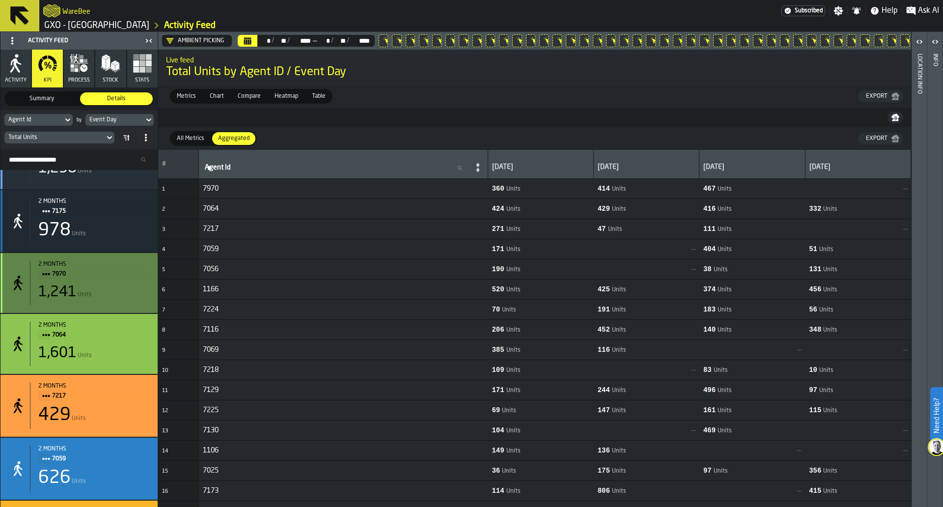
click at [125, 239] on div "978 Units" at bounding box center [93, 230] width 111 height 20
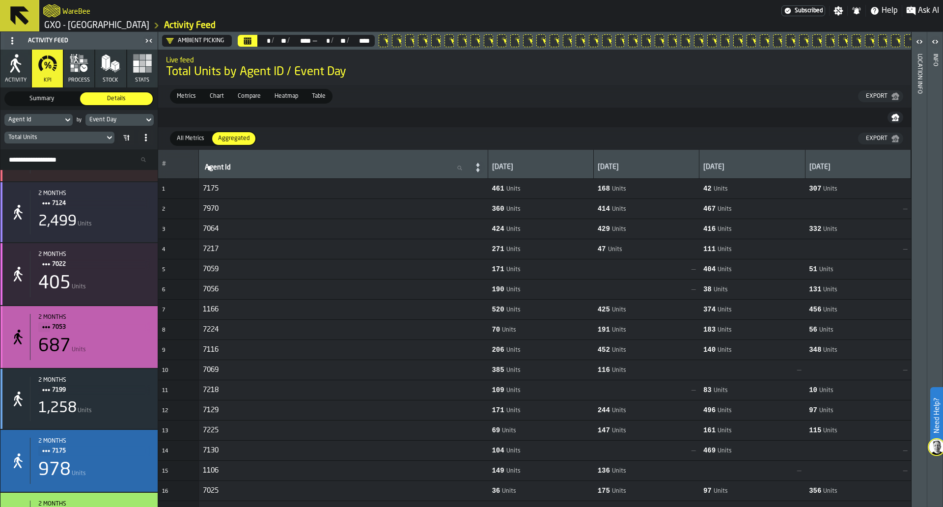
scroll to position [231, 0]
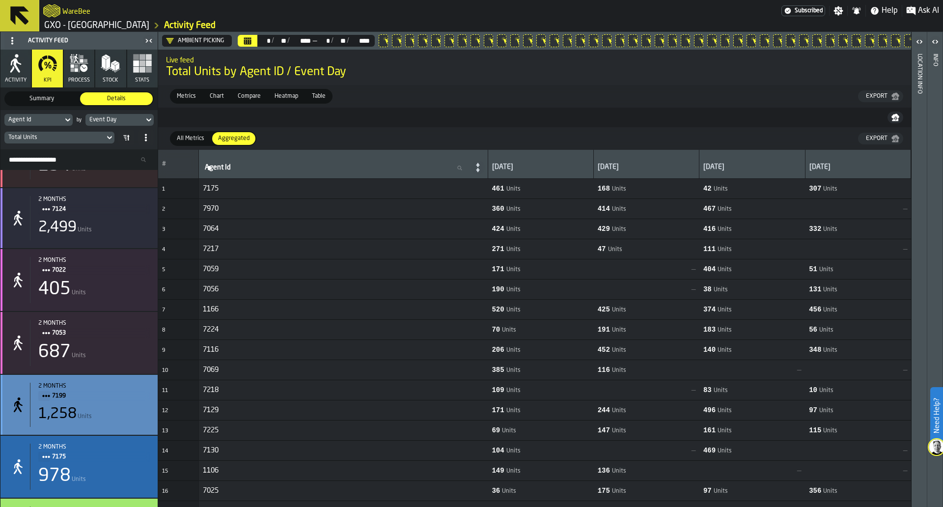
click at [120, 396] on span "7199" at bounding box center [97, 395] width 90 height 11
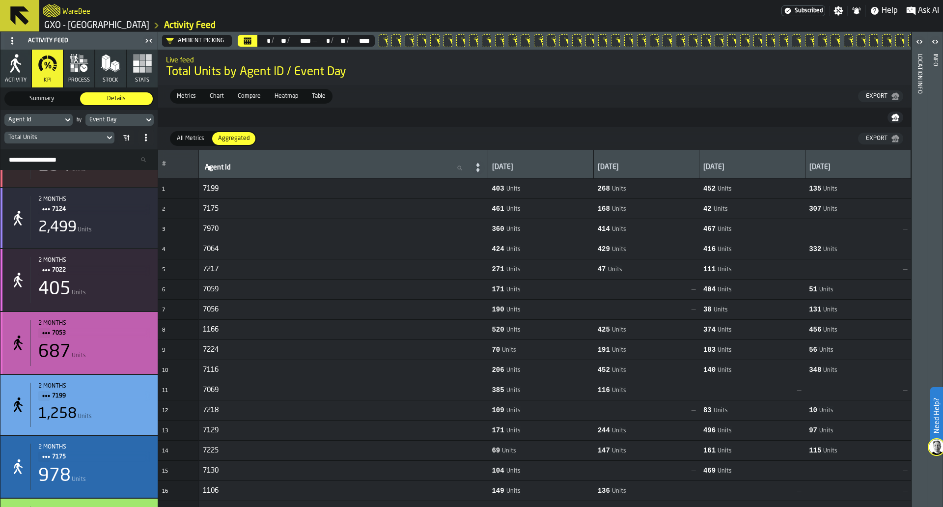
click at [121, 353] on div "687 Units" at bounding box center [93, 352] width 111 height 20
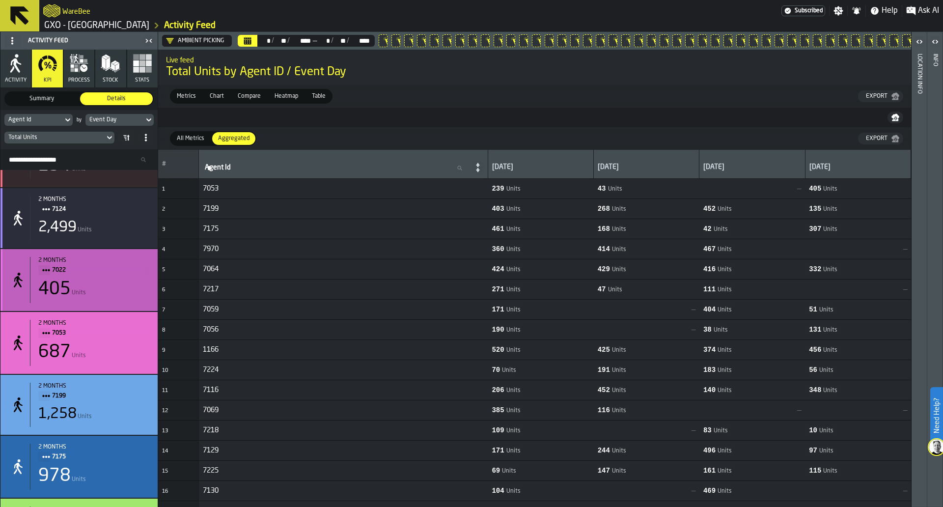
click at [122, 279] on div "2 months 7022 405 Units" at bounding box center [90, 280] width 120 height 46
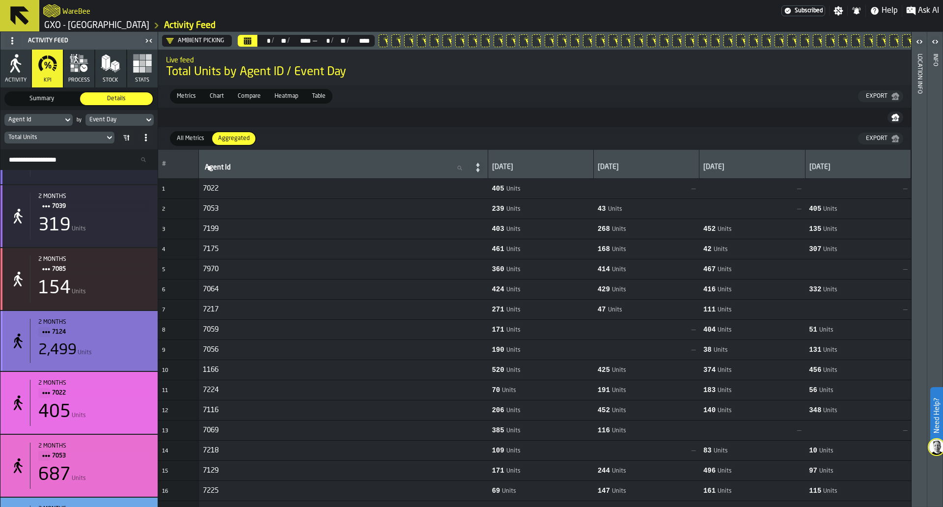
click at [123, 353] on div "2,499 Units" at bounding box center [93, 350] width 111 height 18
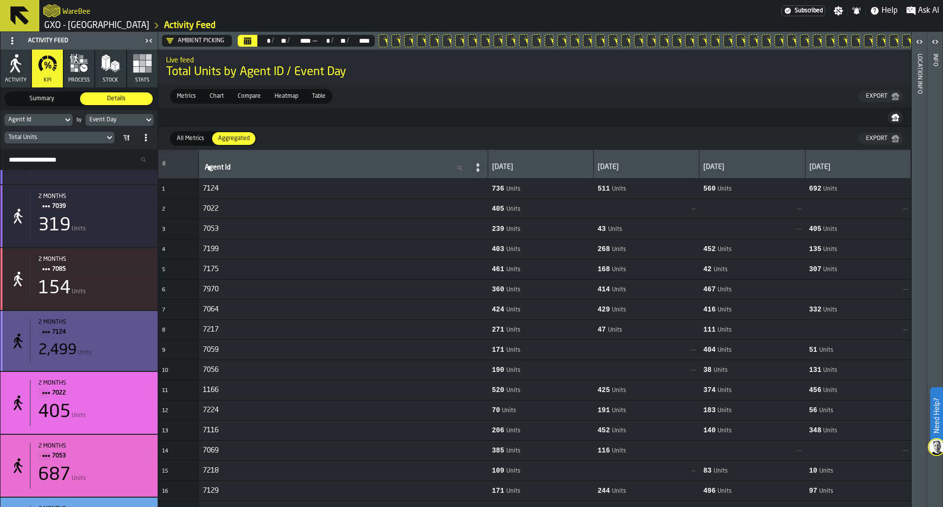
click at [124, 295] on div "154 Units" at bounding box center [93, 288] width 111 height 20
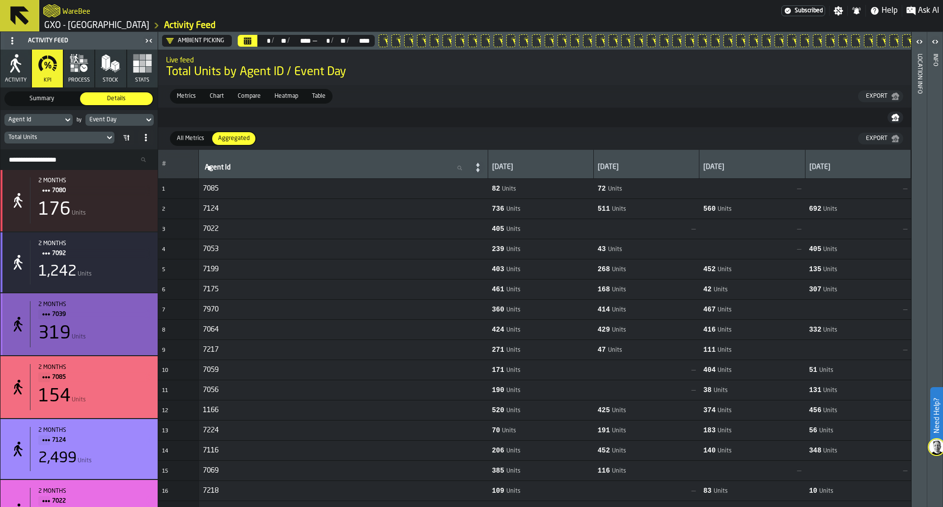
scroll to position [0, 0]
click at [123, 327] on div "319 Units" at bounding box center [93, 334] width 111 height 20
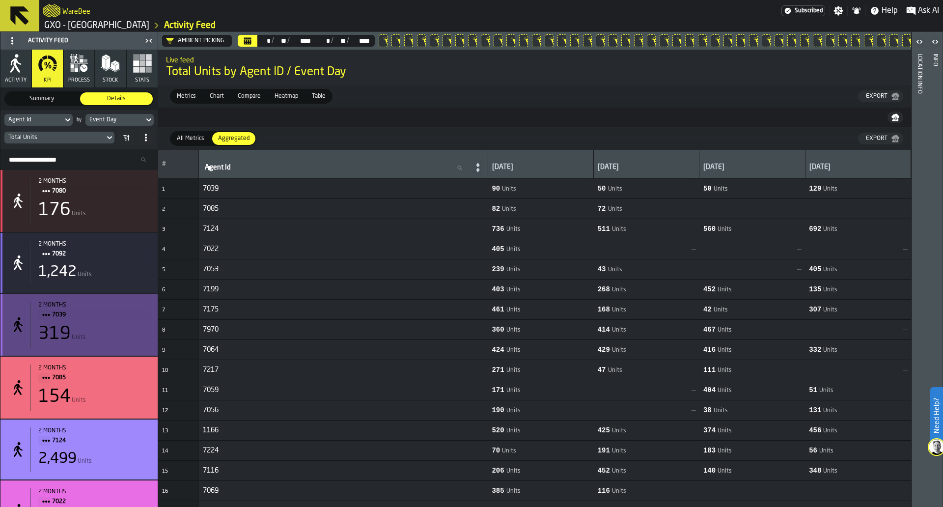
click at [125, 273] on div "1,242 Units" at bounding box center [93, 272] width 111 height 18
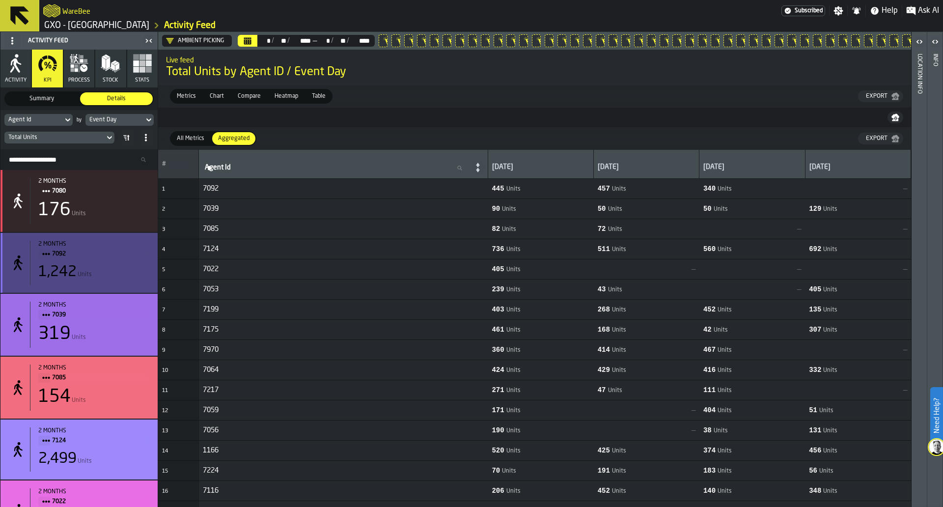
click at [128, 232] on div "2 months 7080 176 Units" at bounding box center [78, 201] width 157 height 62
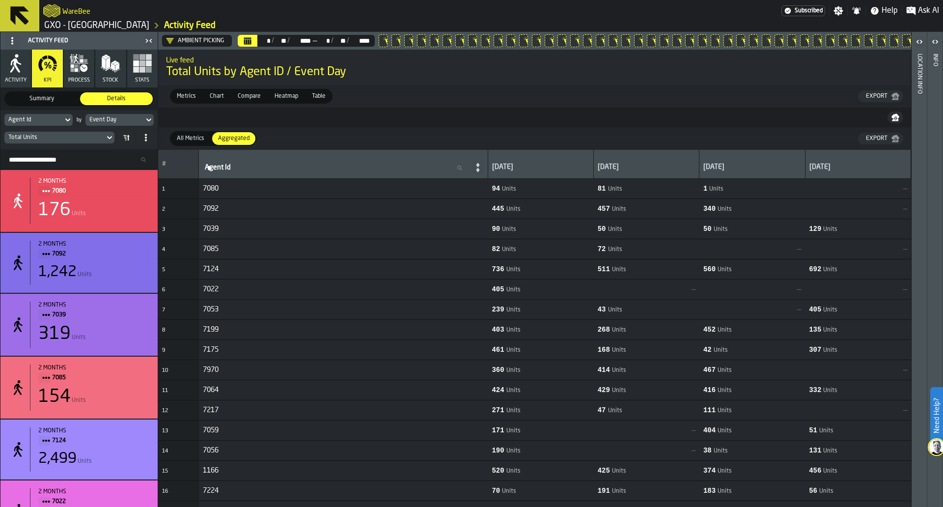
drag, startPoint x: 158, startPoint y: 186, endPoint x: 157, endPoint y: 213, distance: 27.0
click at [158, 219] on div "Activity Feed Activity KPI process Stock Stats Summary Summary Details Details …" at bounding box center [79, 269] width 158 height 475
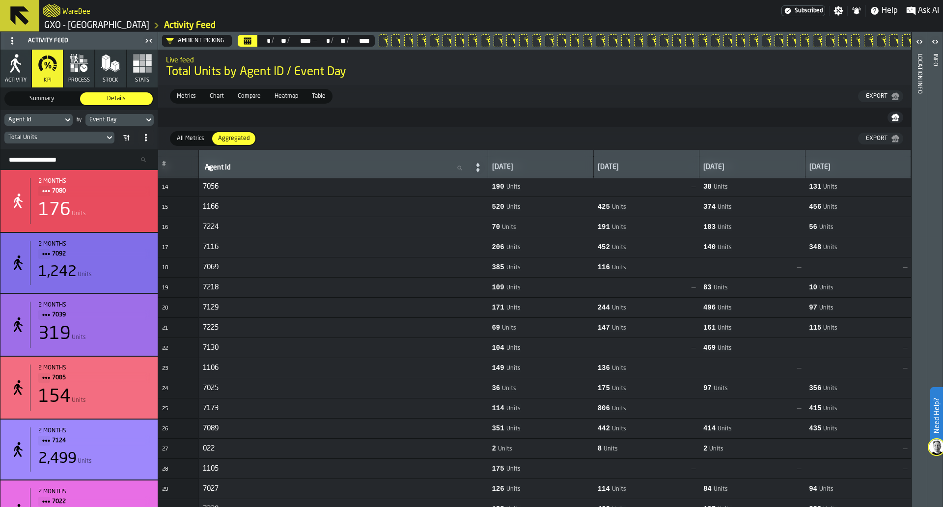
scroll to position [202, 0]
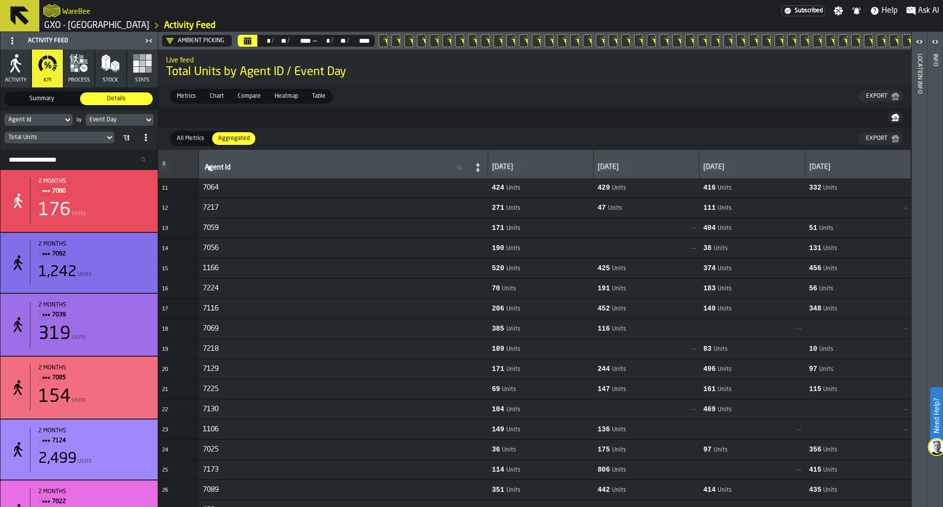
click at [0, 0] on icon at bounding box center [0, 0] width 0 height 0
click at [386, 39] on div at bounding box center [387, 41] width 8 height 8
click at [0, 0] on icon at bounding box center [0, 0] width 0 height 0
click at [386, 39] on div at bounding box center [387, 41] width 8 height 8
click at [0, 0] on icon at bounding box center [0, 0] width 0 height 0
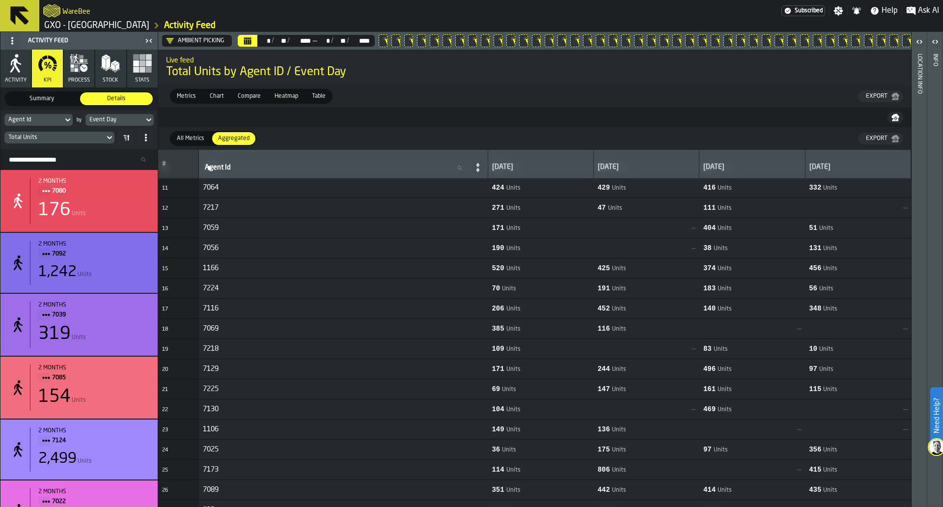
click at [0, 0] on icon at bounding box center [0, 0] width 0 height 0
click at [386, 39] on div at bounding box center [387, 41] width 8 height 8
click at [0, 0] on icon at bounding box center [0, 0] width 0 height 0
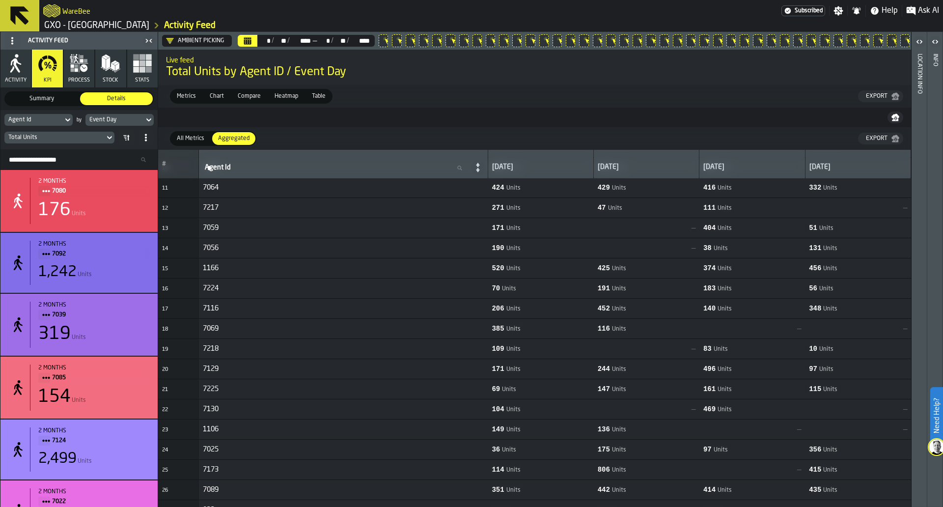
click at [0, 0] on icon at bounding box center [0, 0] width 0 height 0
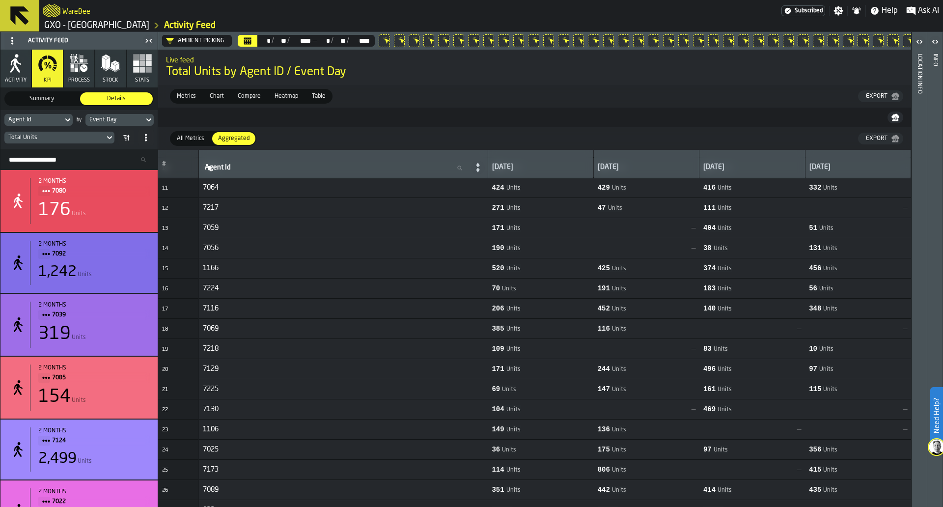
click at [0, 0] on icon at bounding box center [0, 0] width 0 height 0
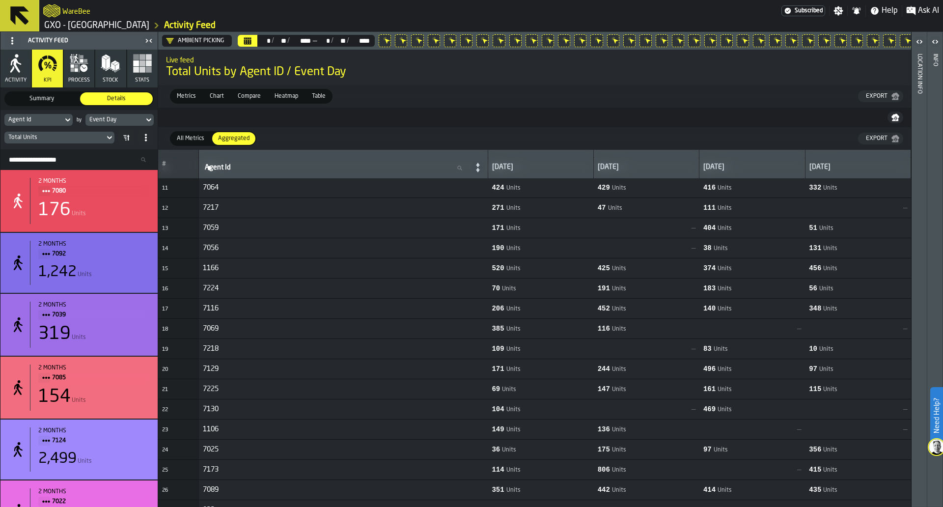
click at [0, 0] on icon at bounding box center [0, 0] width 0 height 0
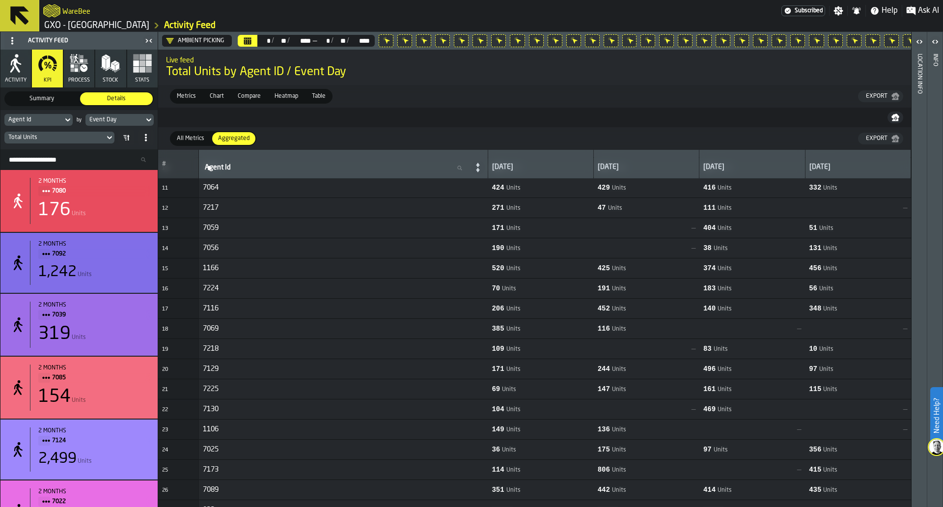
click at [0, 0] on icon at bounding box center [0, 0] width 0 height 0
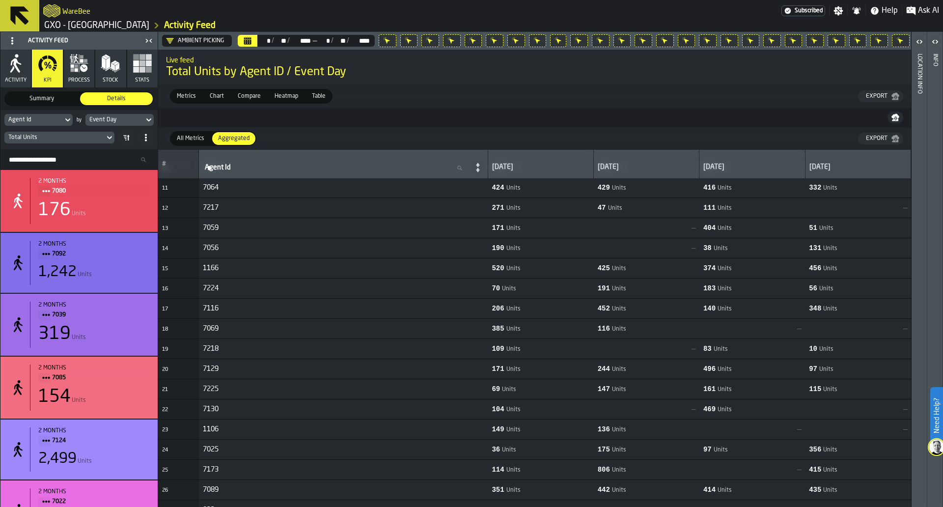
click at [0, 0] on icon at bounding box center [0, 0] width 0 height 0
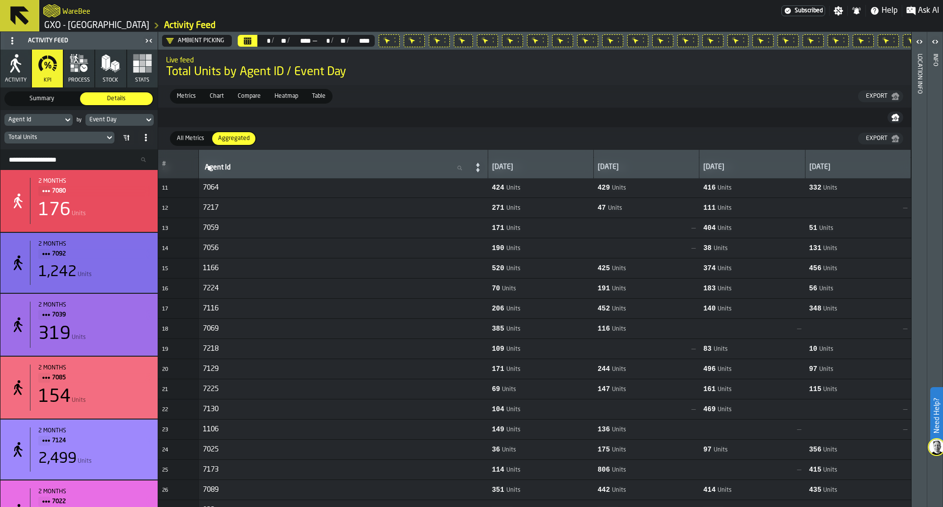
click at [0, 0] on icon at bounding box center [0, 0] width 0 height 0
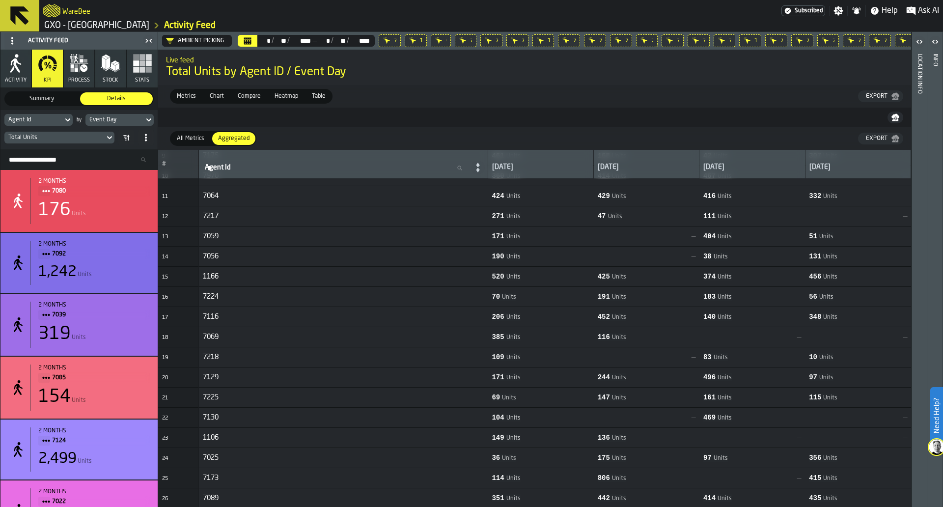
click at [0, 0] on icon at bounding box center [0, 0] width 0 height 0
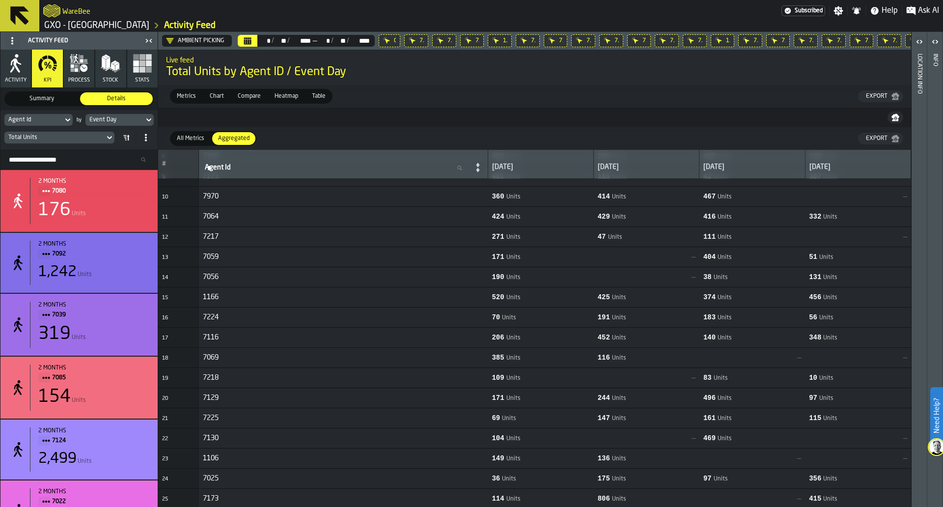
click at [0, 0] on icon at bounding box center [0, 0] width 0 height 0
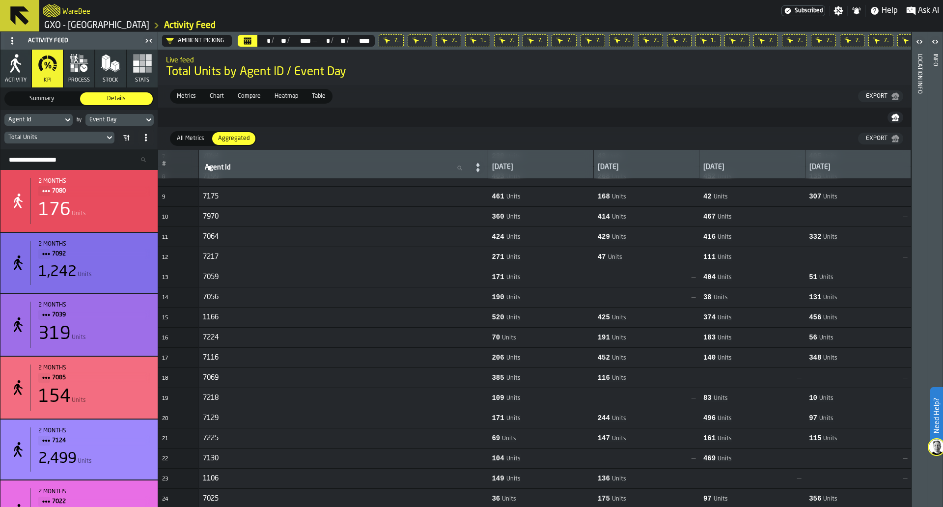
click at [0, 0] on icon at bounding box center [0, 0] width 0 height 0
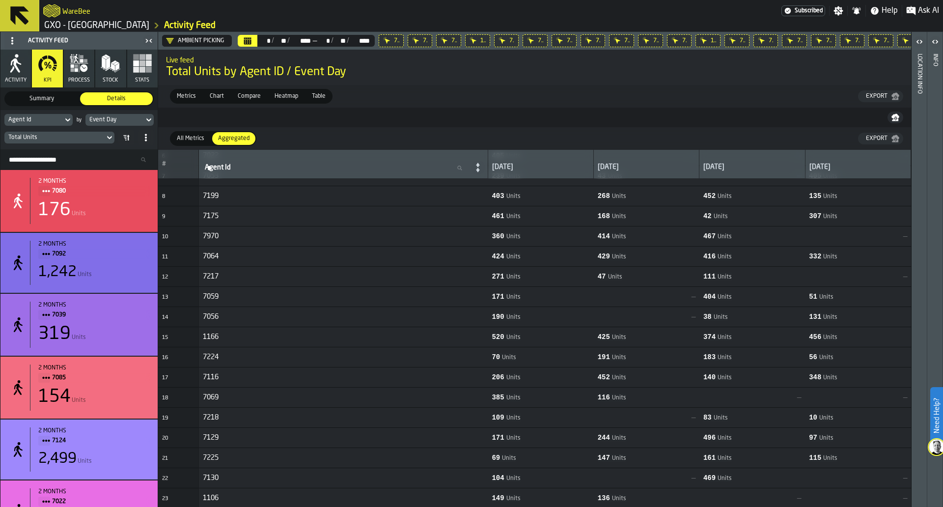
click at [0, 0] on icon at bounding box center [0, 0] width 0 height 0
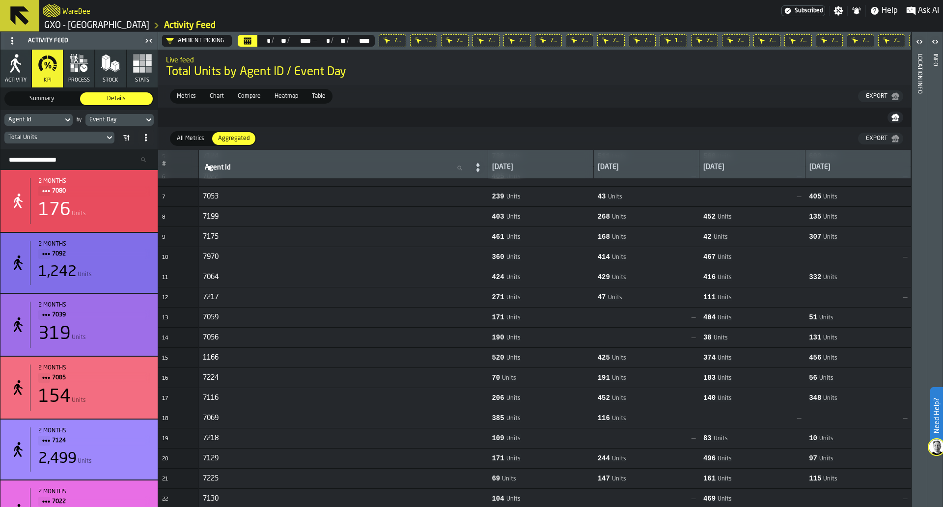
click at [0, 0] on icon at bounding box center [0, 0] width 0 height 0
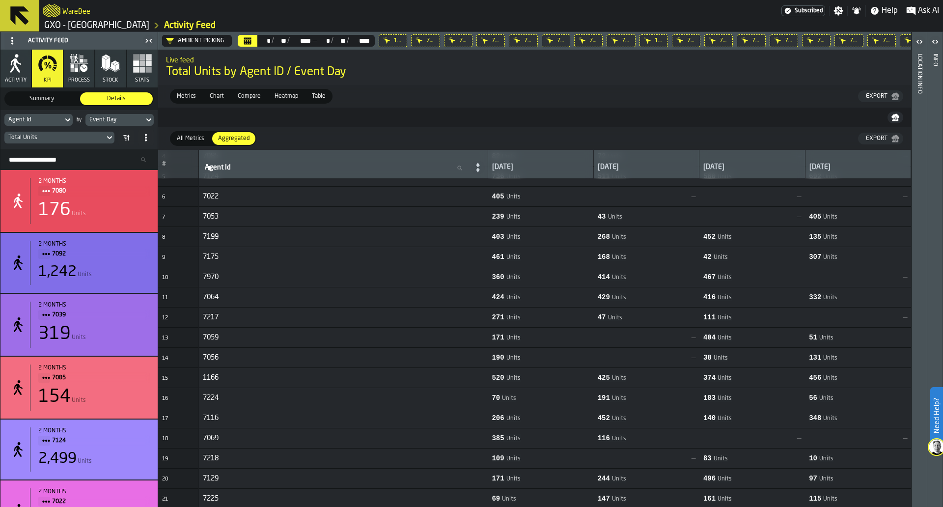
click at [0, 0] on icon at bounding box center [0, 0] width 0 height 0
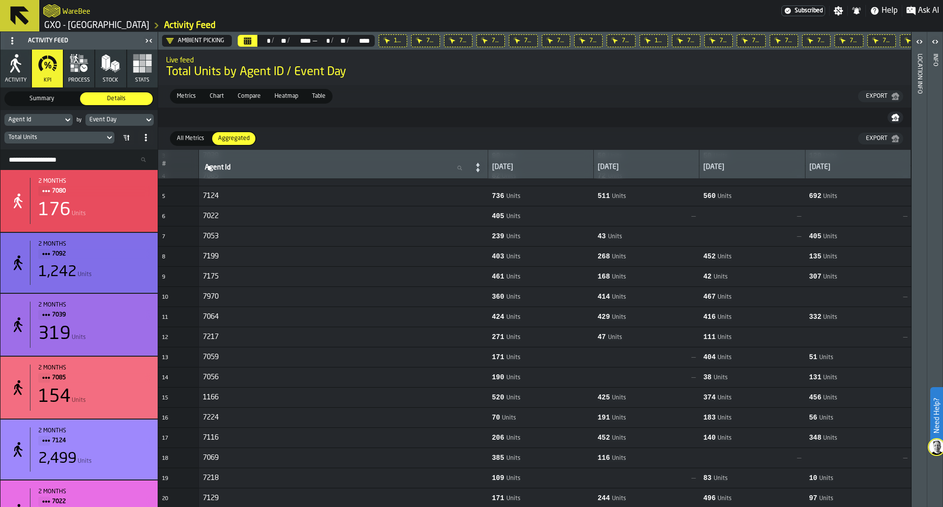
click at [0, 0] on icon at bounding box center [0, 0] width 0 height 0
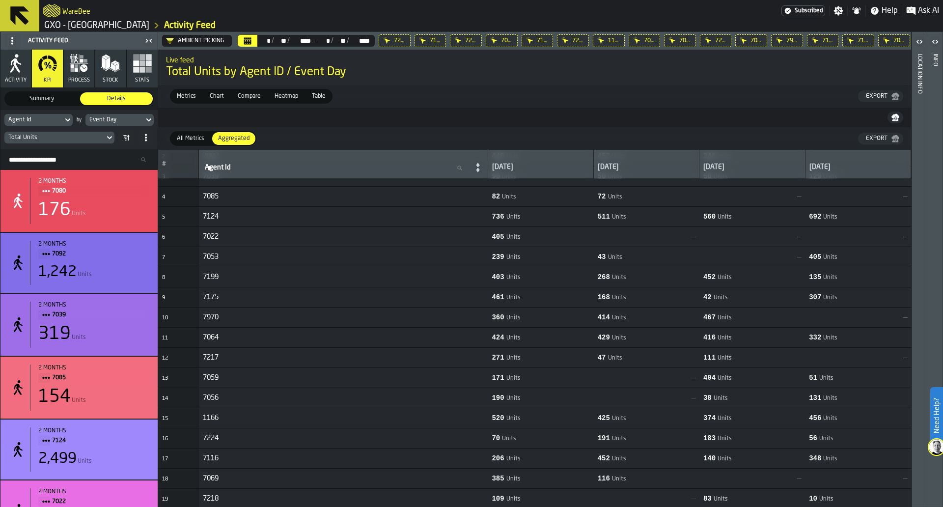
click at [0, 0] on icon at bounding box center [0, 0] width 0 height 0
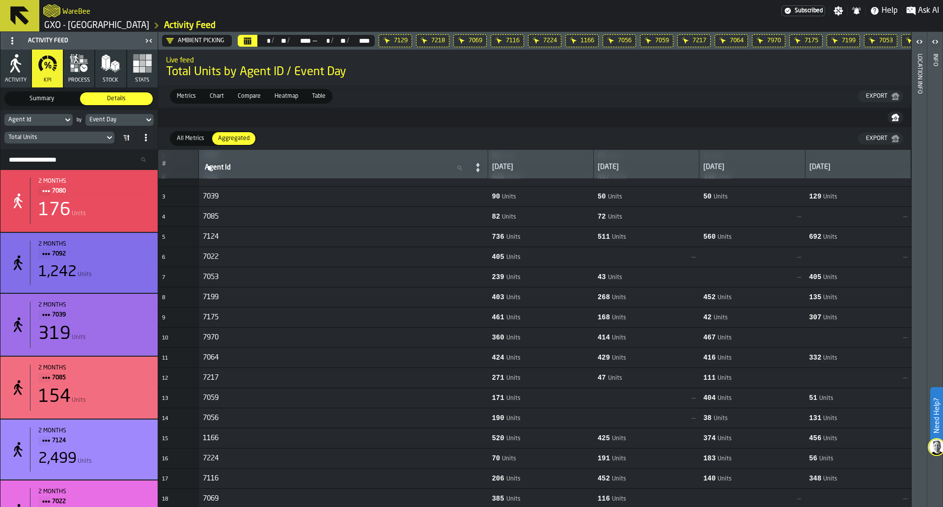
click at [0, 0] on icon at bounding box center [0, 0] width 0 height 0
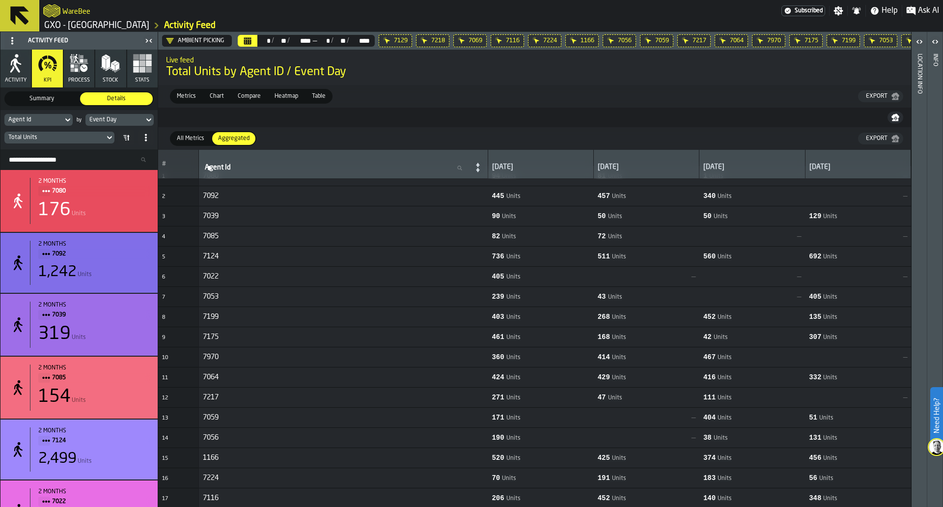
click at [0, 0] on icon at bounding box center [0, 0] width 0 height 0
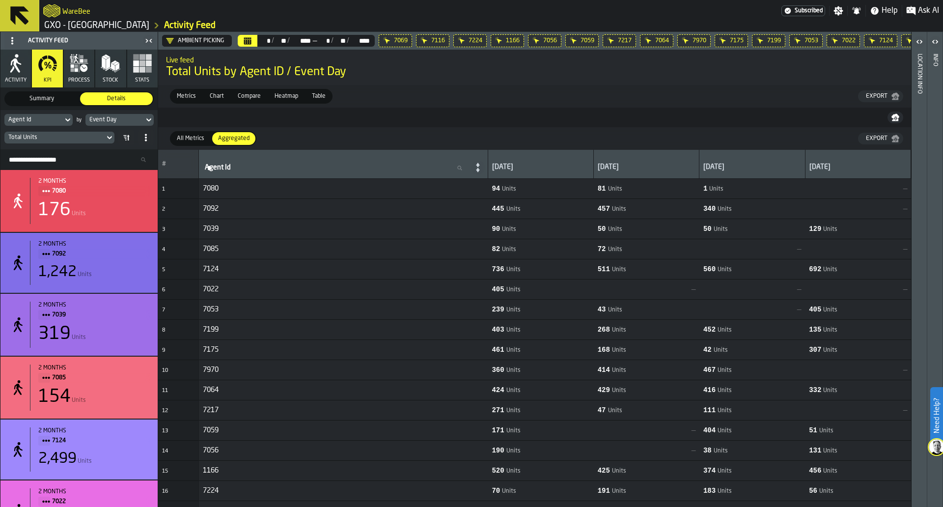
scroll to position [0, 0]
click at [0, 0] on icon at bounding box center [0, 0] width 0 height 0
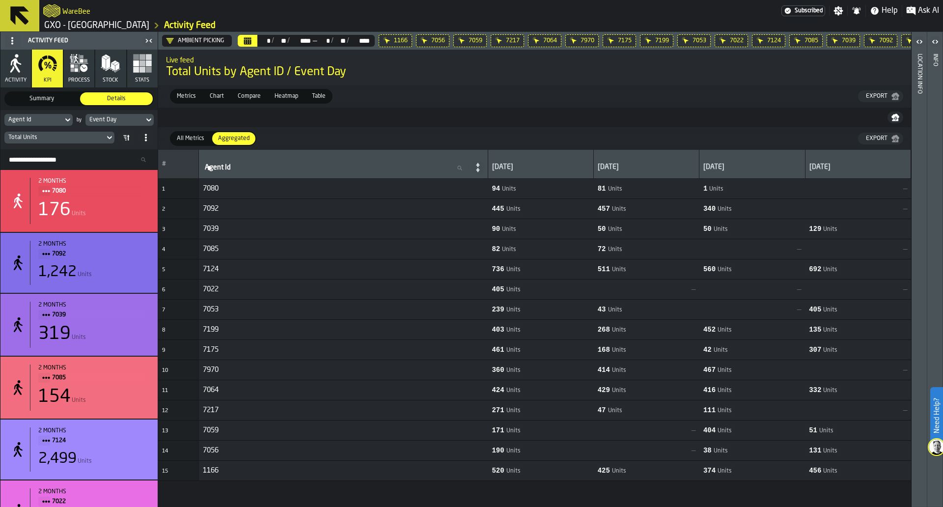
click at [0, 0] on icon at bounding box center [0, 0] width 0 height 0
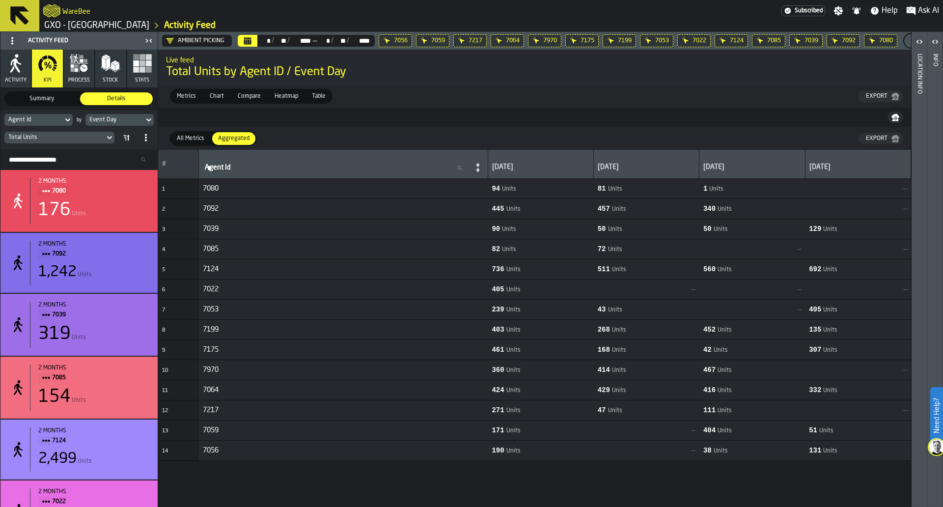
click at [0, 0] on icon at bounding box center [0, 0] width 0 height 0
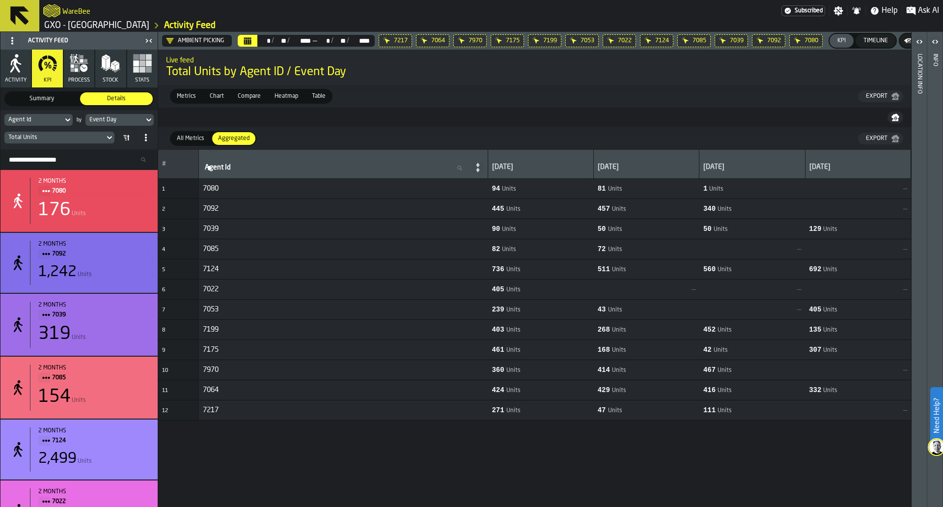
click at [0, 0] on icon at bounding box center [0, 0] width 0 height 0
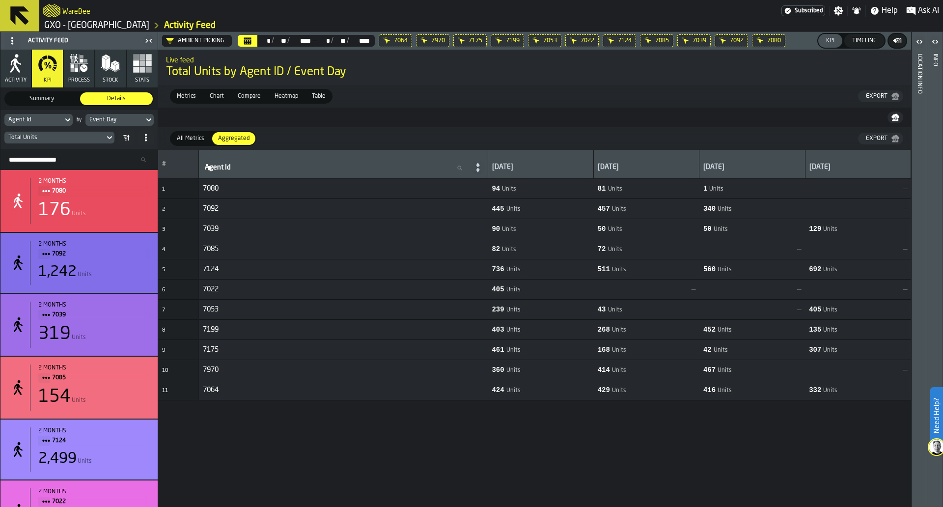
click at [0, 0] on icon at bounding box center [0, 0] width 0 height 0
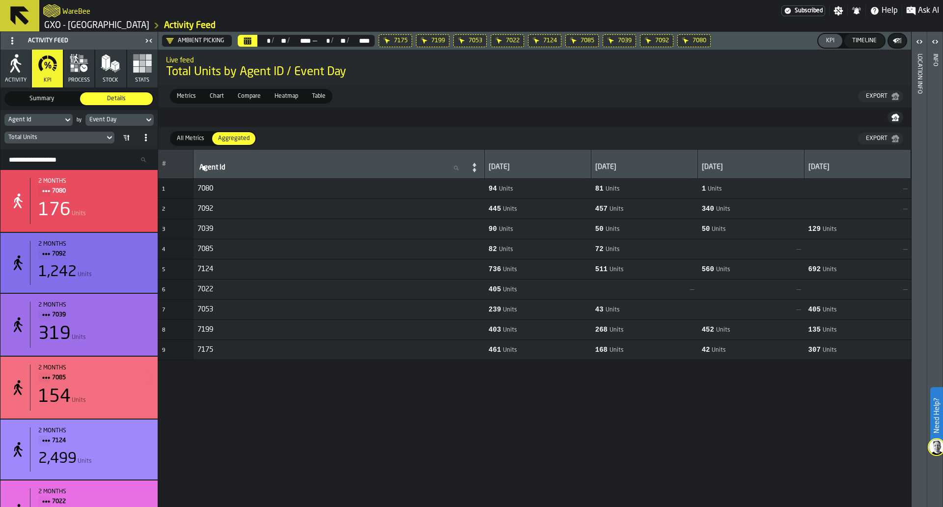
click at [0, 0] on icon at bounding box center [0, 0] width 0 height 0
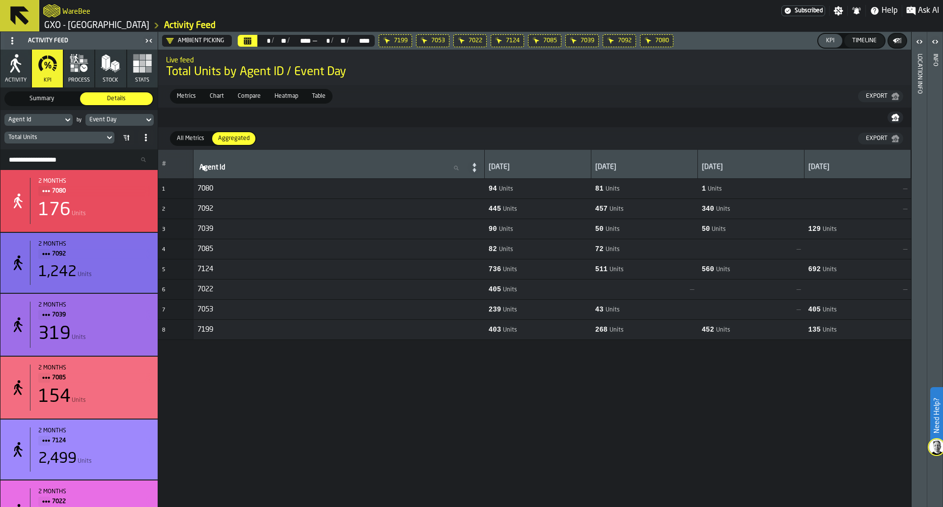
click at [0, 0] on icon at bounding box center [0, 0] width 0 height 0
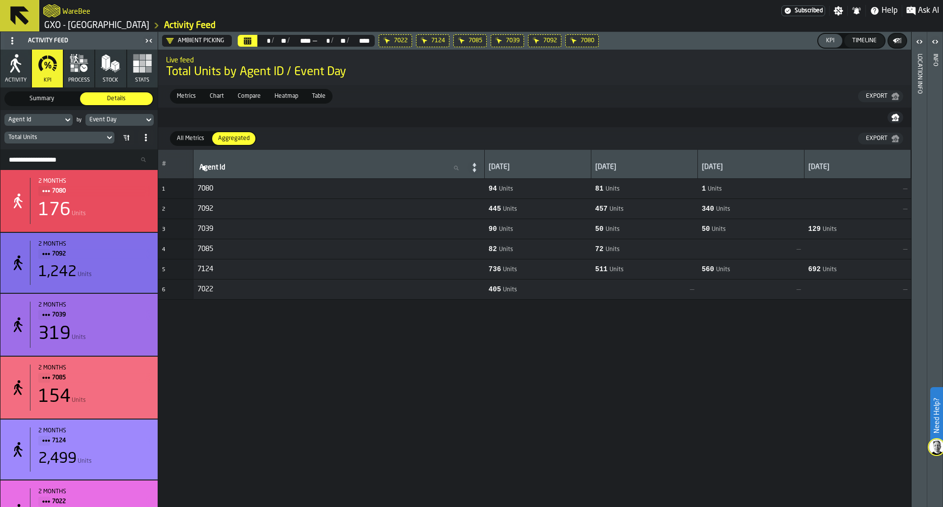
click at [0, 0] on icon at bounding box center [0, 0] width 0 height 0
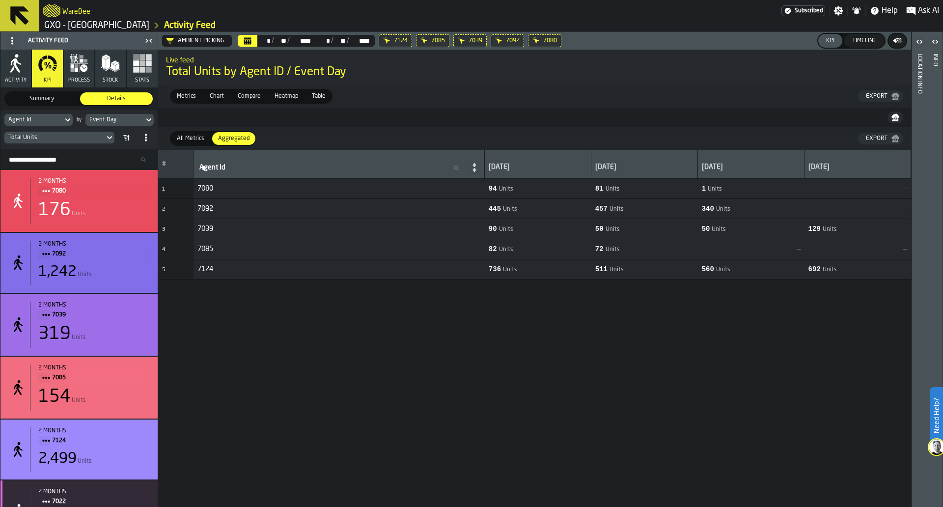
click at [0, 0] on icon at bounding box center [0, 0] width 0 height 0
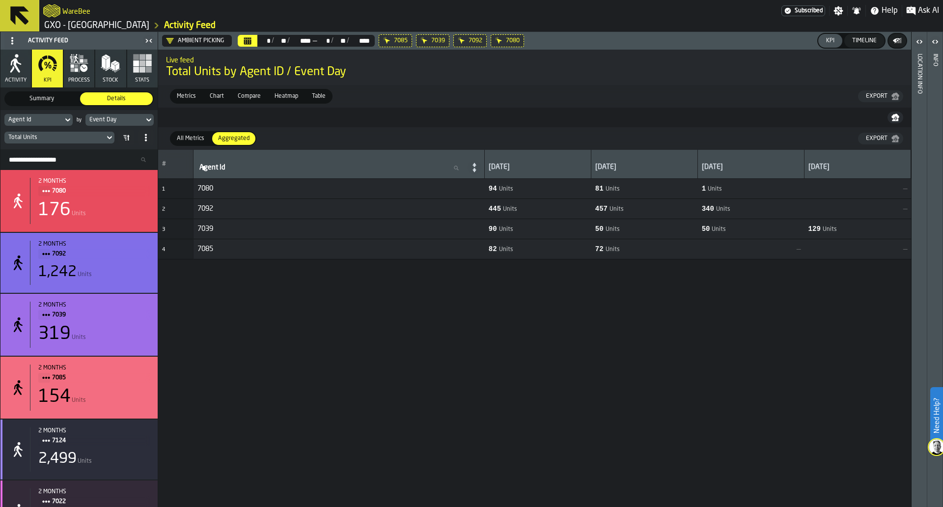
click at [0, 0] on icon at bounding box center [0, 0] width 0 height 0
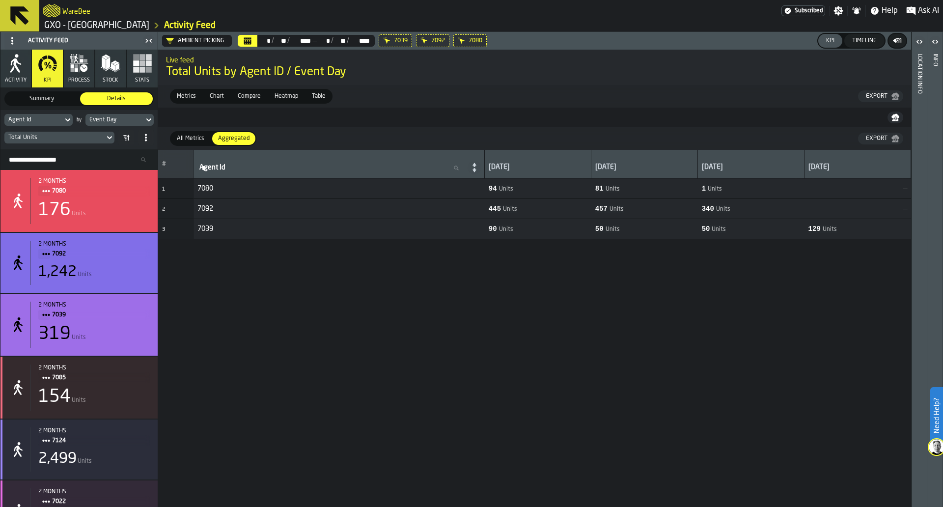
click at [0, 0] on icon at bounding box center [0, 0] width 0 height 0
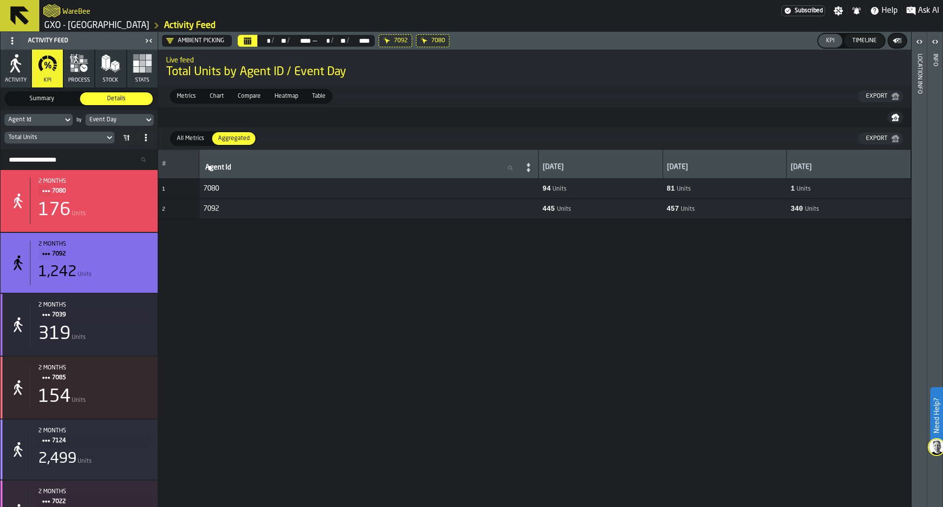
click at [0, 0] on icon at bounding box center [0, 0] width 0 height 0
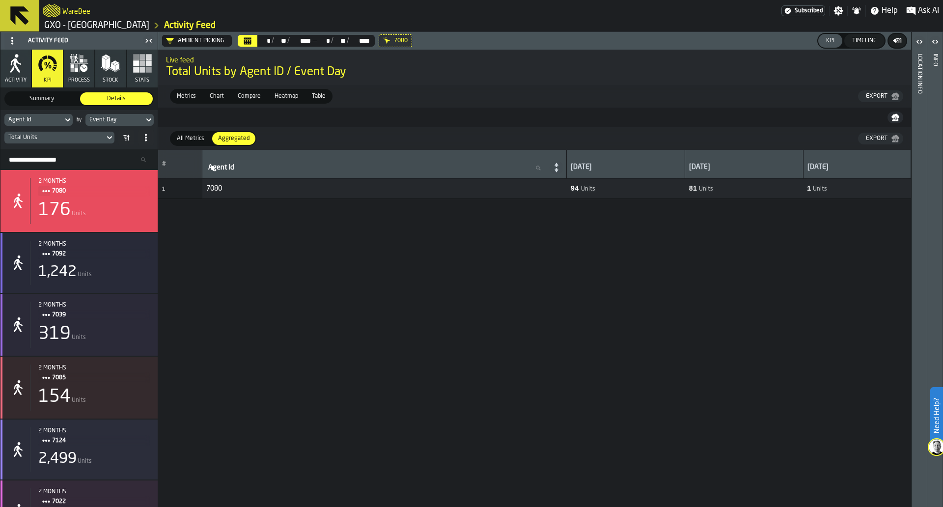
click at [0, 0] on icon at bounding box center [0, 0] width 0 height 0
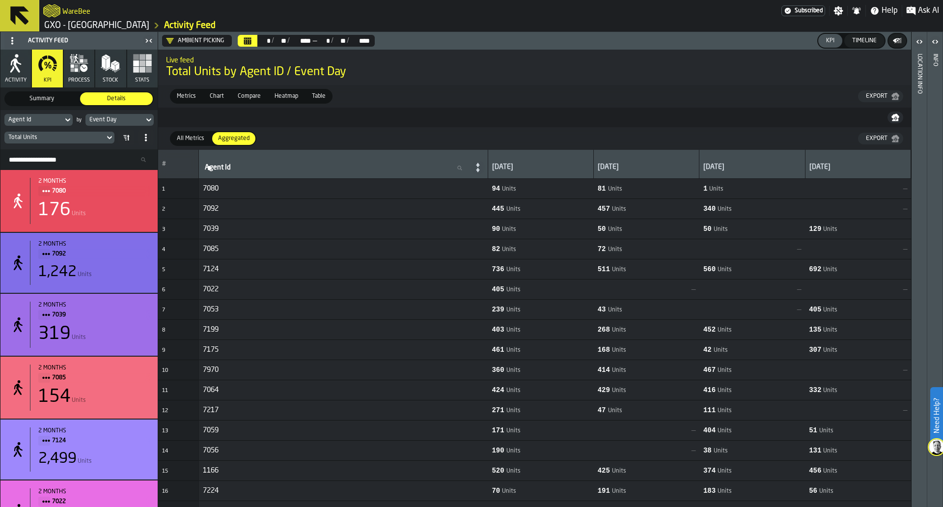
click at [252, 37] on button "Calendar" at bounding box center [248, 41] width 20 height 12
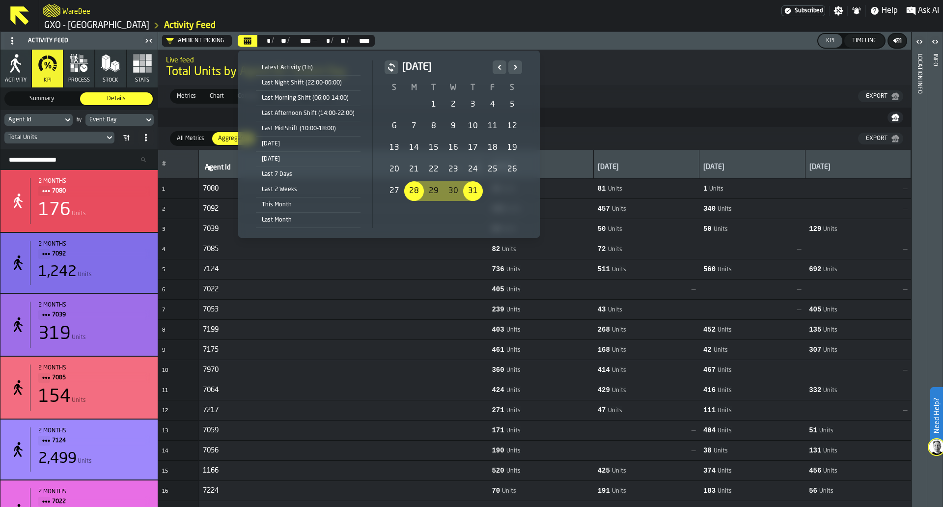
click at [513, 65] on icon "Next" at bounding box center [515, 67] width 10 height 12
click at [487, 104] on div "1" at bounding box center [493, 105] width 20 height 20
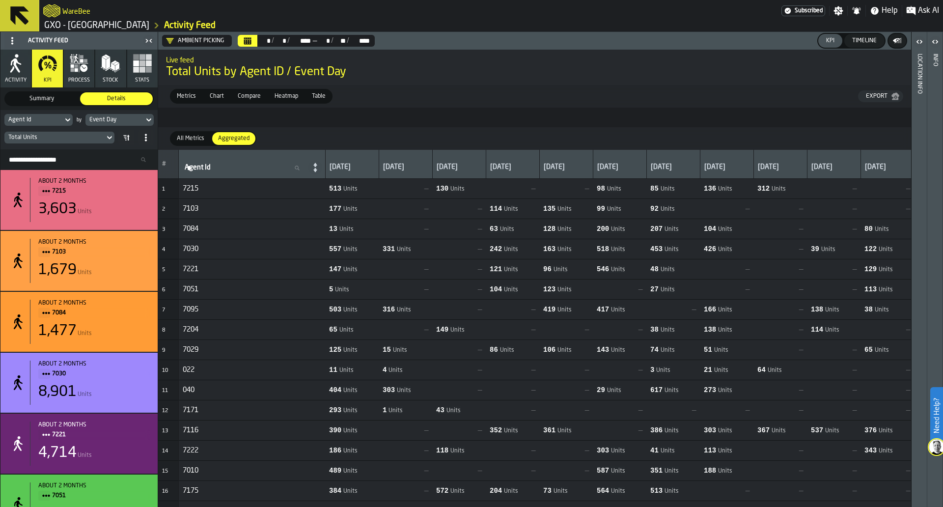
click at [870, 38] on div "Timeline" at bounding box center [864, 40] width 32 height 7
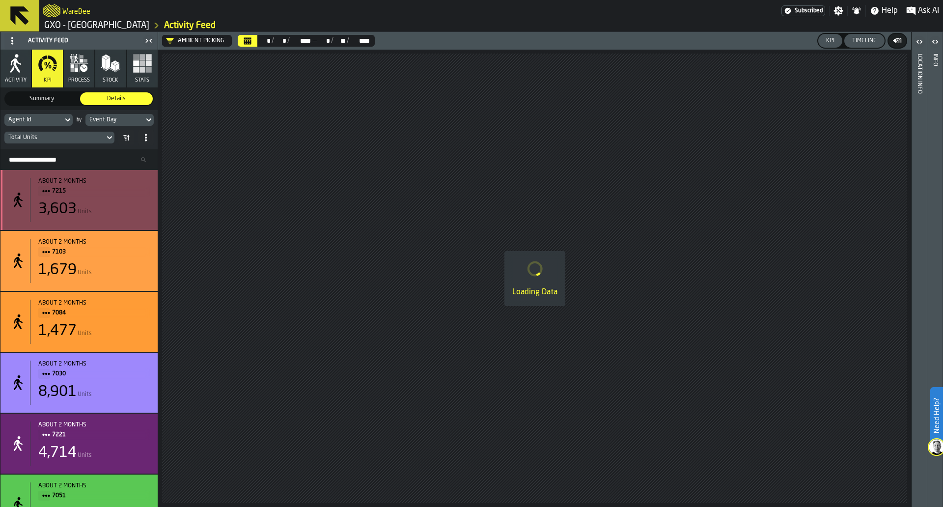
click at [142, 190] on div "7215" at bounding box center [93, 191] width 111 height 11
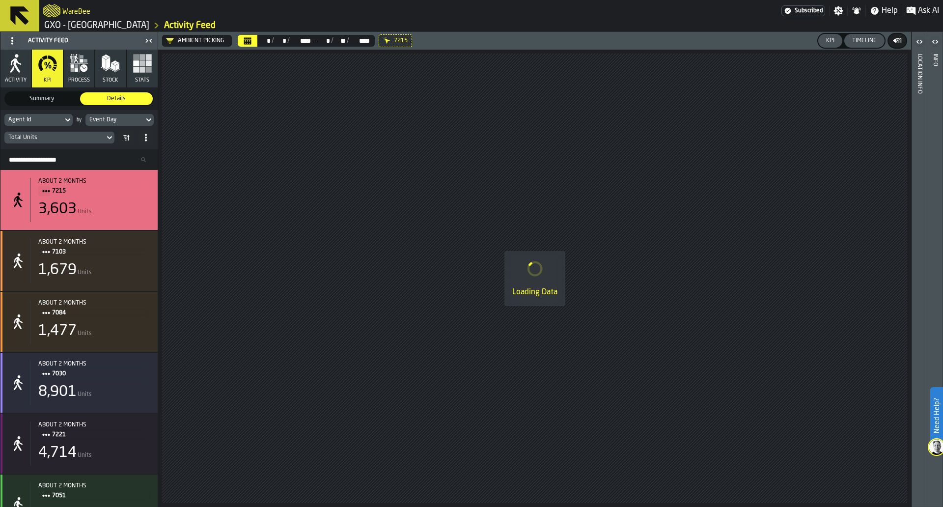
click at [828, 45] on button "KPI" at bounding box center [830, 41] width 24 height 14
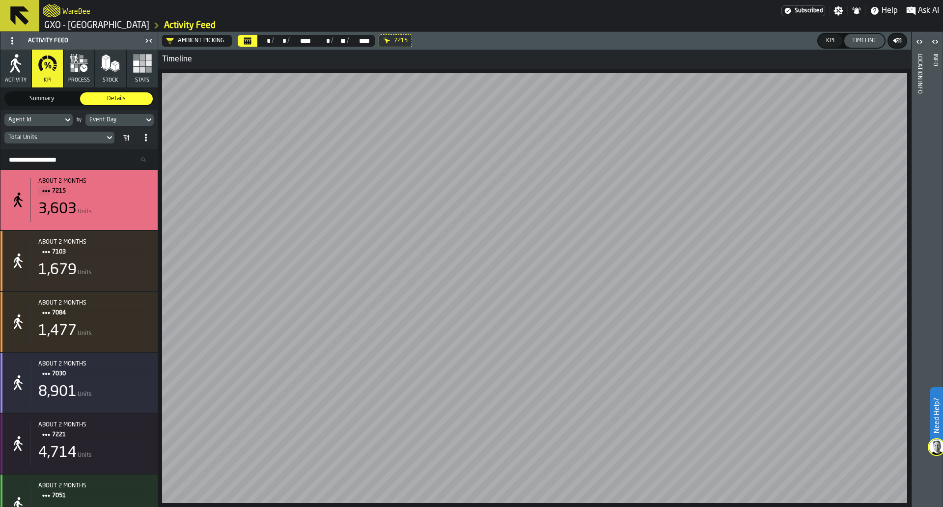
click at [856, 39] on div "Timeline" at bounding box center [864, 40] width 32 height 7
click at [824, 38] on div "KPI" at bounding box center [830, 40] width 16 height 7
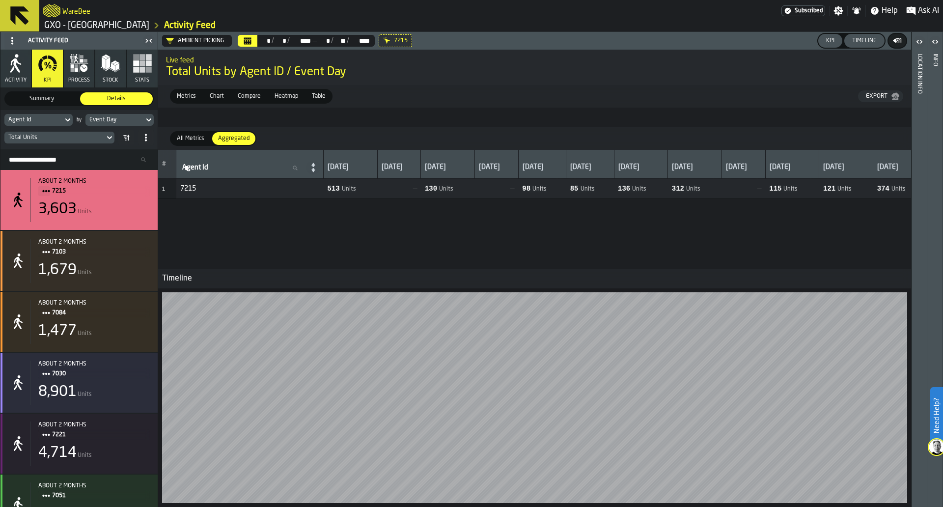
click at [867, 39] on div "Timeline" at bounding box center [864, 40] width 32 height 7
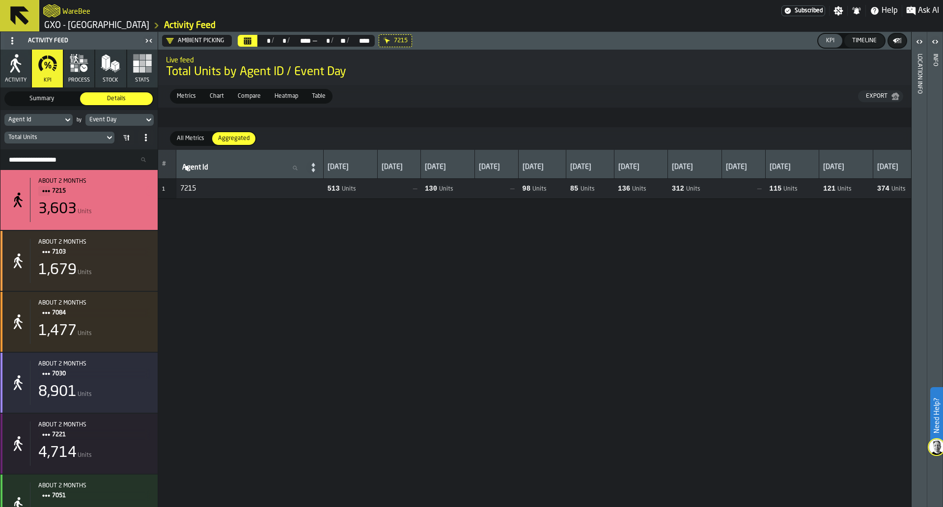
click at [0, 0] on icon at bounding box center [0, 0] width 0 height 0
